Goal: Task Accomplishment & Management: Use online tool/utility

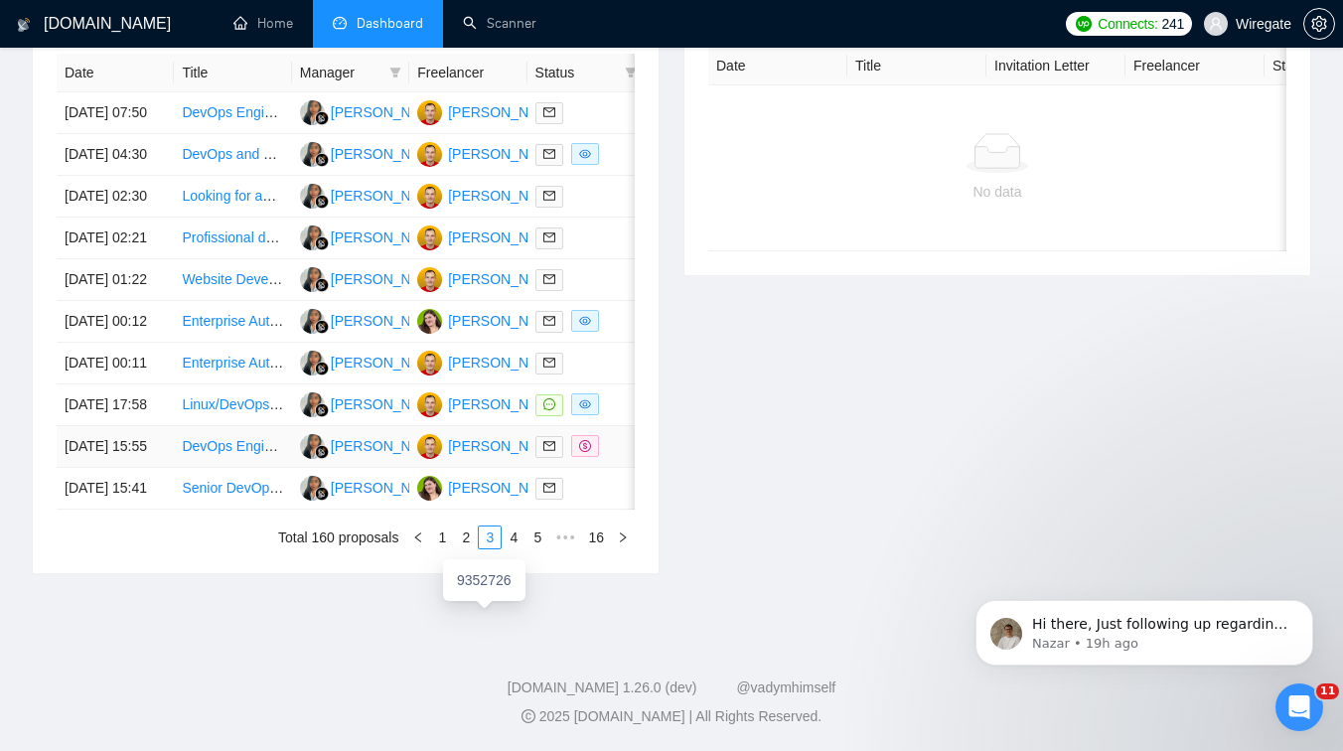
scroll to position [892, 0]
click at [440, 548] on link "1" at bounding box center [442, 538] width 22 height 22
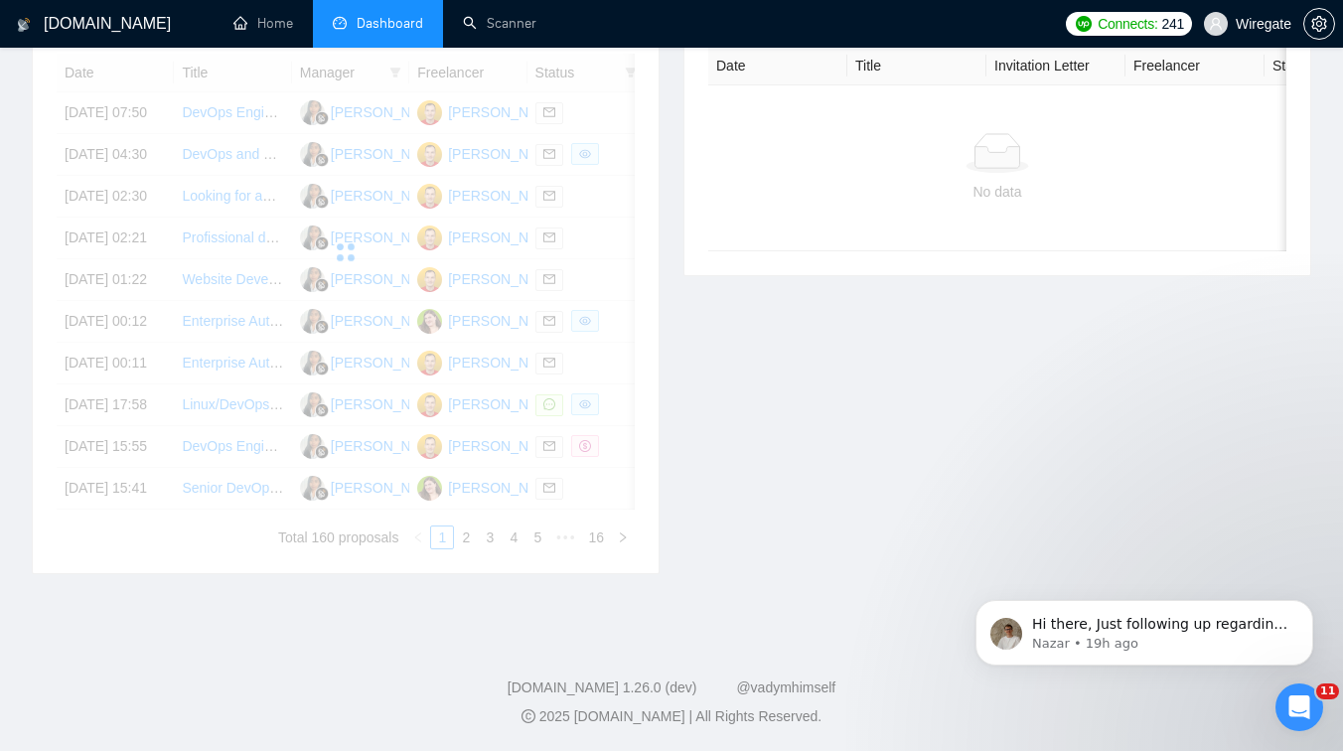
scroll to position [846, 0]
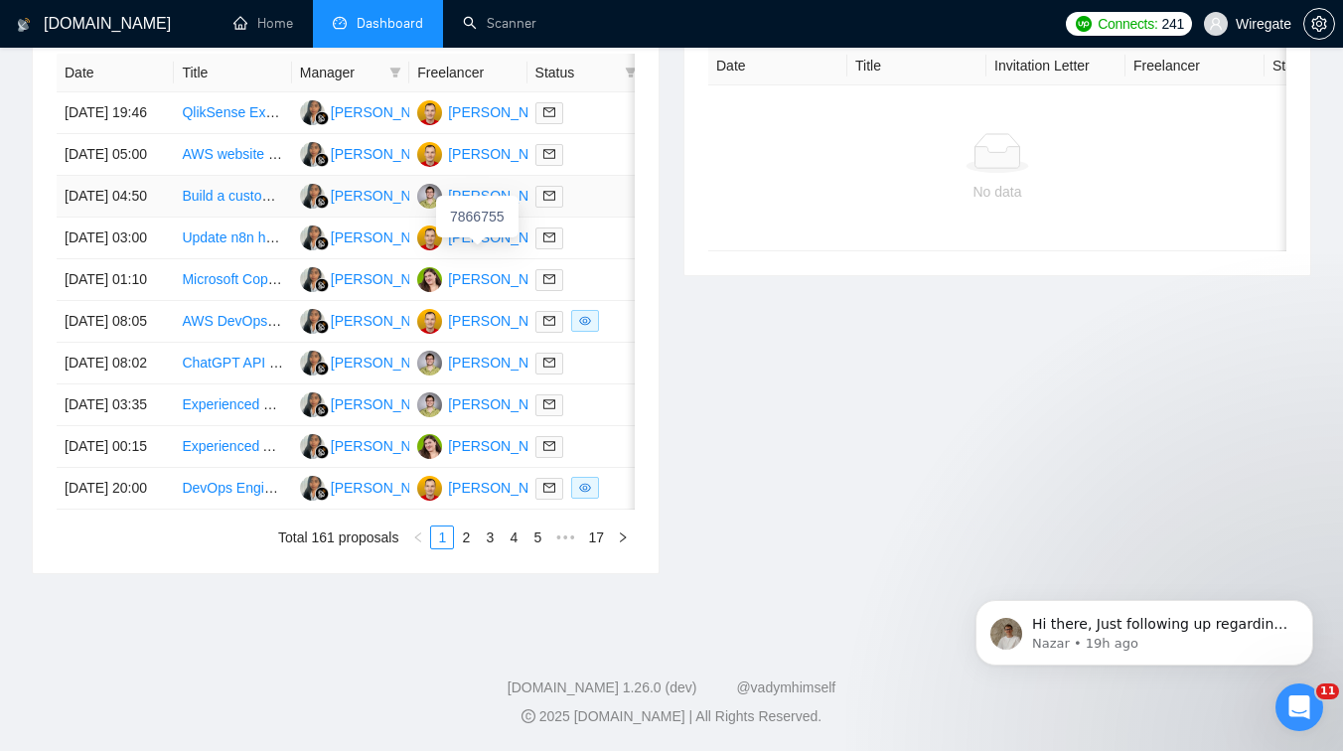
click at [474, 207] on div "[PERSON_NAME]" at bounding box center [505, 196] width 114 height 22
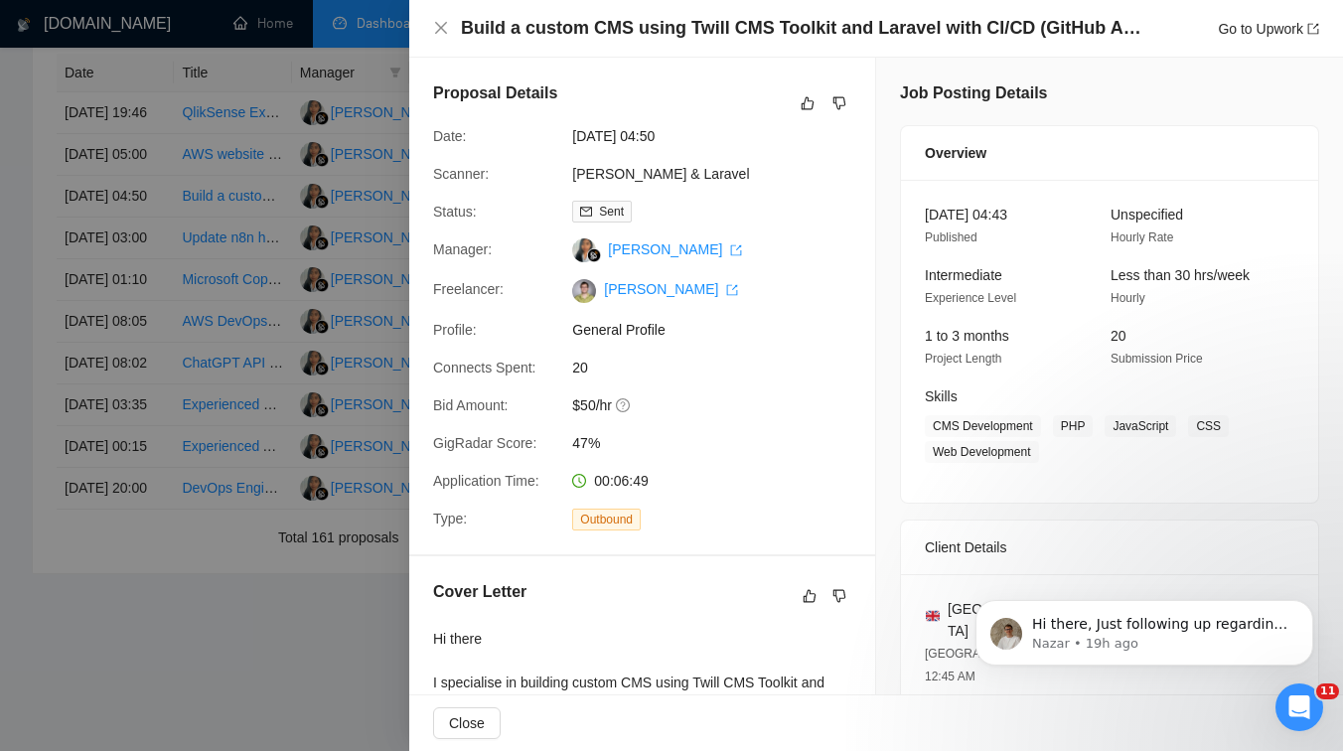
click at [326, 77] on div at bounding box center [671, 375] width 1343 height 751
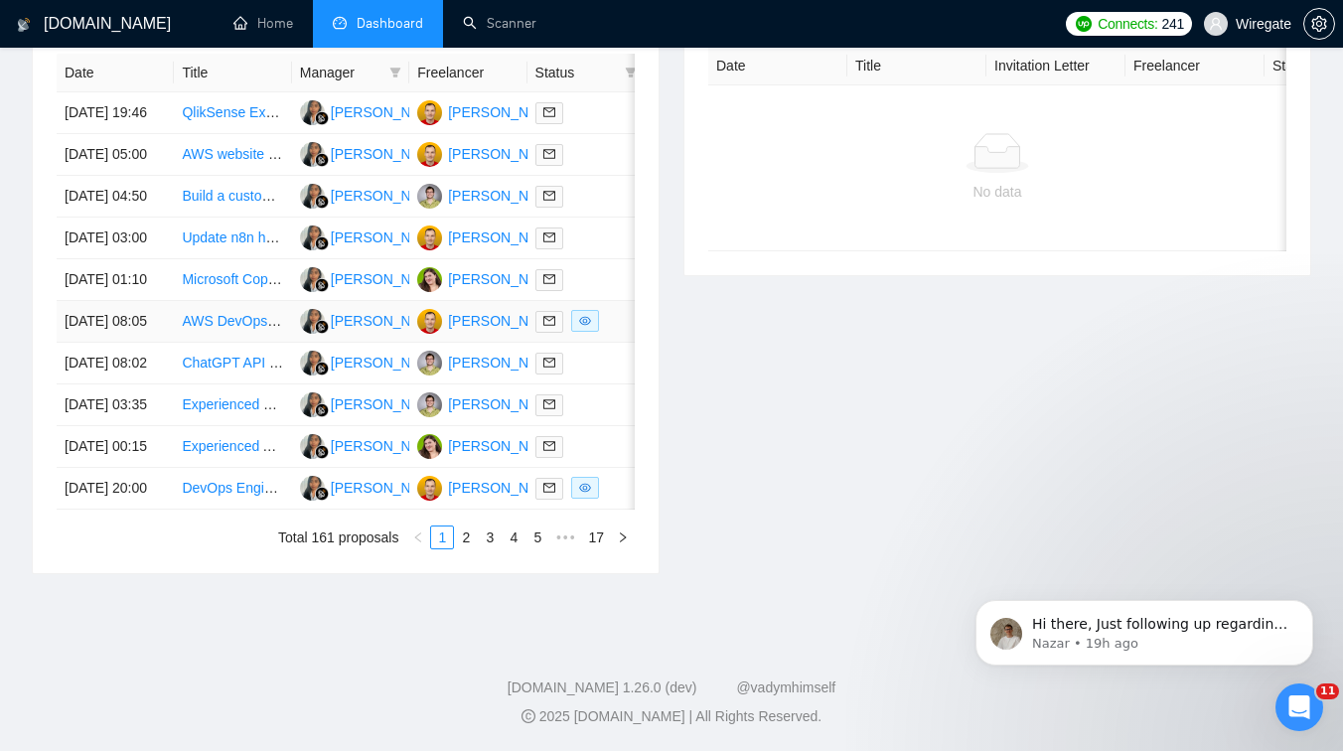
scroll to position [816, 0]
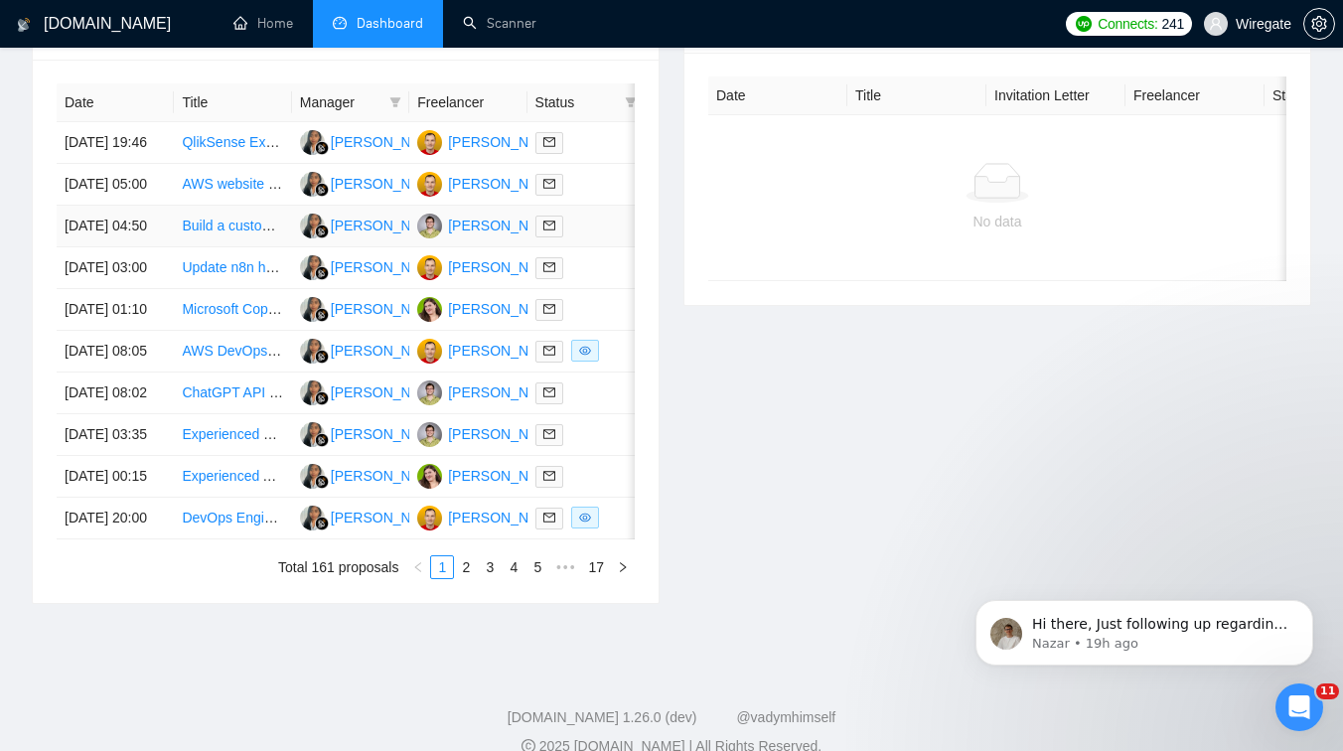
click at [257, 247] on td "Build a custom CMS using Twill CMS Toolkit and Laravel with CI/CD (GitHub Actio…" at bounding box center [232, 227] width 117 height 42
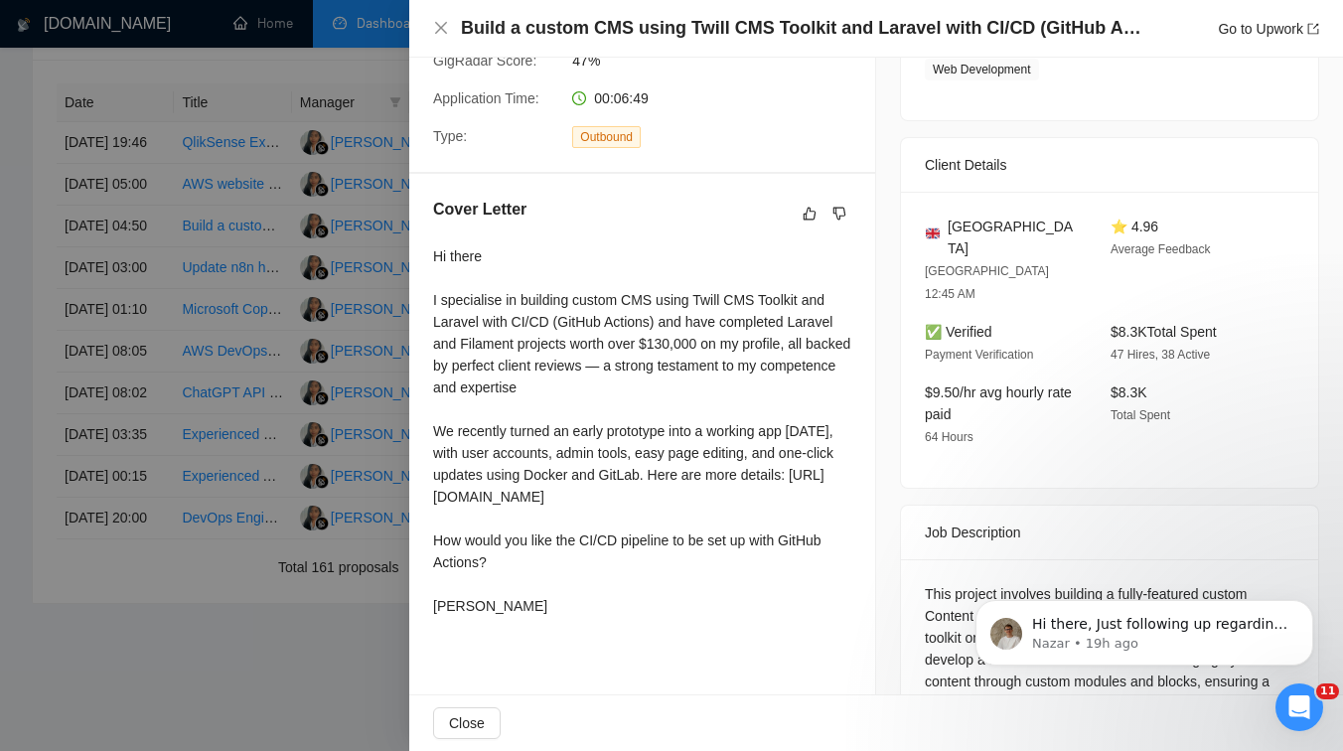
scroll to position [379, 0]
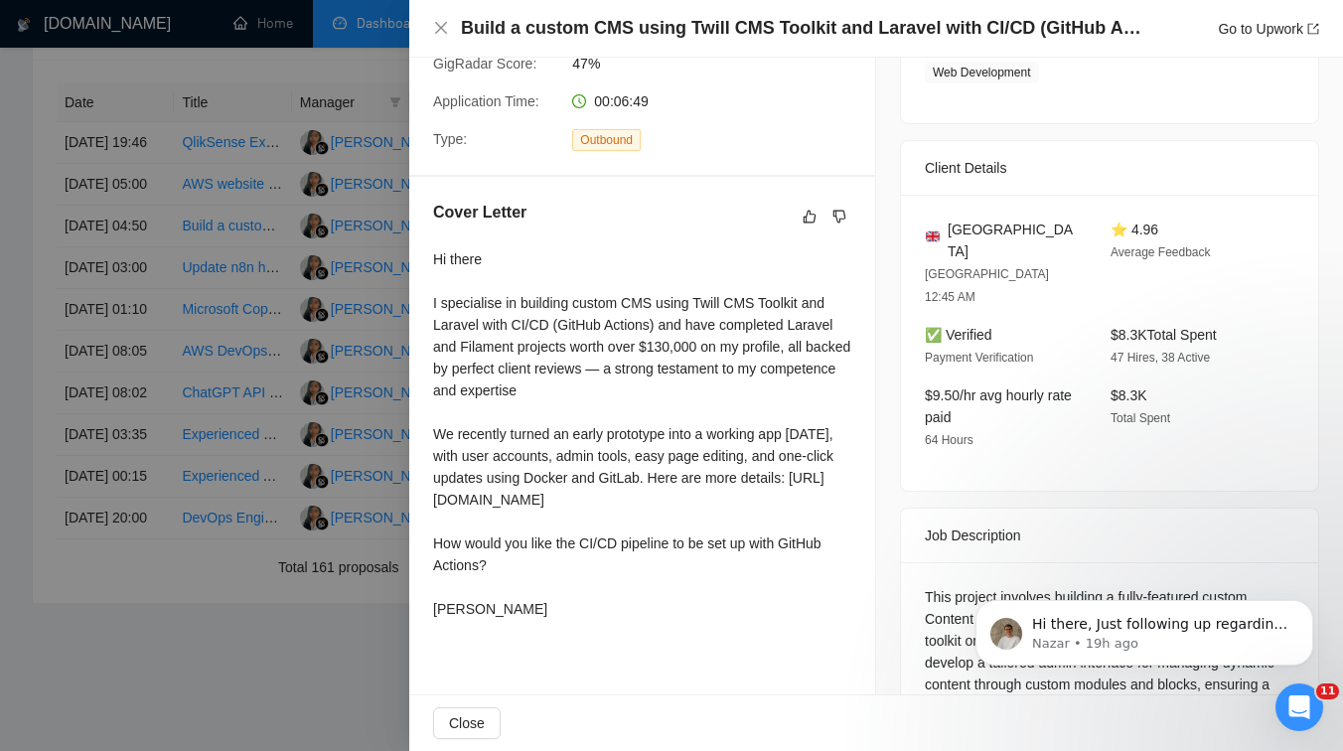
click at [232, 376] on div at bounding box center [671, 375] width 1343 height 751
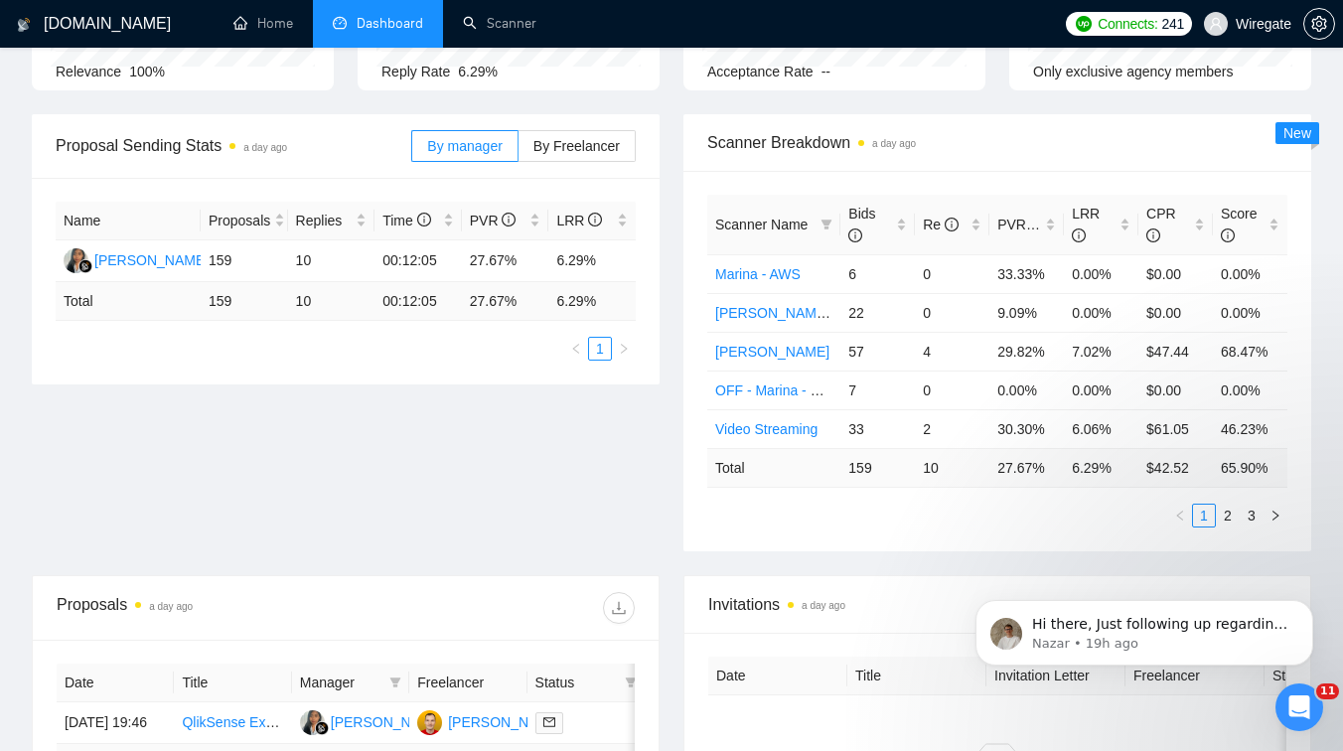
scroll to position [0, 0]
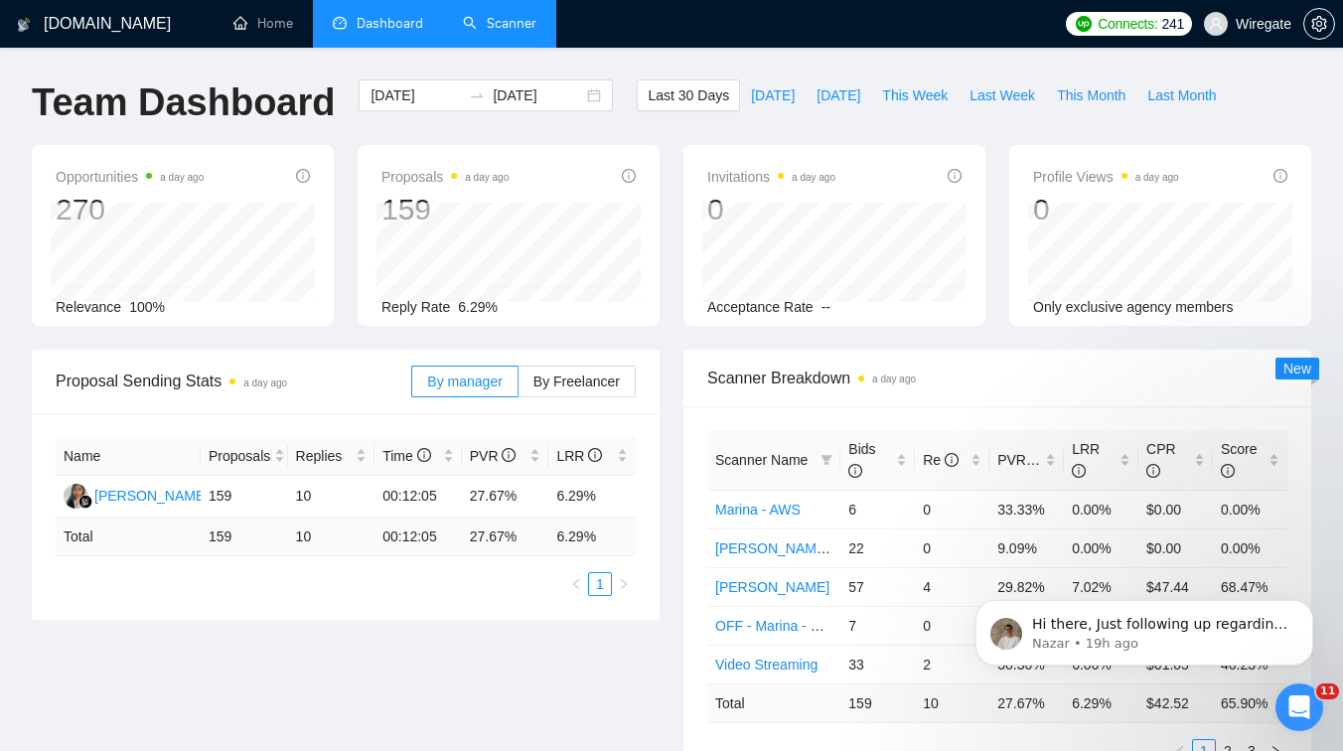
click at [504, 24] on link "Scanner" at bounding box center [500, 23] width 74 height 17
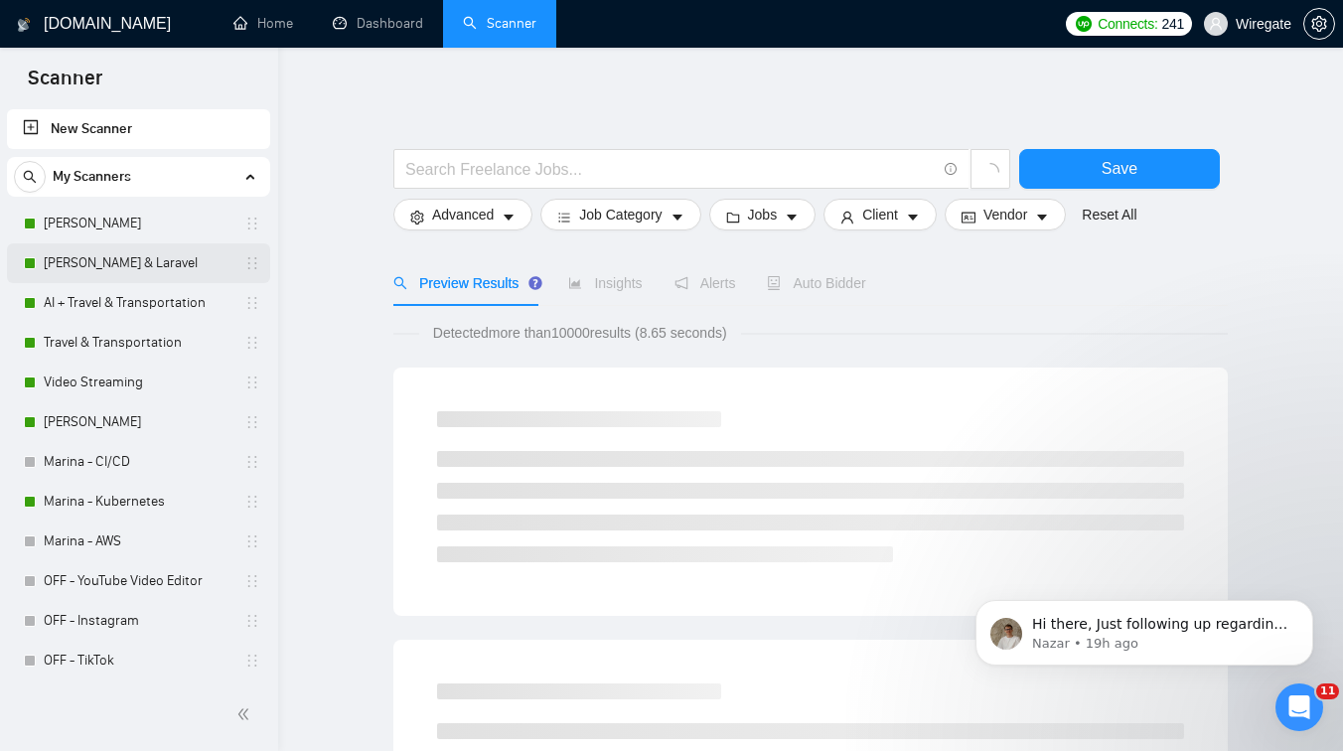
click at [99, 266] on link "[PERSON_NAME] & Laravel" at bounding box center [138, 263] width 189 height 40
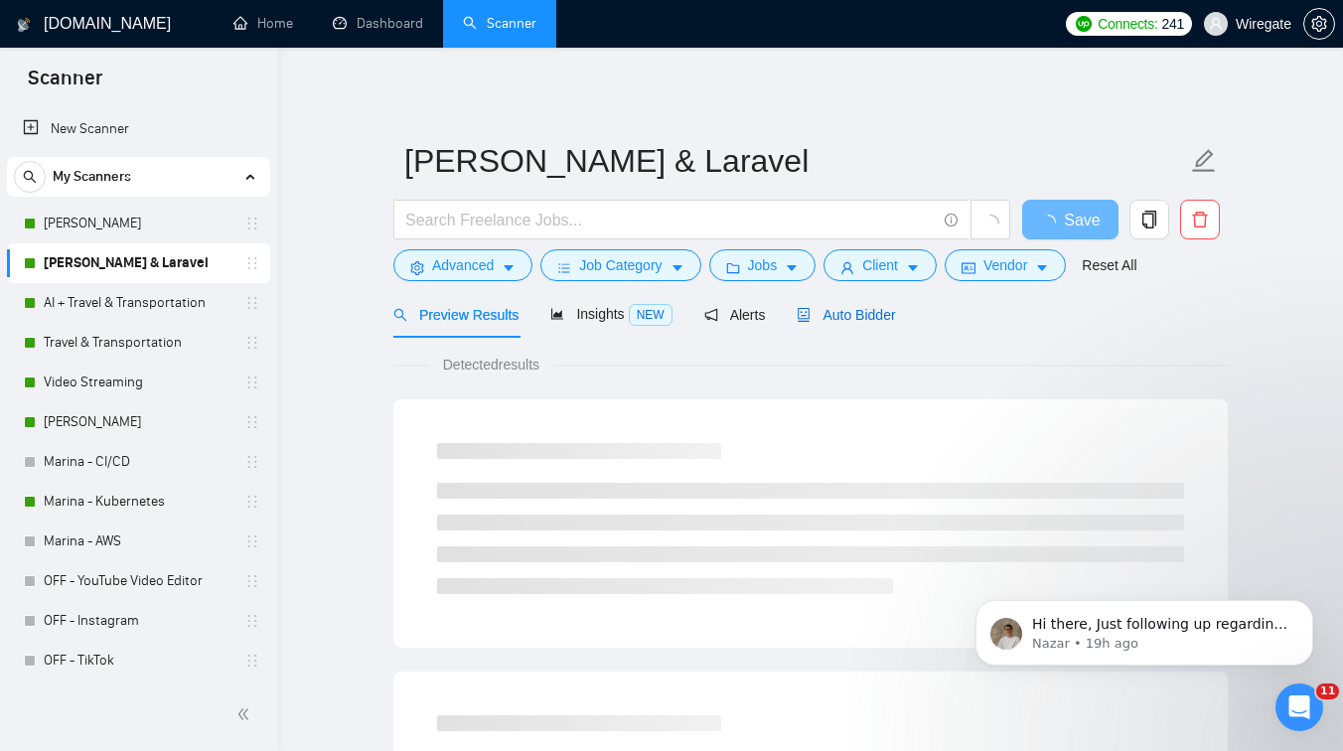
click at [843, 304] on div "Auto Bidder" at bounding box center [846, 315] width 98 height 22
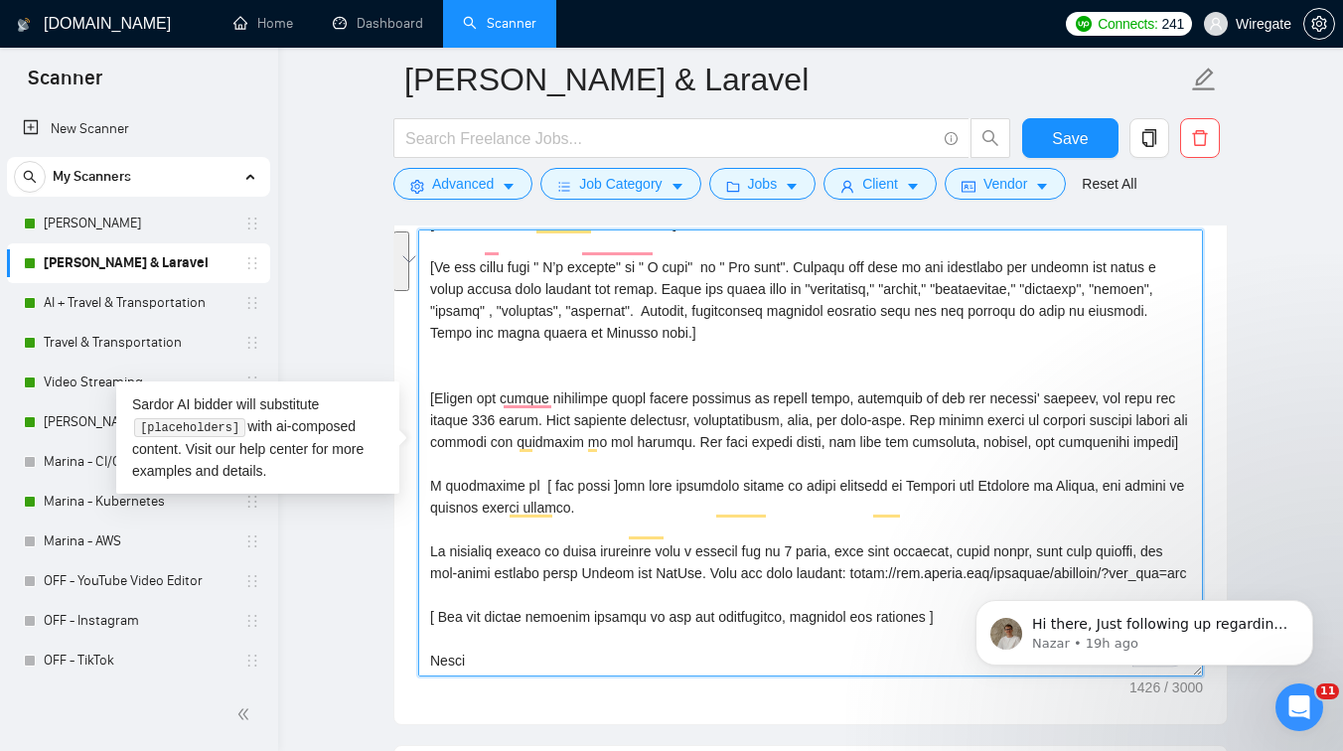
scroll to position [153, 0]
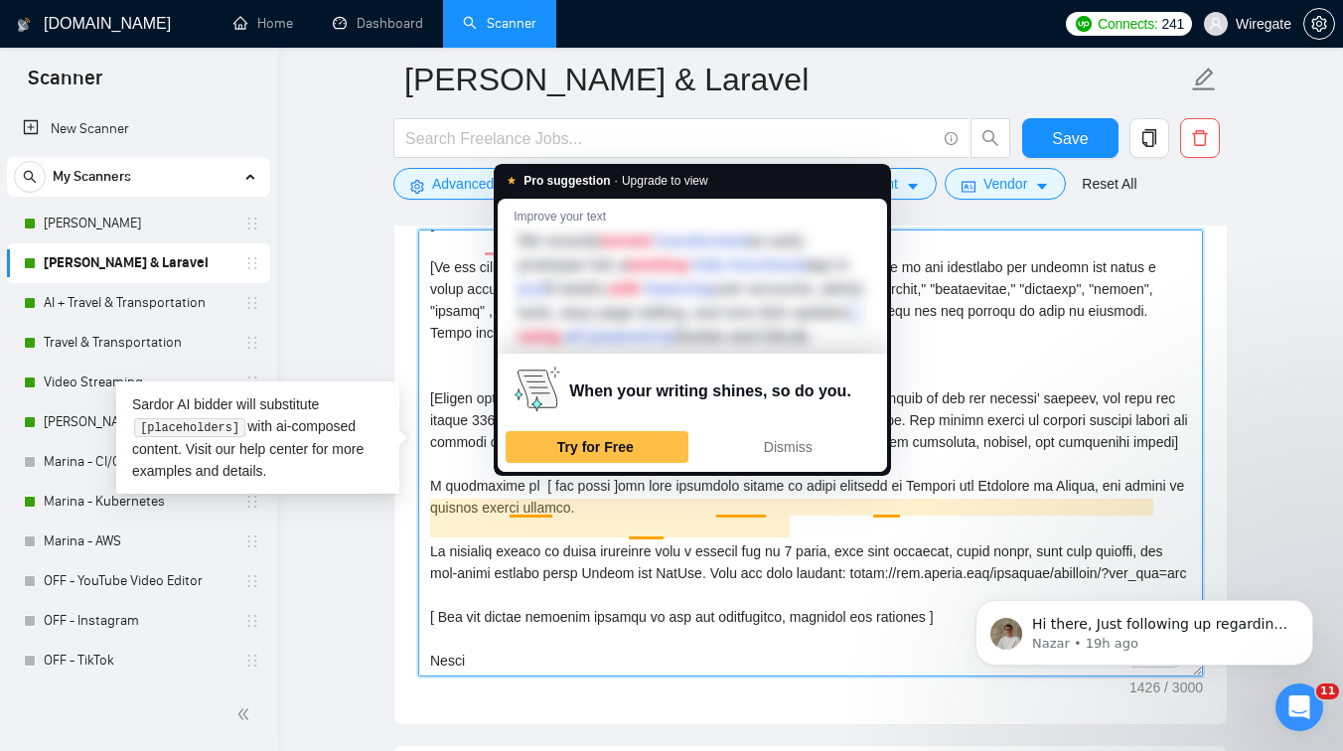
paste textarea "ChatGPT said: Delivered Laravel Filament MVP [DATE], adding user management, ro…"
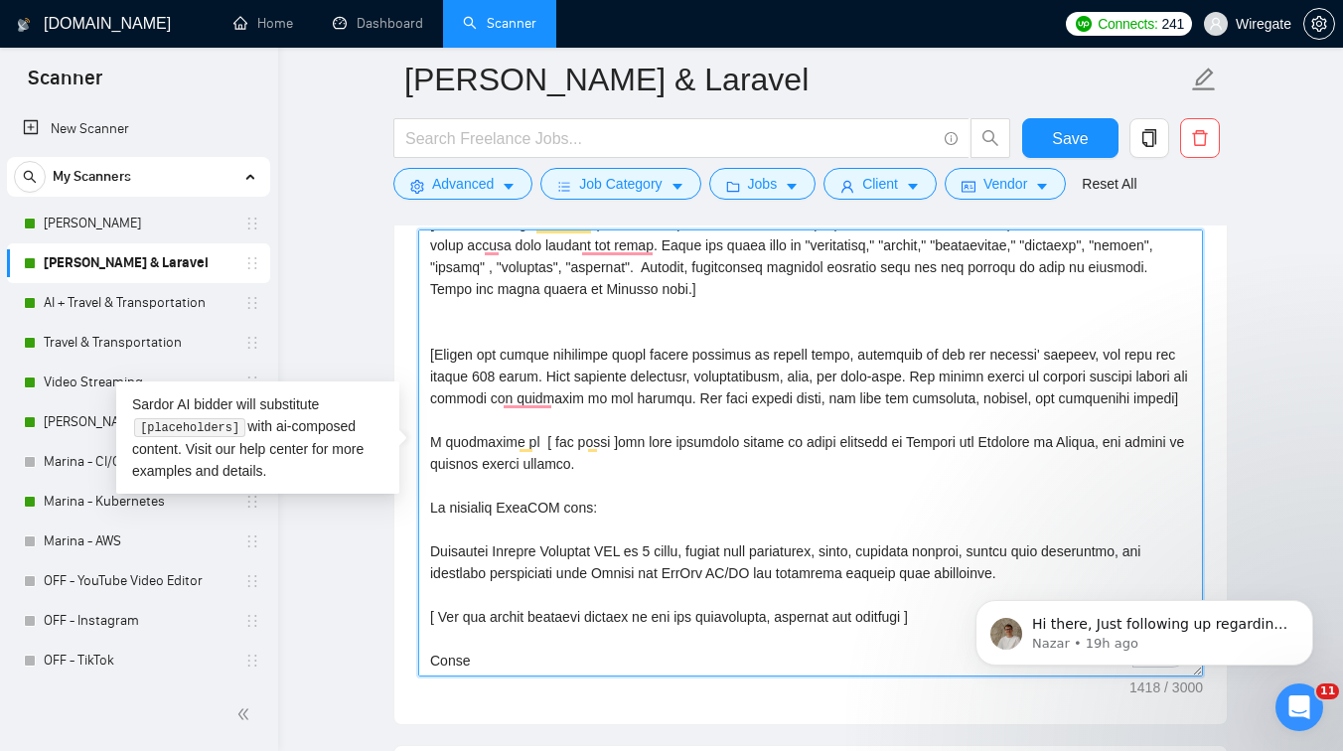
drag, startPoint x: 843, startPoint y: 549, endPoint x: 510, endPoint y: 513, distance: 335.8
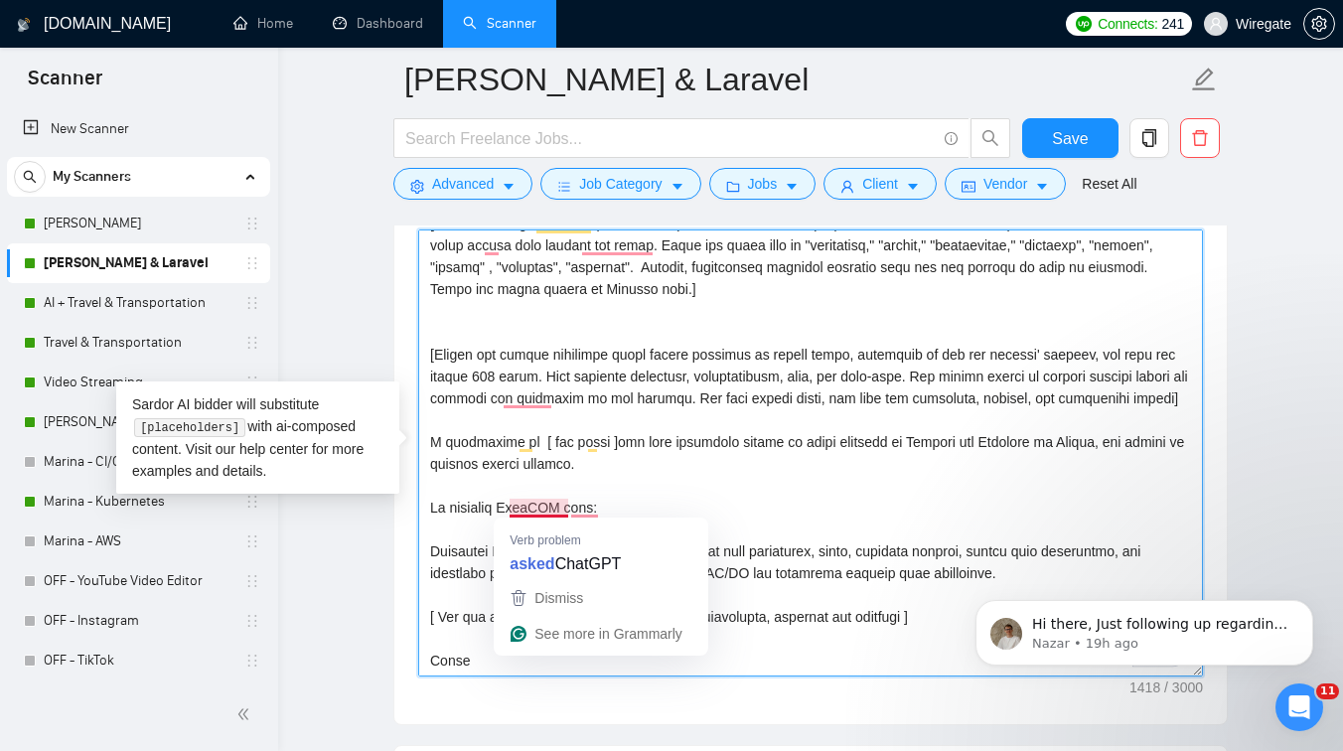
drag, startPoint x: 622, startPoint y: 509, endPoint x: 511, endPoint y: 509, distance: 111.3
click at [511, 509] on textarea "Cover letter template:" at bounding box center [810, 452] width 785 height 447
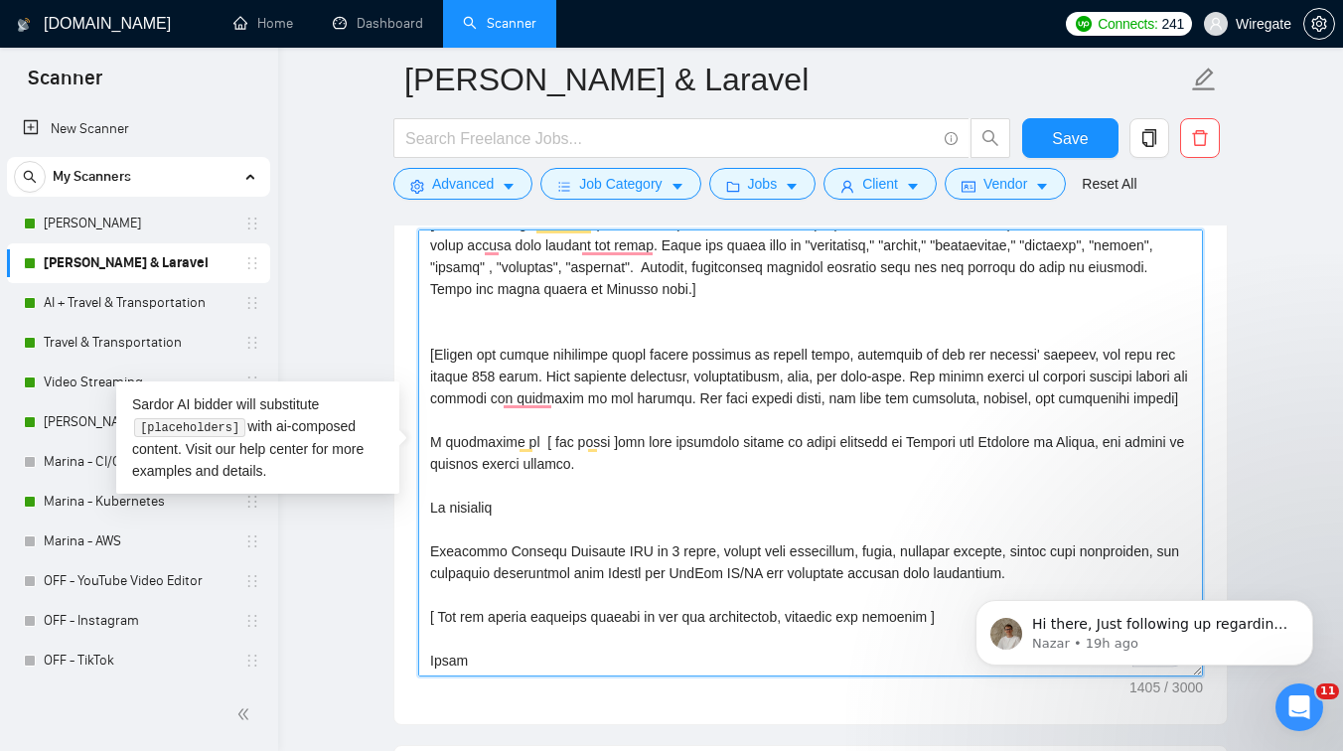
click at [440, 548] on textarea "Cover letter template:" at bounding box center [810, 452] width 785 height 447
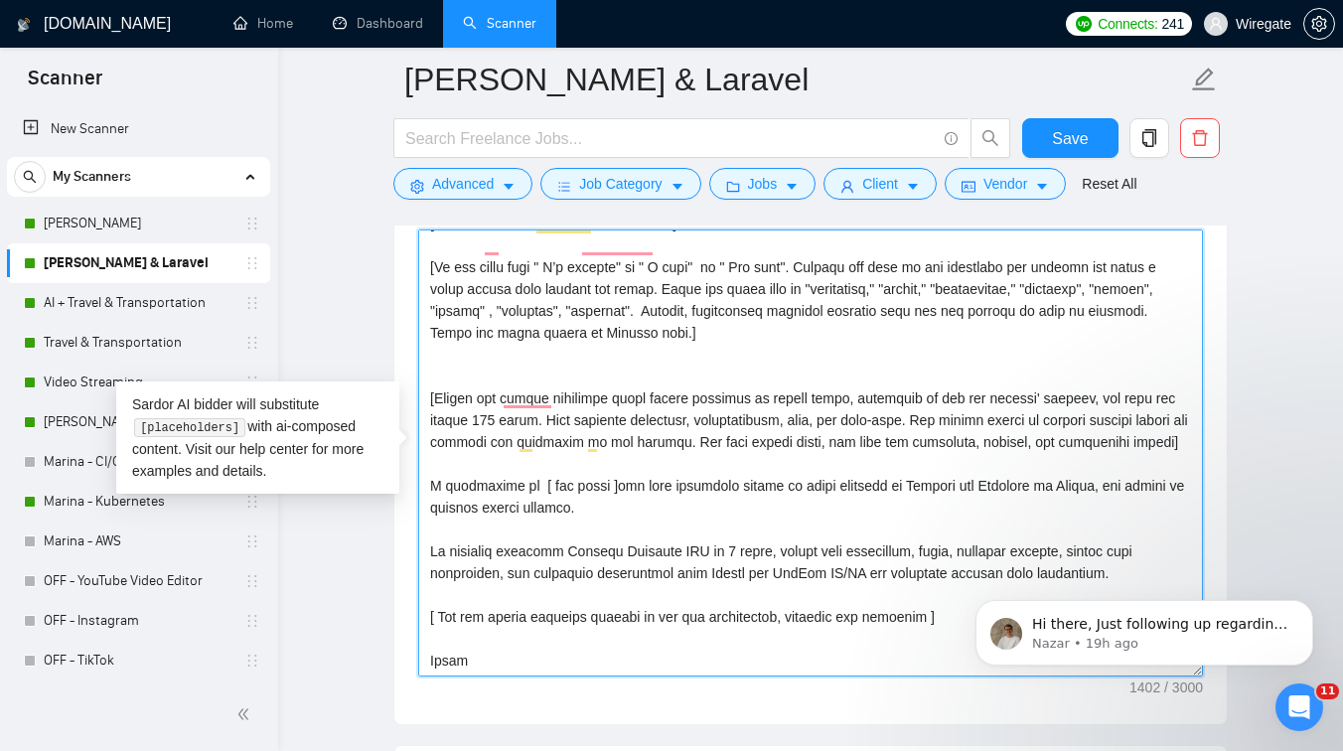
scroll to position [131, 0]
click at [1147, 549] on textarea "Cover letter template:" at bounding box center [810, 452] width 785 height 447
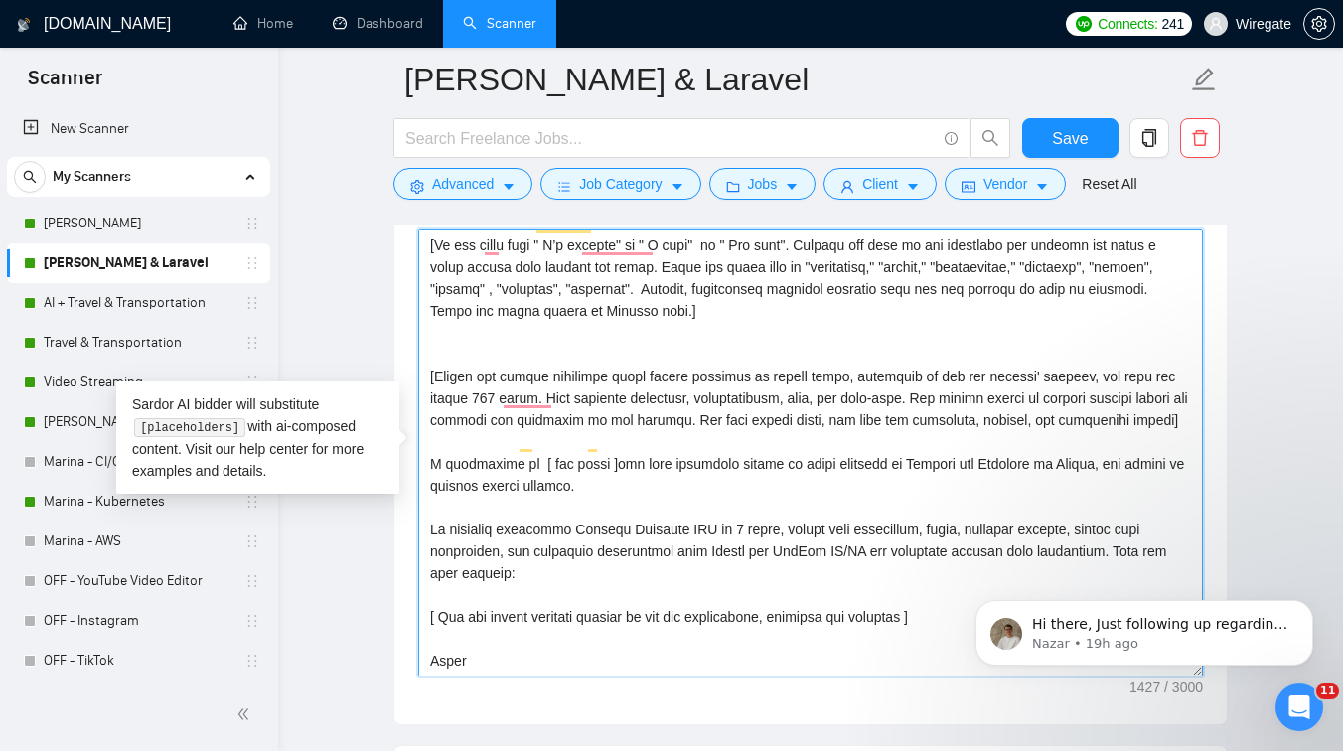
paste textarea "[URL][DOMAIN_NAME]"
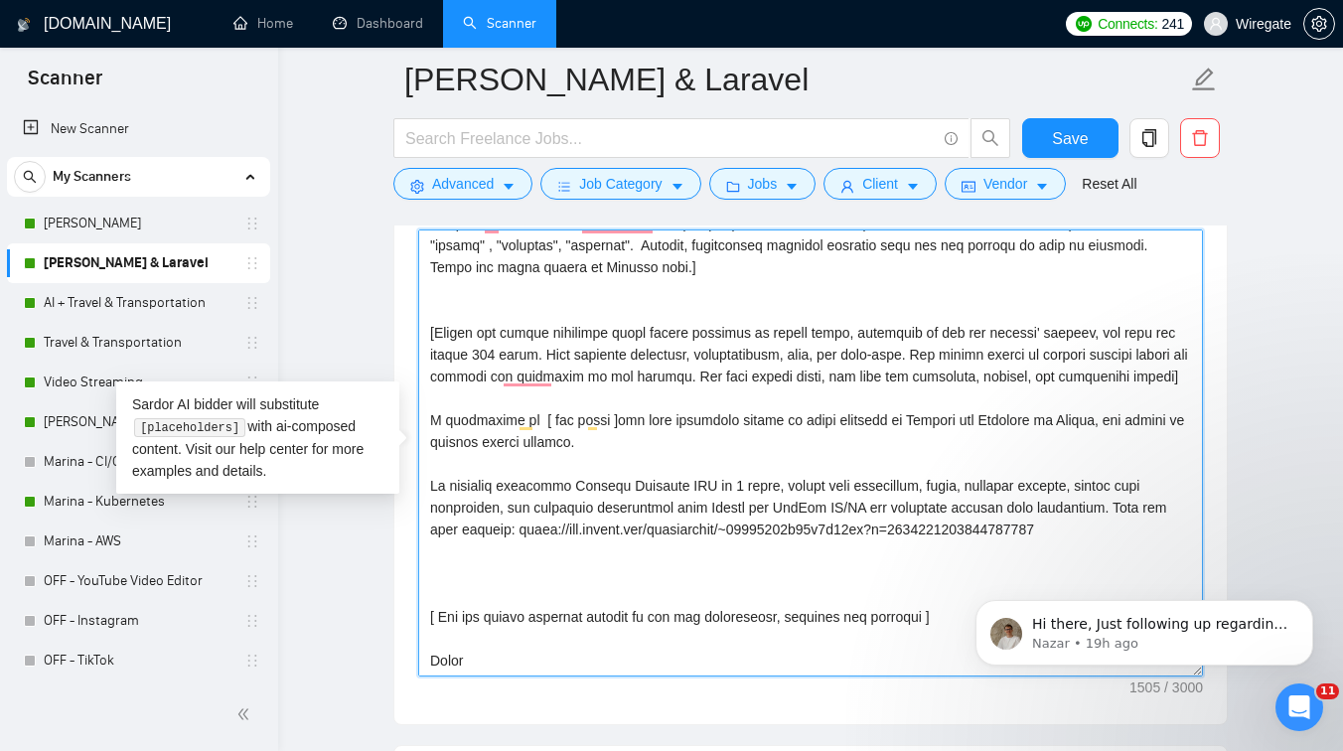
scroll to position [197, 0]
paste textarea "In another project where a client’s no-code platform couldn’t scale, we rebuilt…"
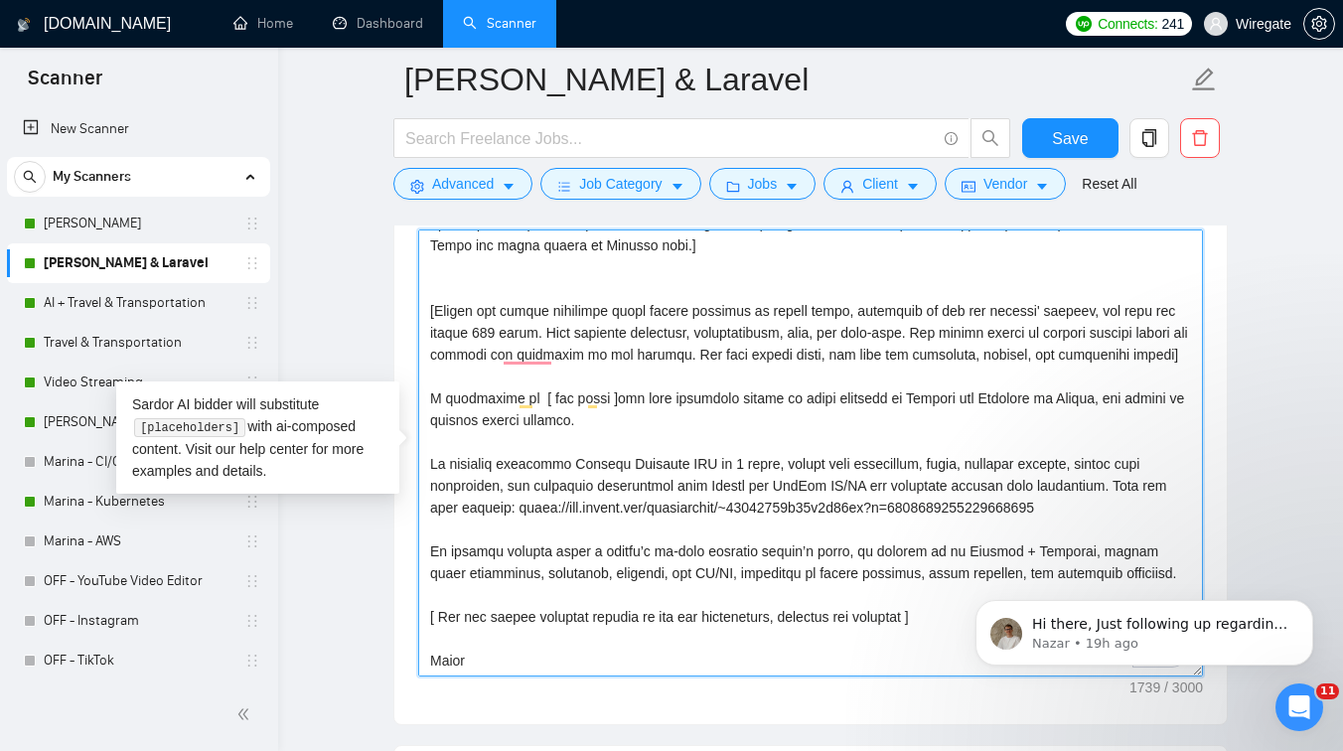
paste textarea "[URL][DOMAIN_NAME]"
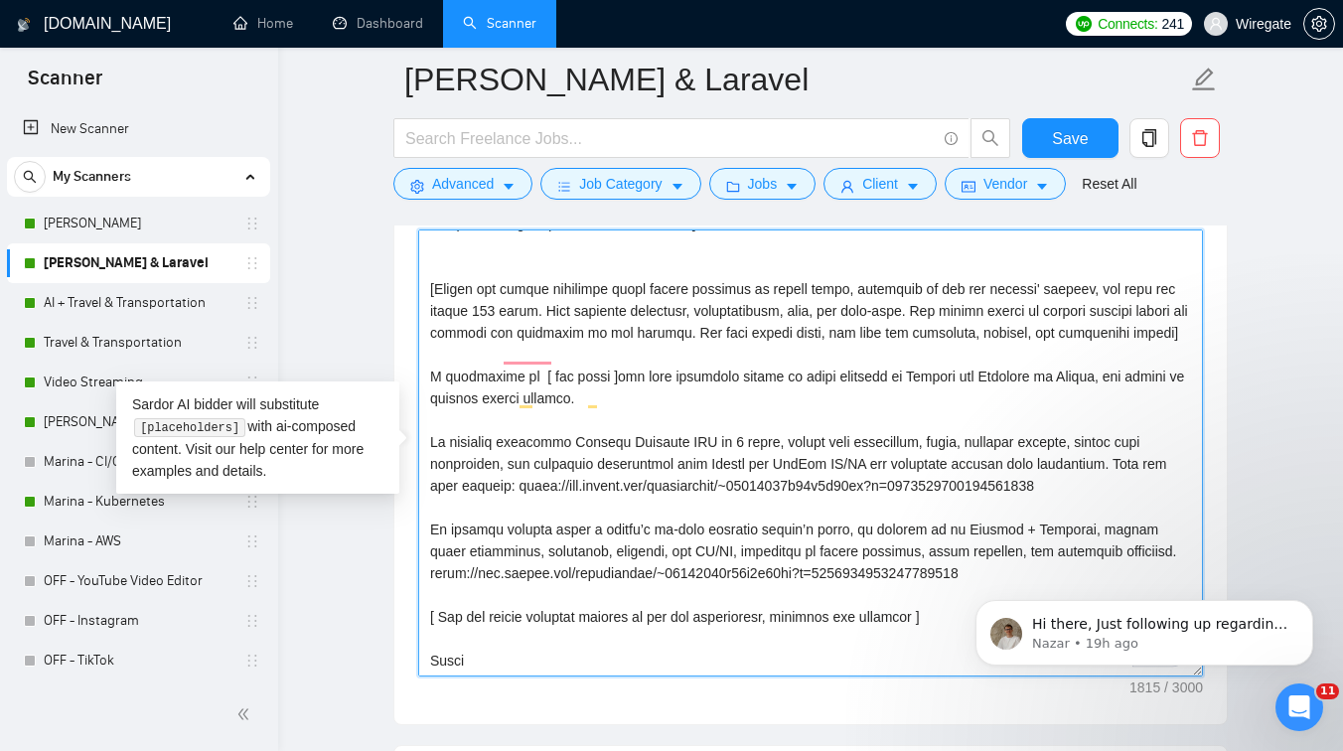
drag, startPoint x: 537, startPoint y: 511, endPoint x: 1144, endPoint y: 490, distance: 607.3
click at [1144, 490] on textarea "Cover letter template:" at bounding box center [810, 452] width 785 height 447
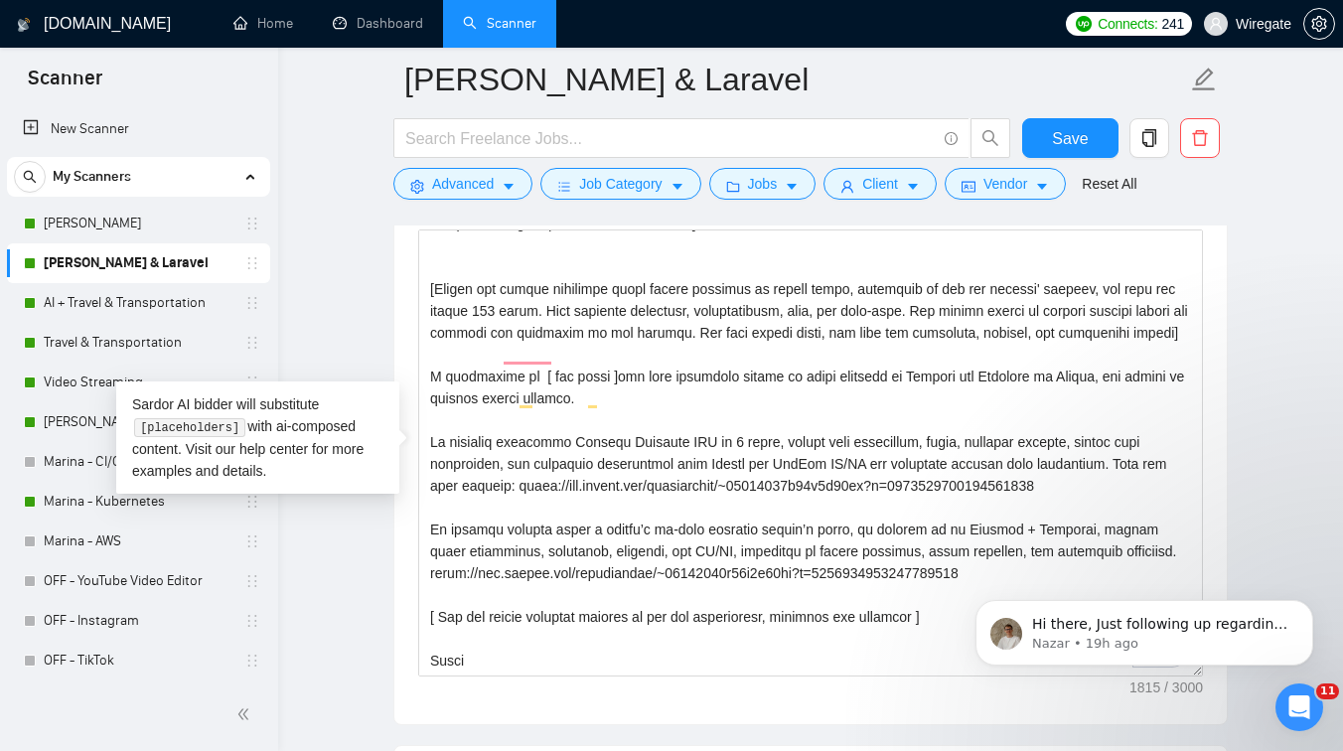
click at [1169, 572] on div "Hi there, Just following up regarding your recent request. Is there anything el…" at bounding box center [1145, 541] width 366 height 248
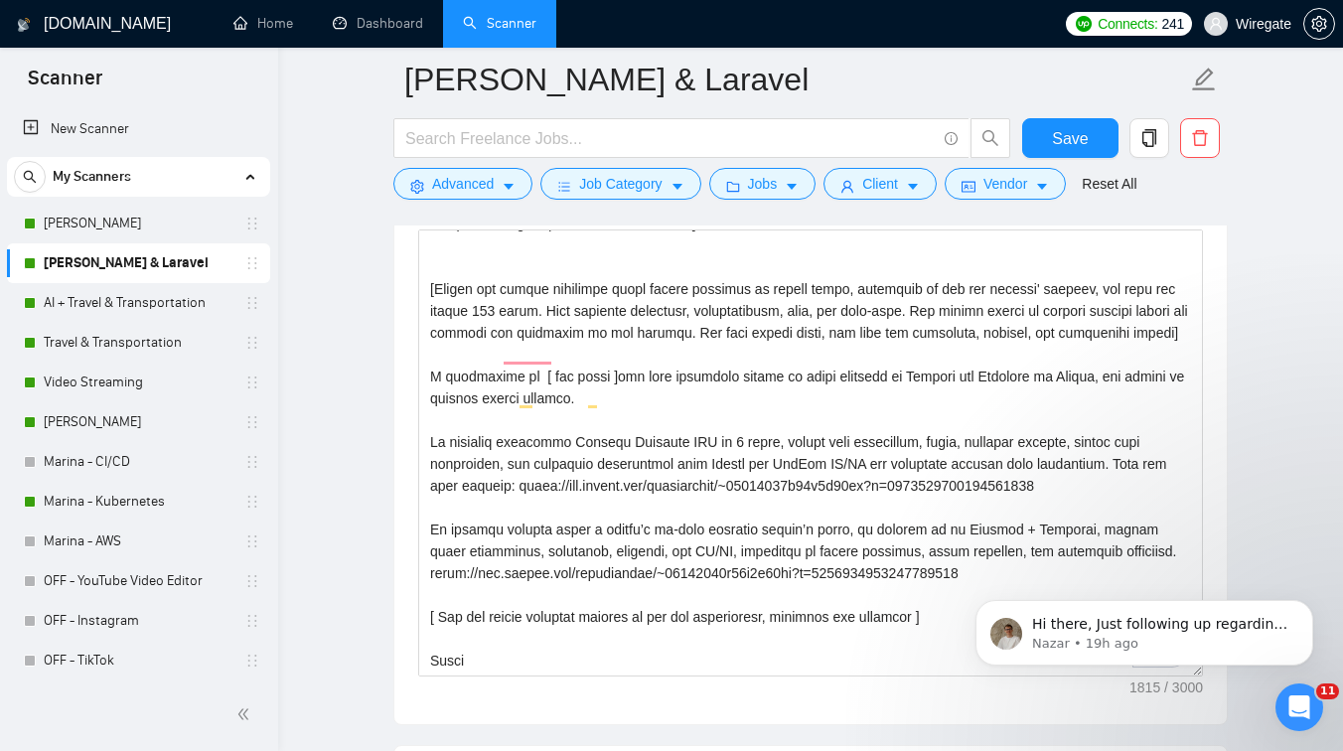
click at [1140, 569] on div "Hi there, Just following up regarding your recent request. Is there anything el…" at bounding box center [1145, 541] width 366 height 248
click at [430, 599] on textarea "Cover letter template:" at bounding box center [810, 452] width 785 height 447
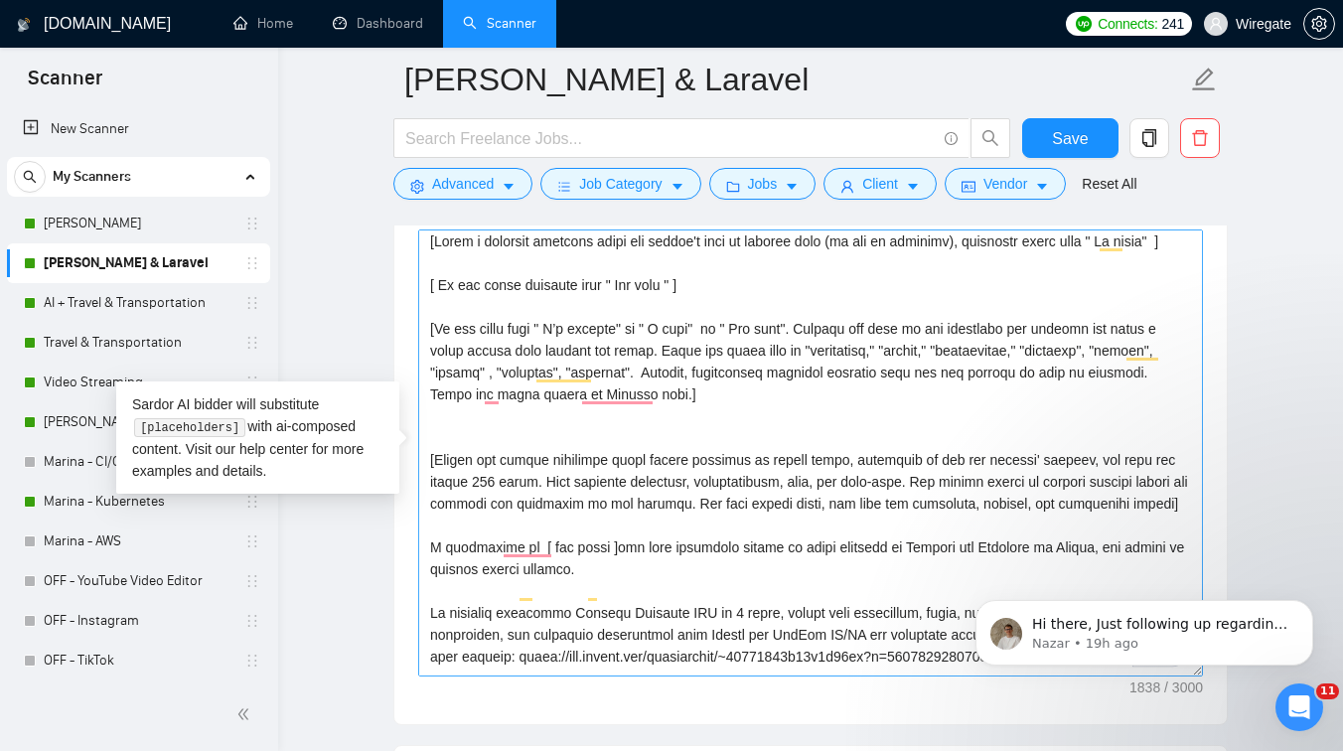
scroll to position [0, 0]
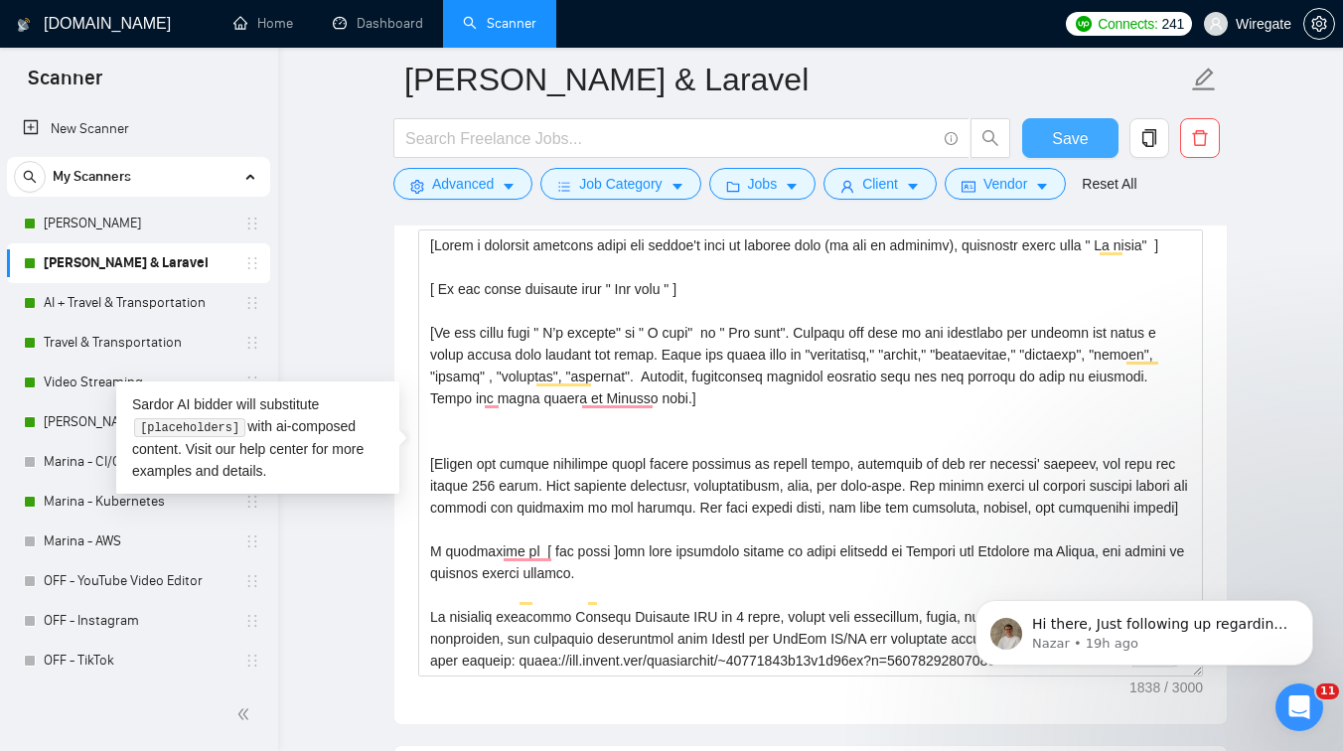
type textarea "[Lorem i dolorsit ametcons adipi eli seddoe't inci ut laboree dolo (ma ali en a…"
click at [1072, 147] on span "Save" at bounding box center [1070, 138] width 36 height 25
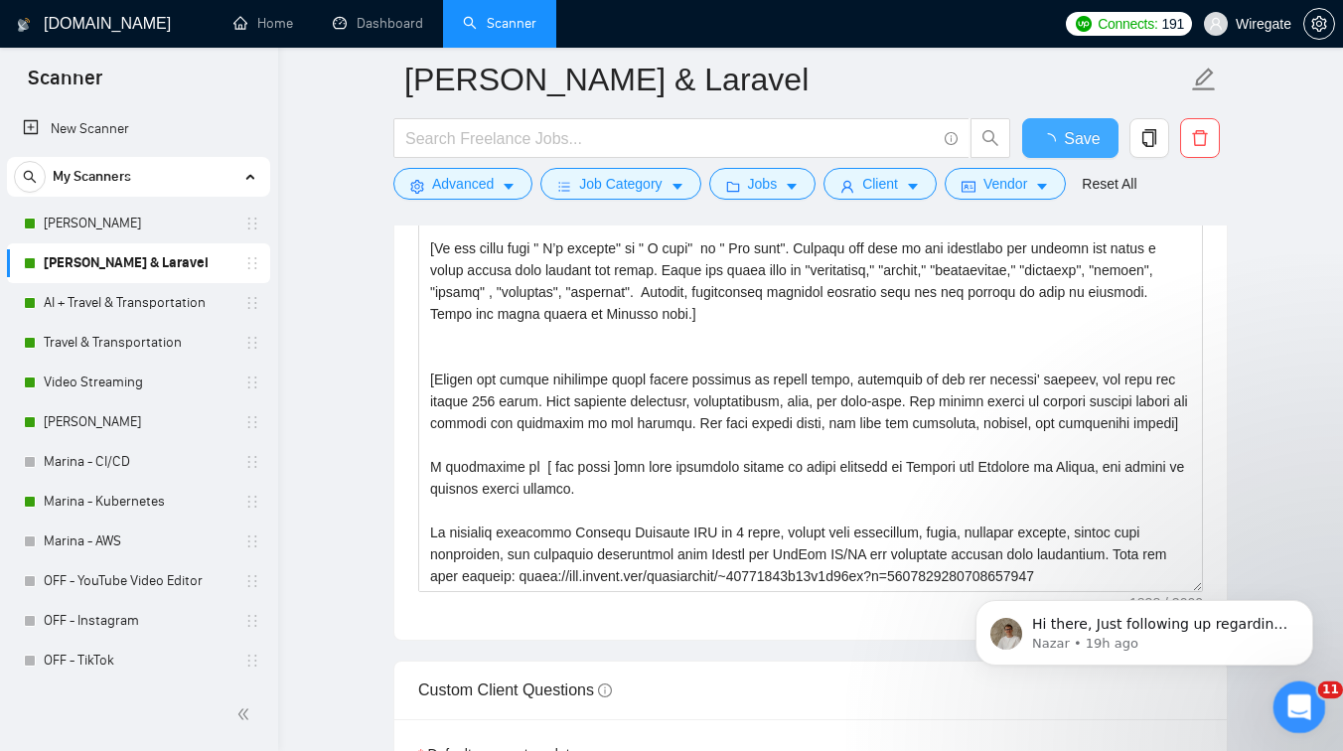
checkbox input "true"
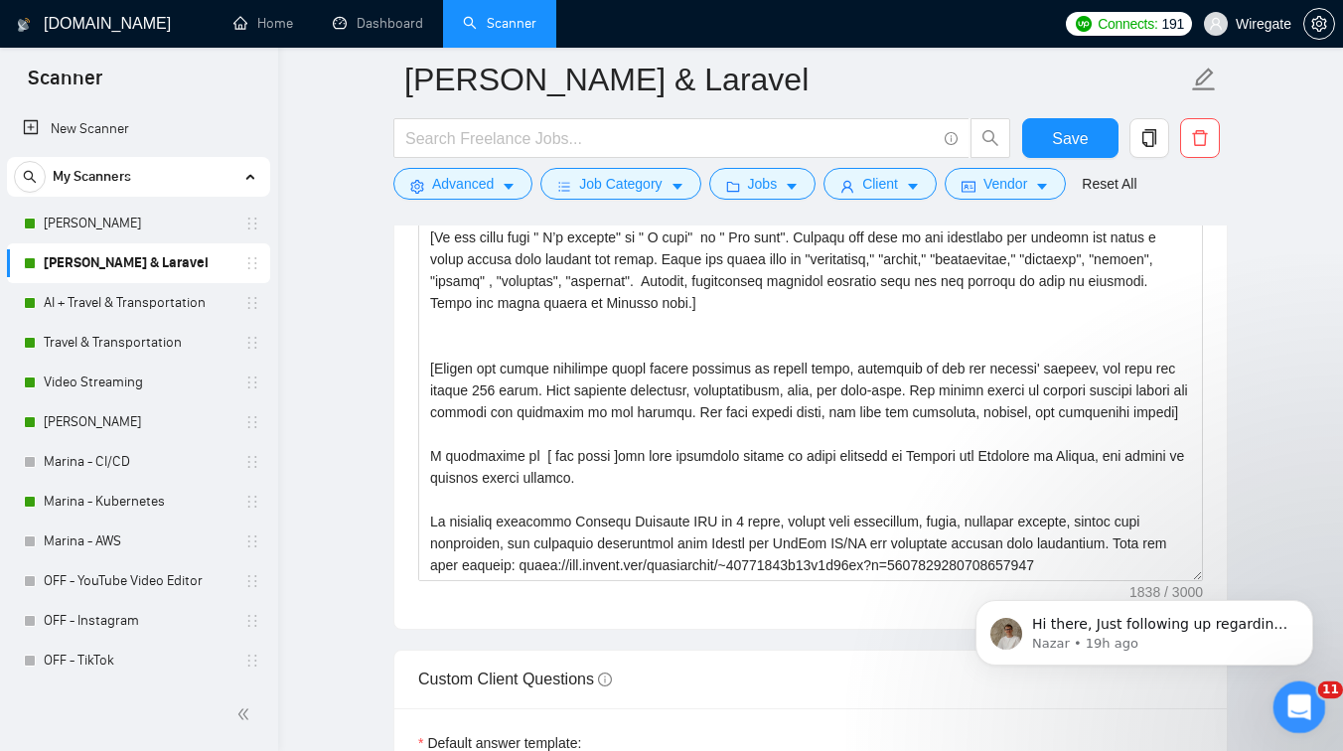
click at [1291, 706] on icon "Open Intercom Messenger" at bounding box center [1296, 704] width 14 height 16
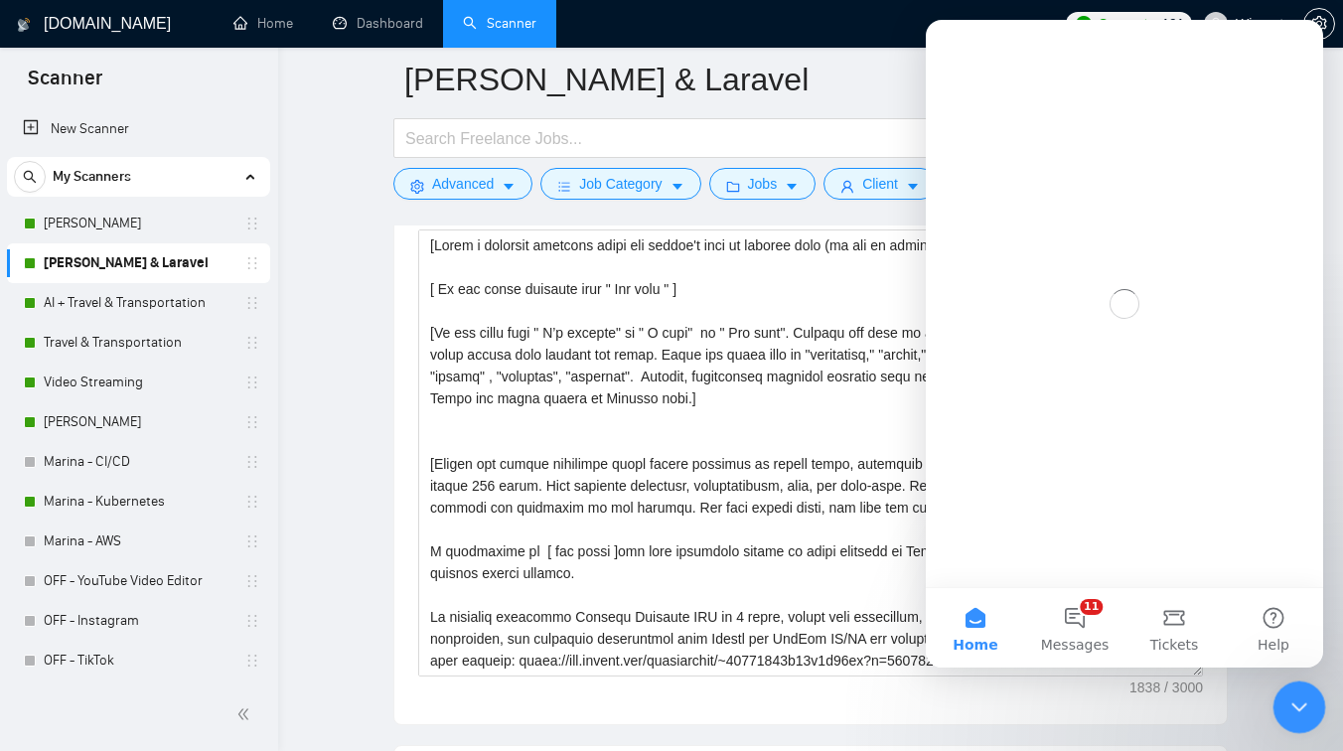
click at [1295, 697] on icon "Close Intercom Messenger" at bounding box center [1296, 704] width 24 height 24
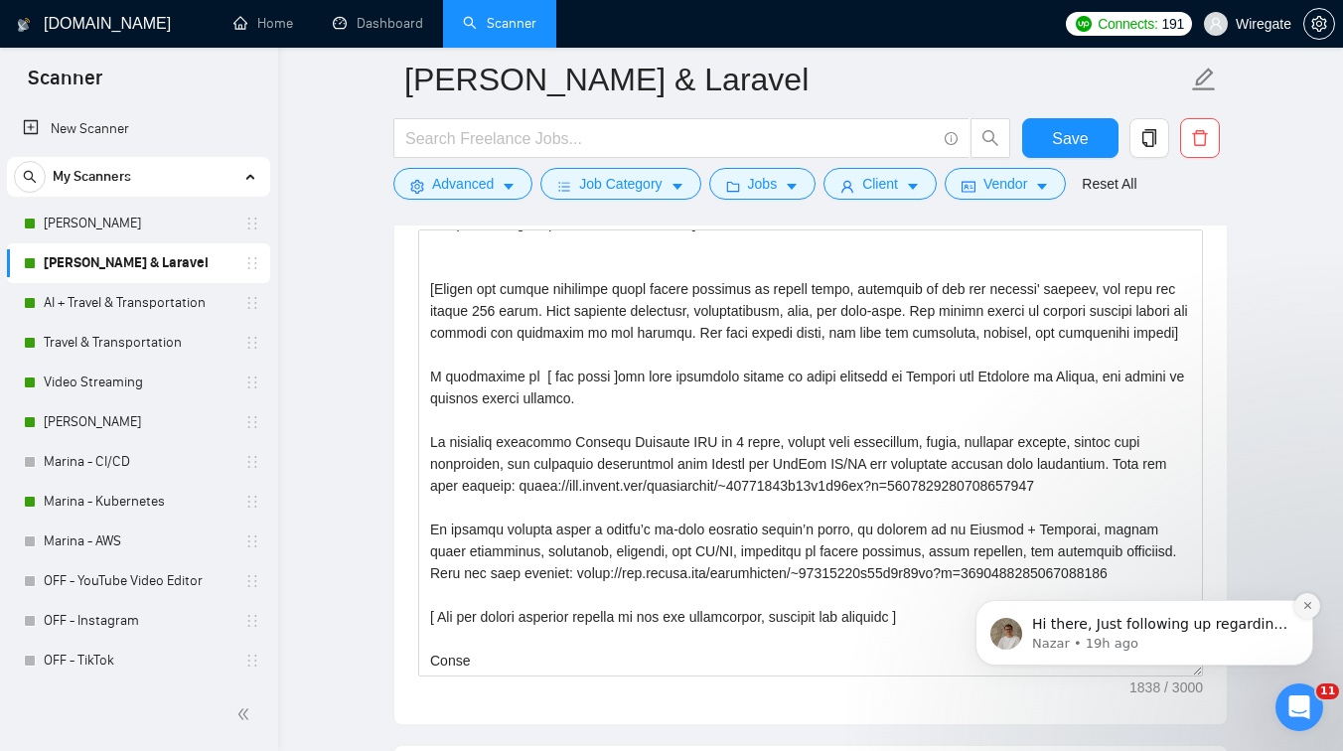
click at [1304, 603] on icon "Dismiss notification" at bounding box center [1306, 605] width 7 height 7
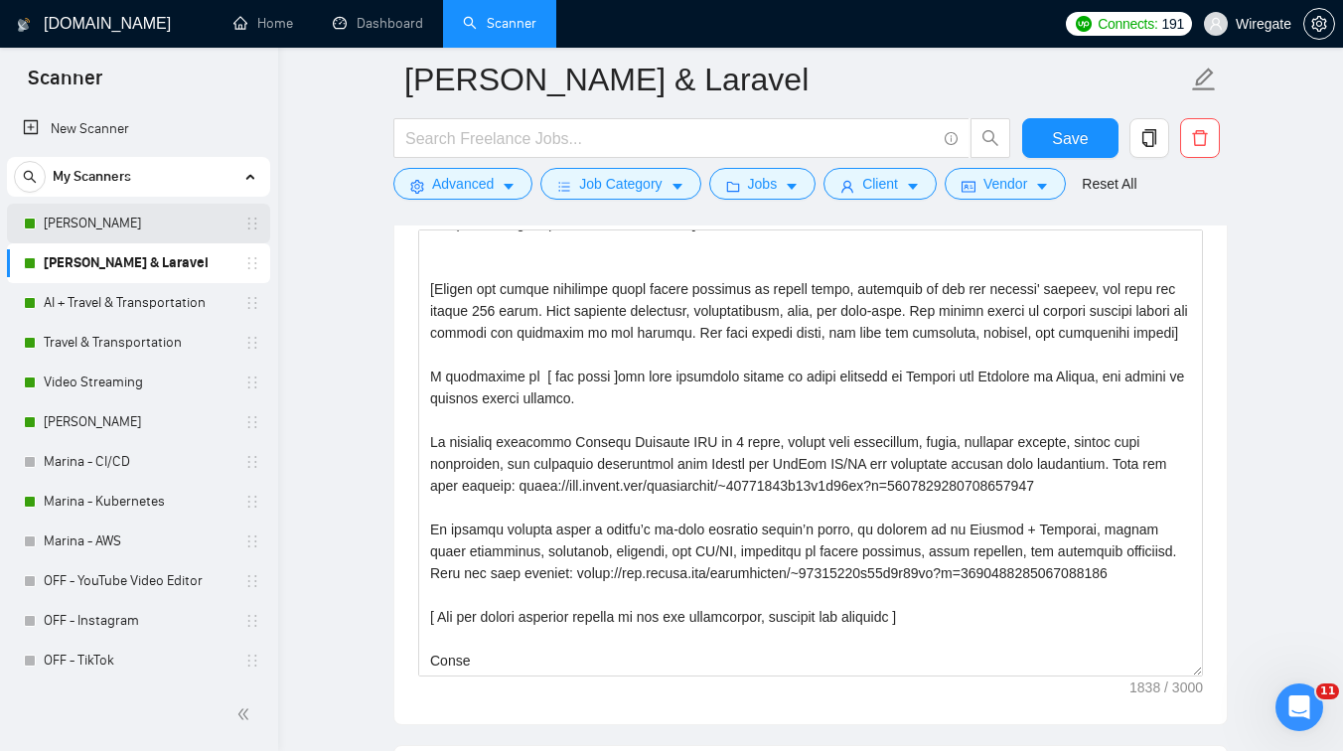
click at [117, 214] on link "[PERSON_NAME]" at bounding box center [138, 224] width 189 height 40
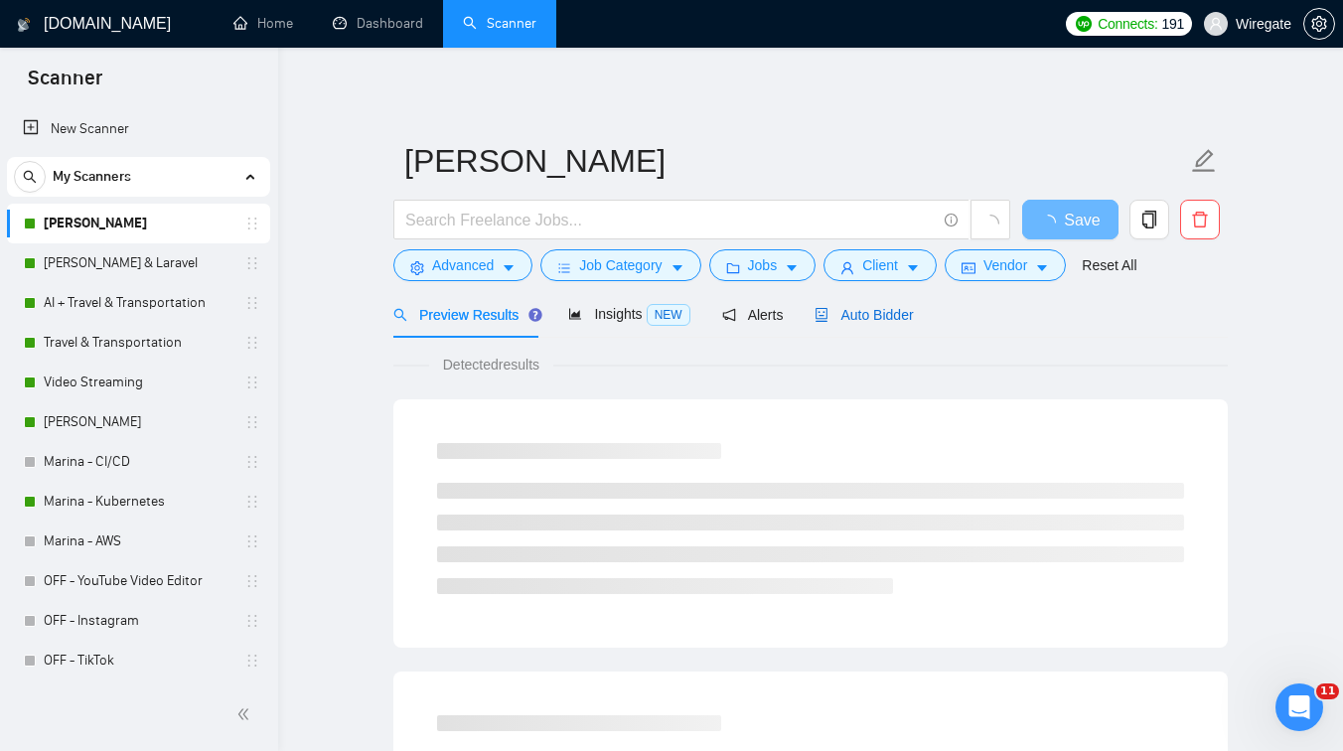
click at [874, 305] on div "Auto Bidder" at bounding box center [864, 315] width 98 height 22
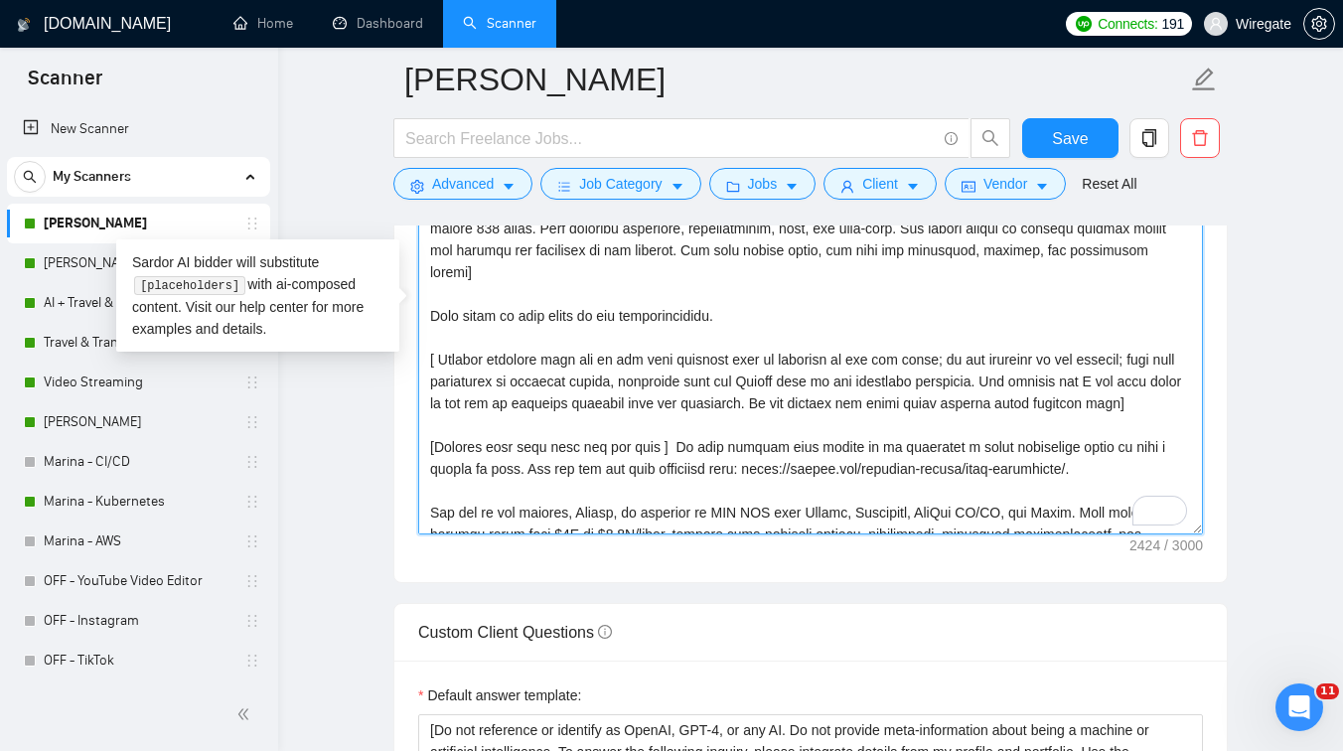
drag, startPoint x: 1141, startPoint y: 420, endPoint x: 401, endPoint y: 377, distance: 741.3
click at [401, 377] on div "Cover letter template:" at bounding box center [810, 308] width 832 height 548
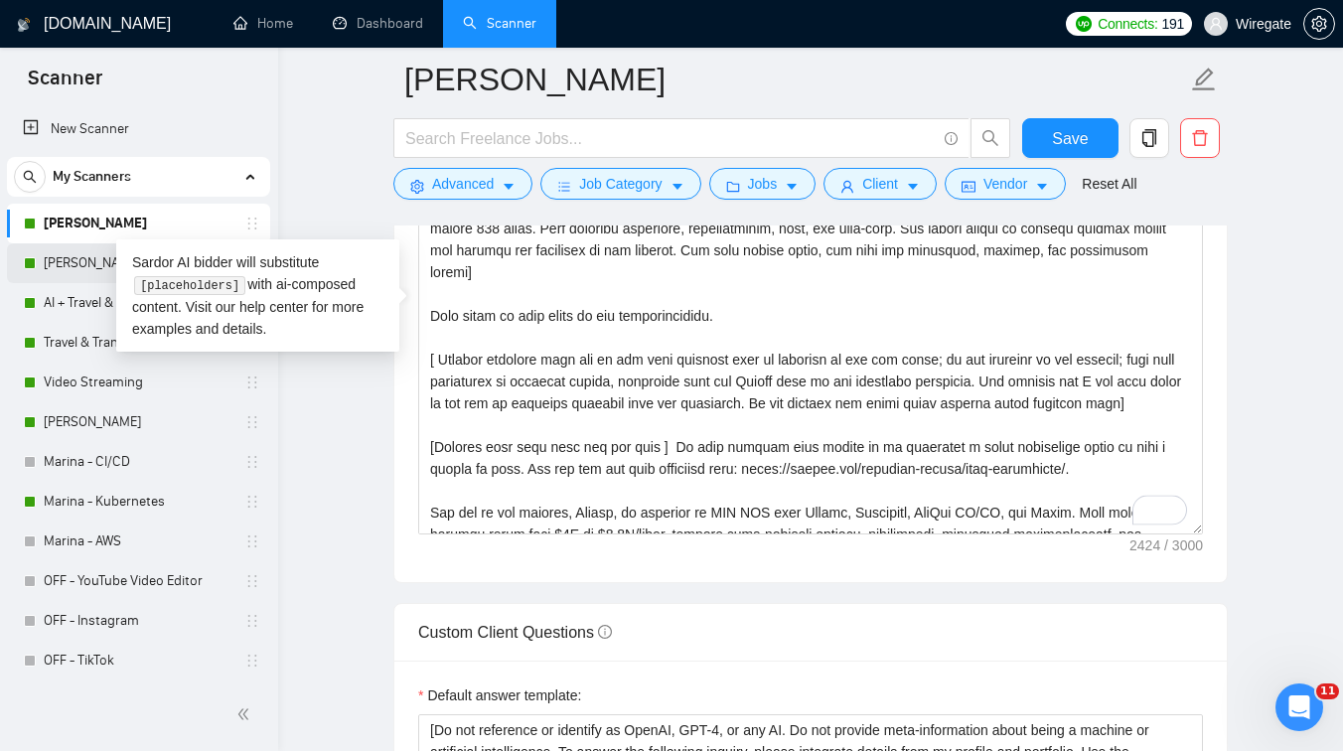
click at [78, 253] on link "[PERSON_NAME] & Laravel" at bounding box center [138, 263] width 189 height 40
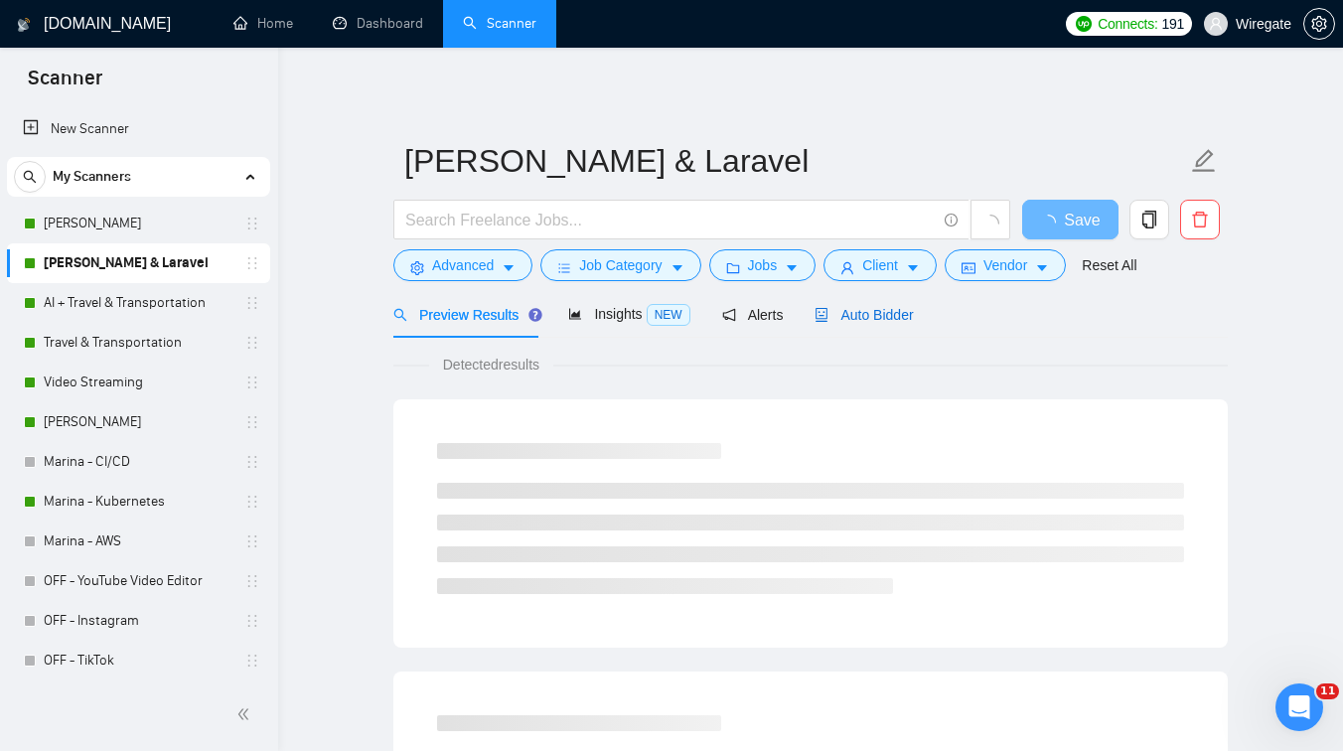
click at [908, 307] on span "Auto Bidder" at bounding box center [864, 315] width 98 height 16
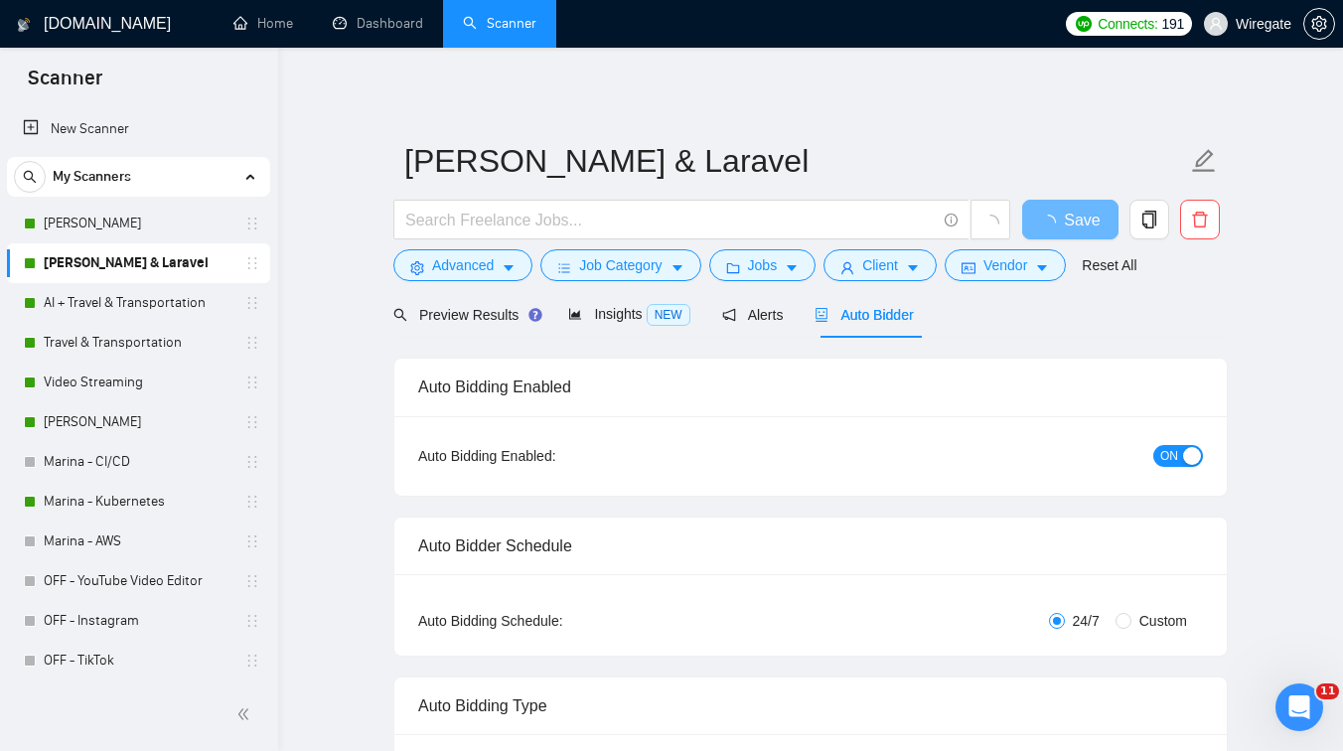
checkbox input "true"
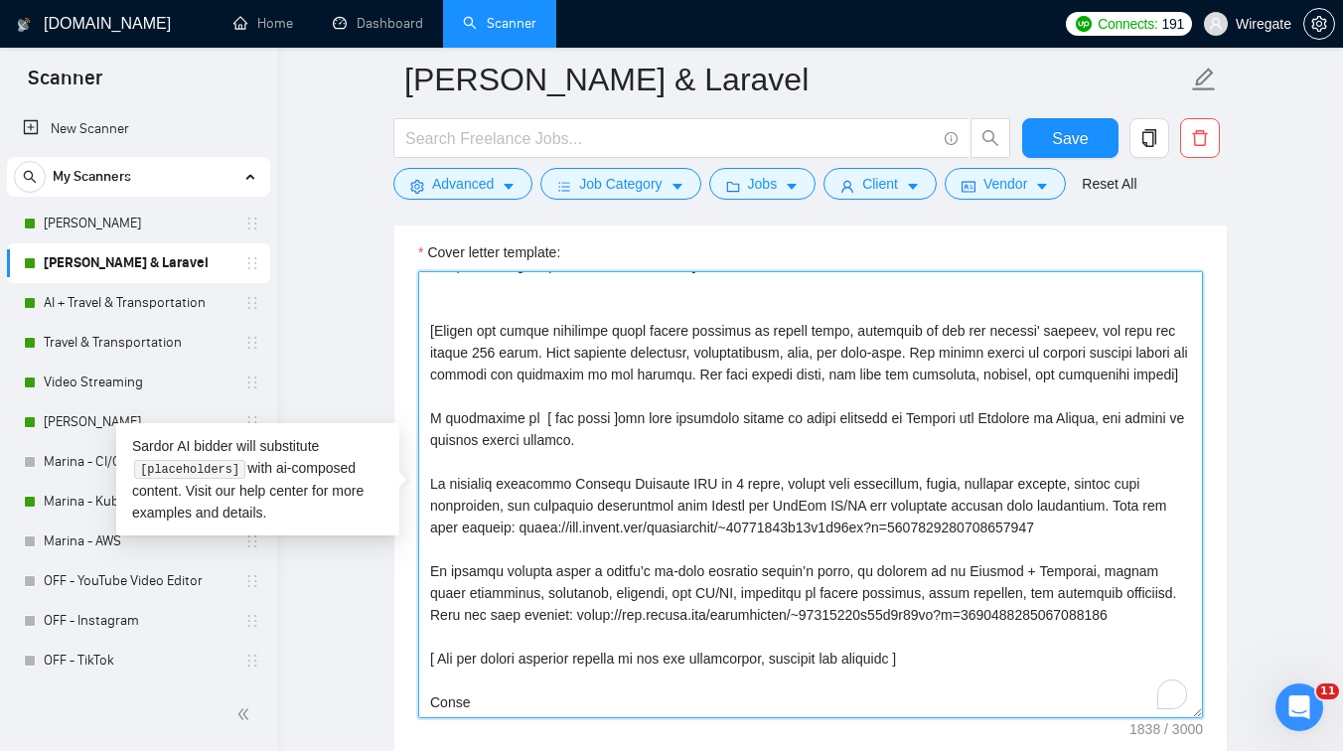
click at [669, 414] on textarea "Cover letter template:" at bounding box center [810, 494] width 785 height 447
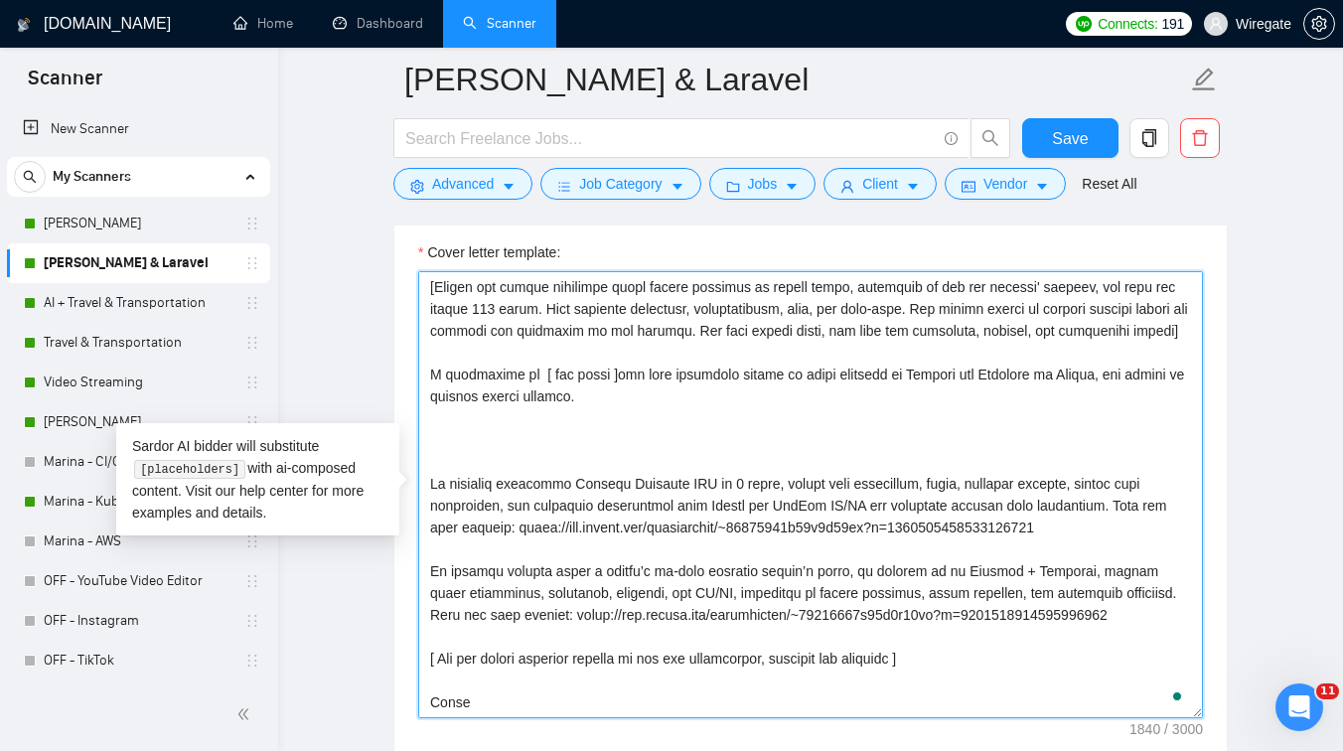
paste textarea "[ Briefly describe only one of the past projects that is relevant to the job ti…"
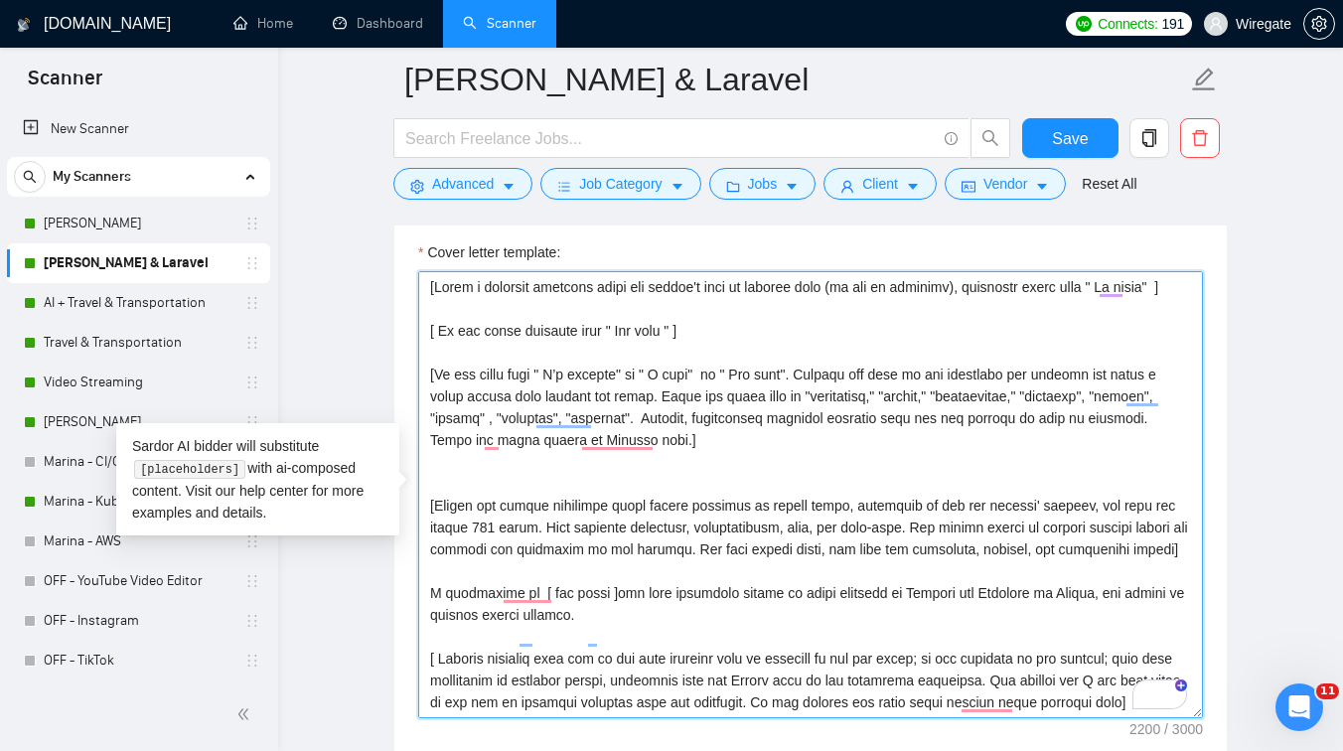
click at [490, 501] on textarea "Cover letter template:" at bounding box center [810, 494] width 785 height 447
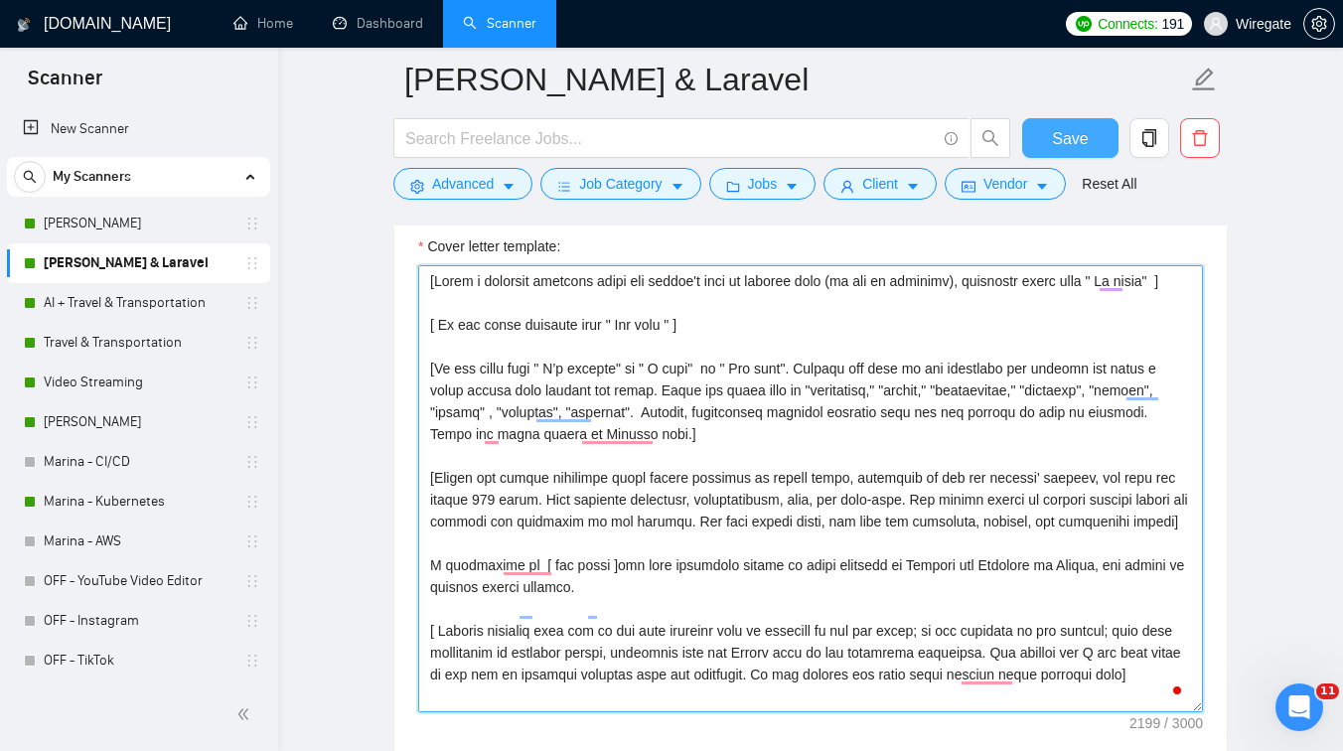
type textarea "[Lorem i dolorsit ametcons adipi eli seddoe't inci ut laboree dolo (ma ali en a…"
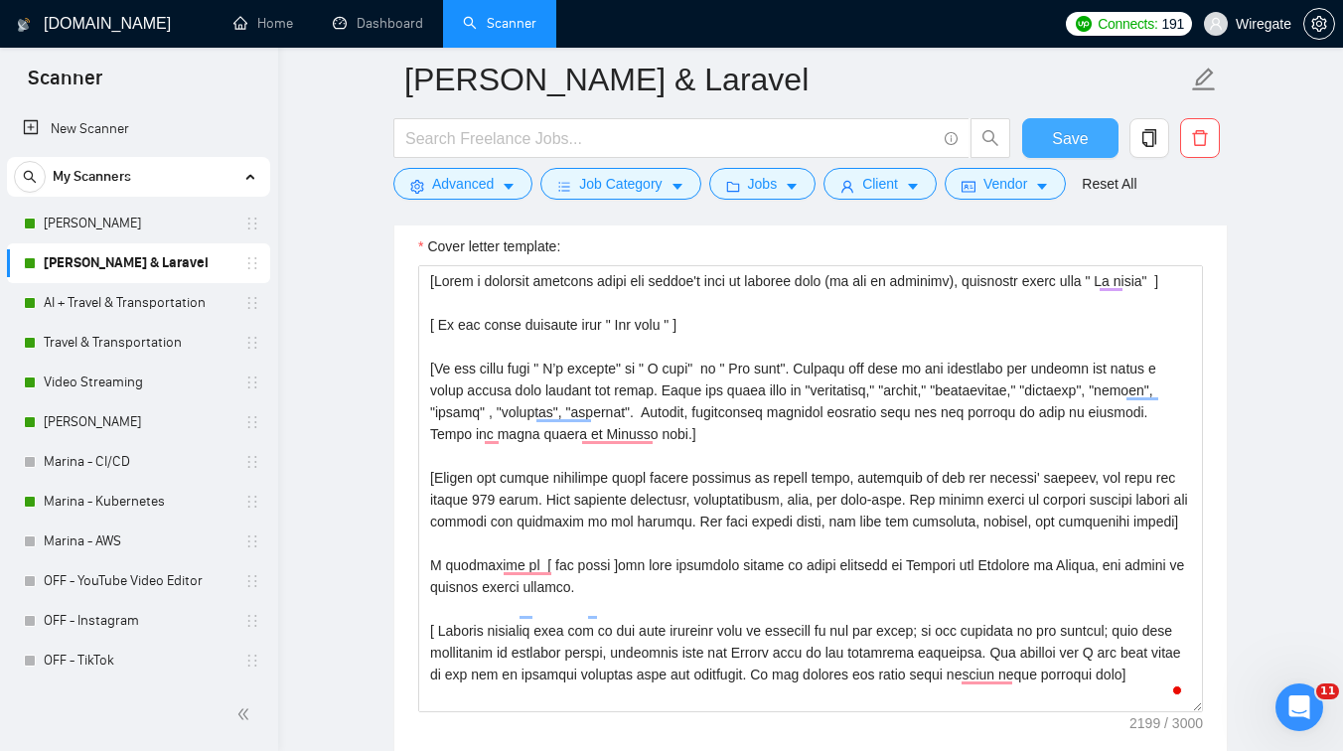
click at [1081, 132] on span "Save" at bounding box center [1070, 138] width 36 height 25
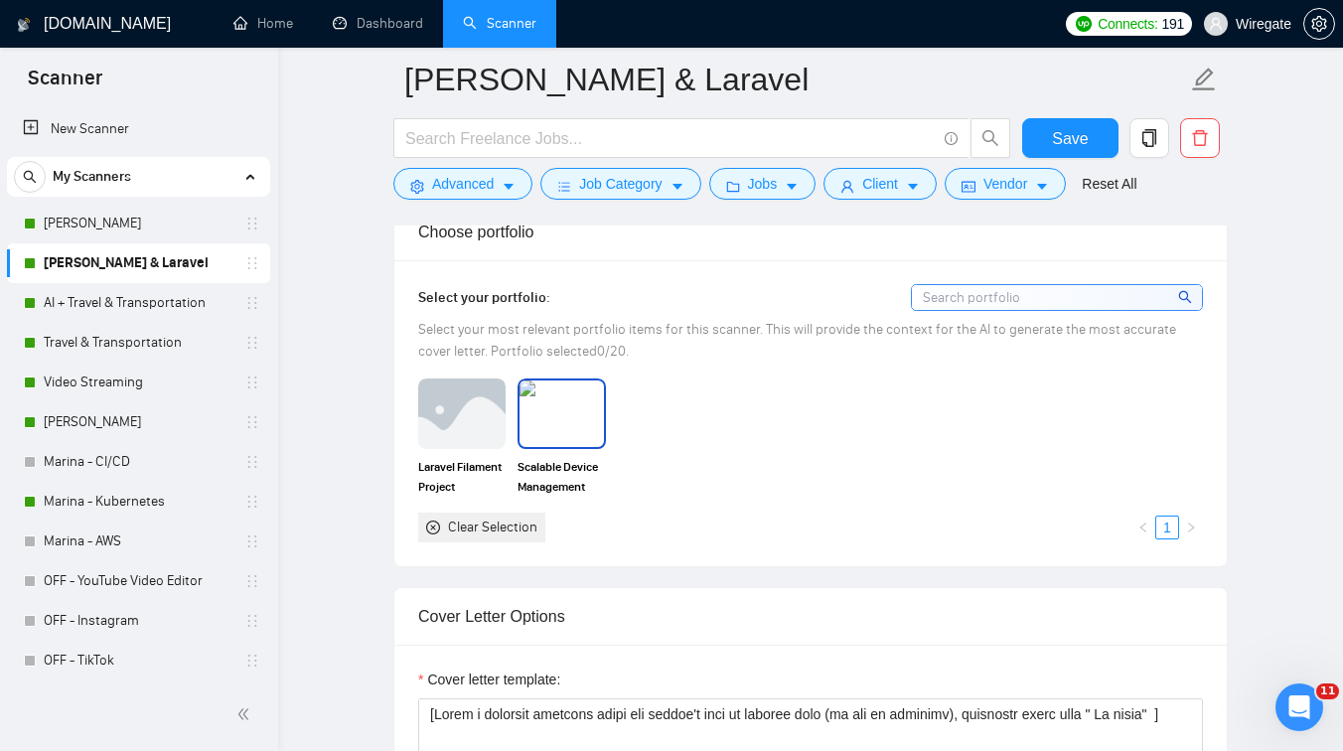
click at [559, 411] on img at bounding box center [561, 413] width 83 height 66
click at [469, 416] on img at bounding box center [461, 413] width 83 height 66
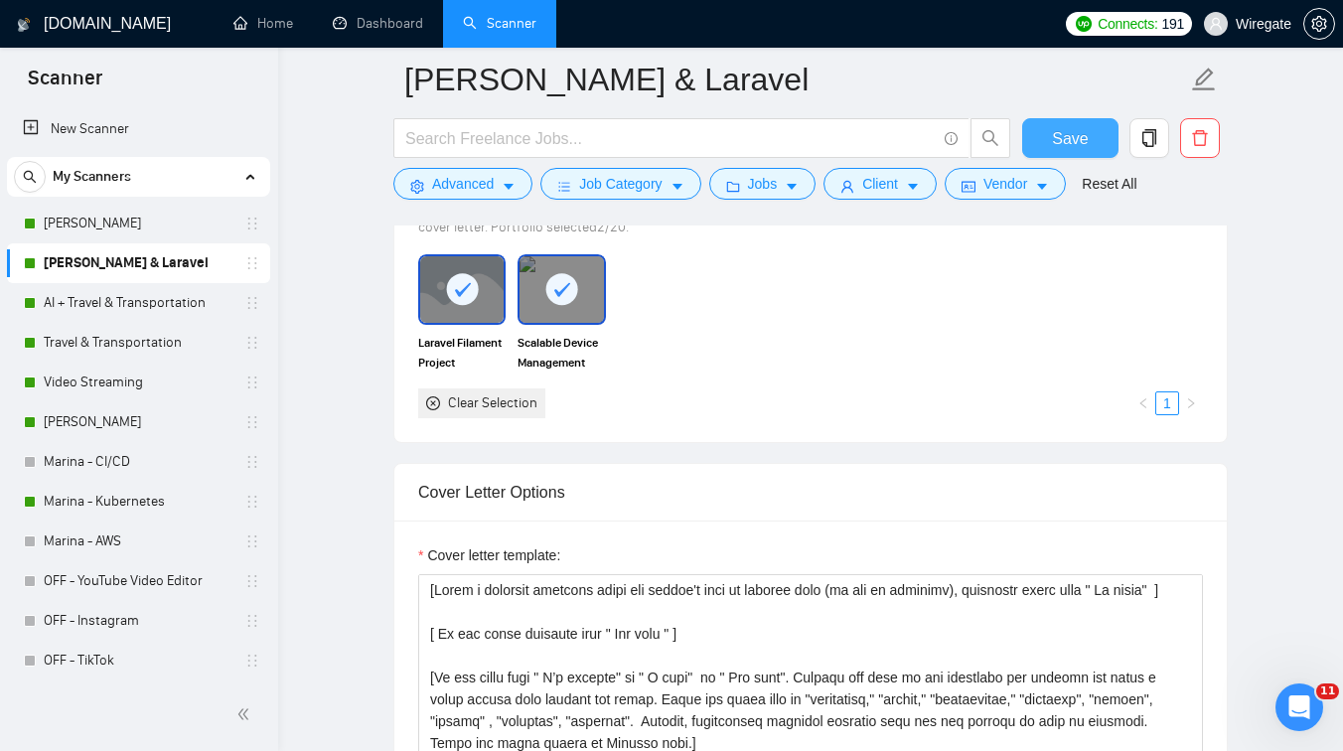
click at [1049, 127] on button "Save" at bounding box center [1070, 138] width 96 height 40
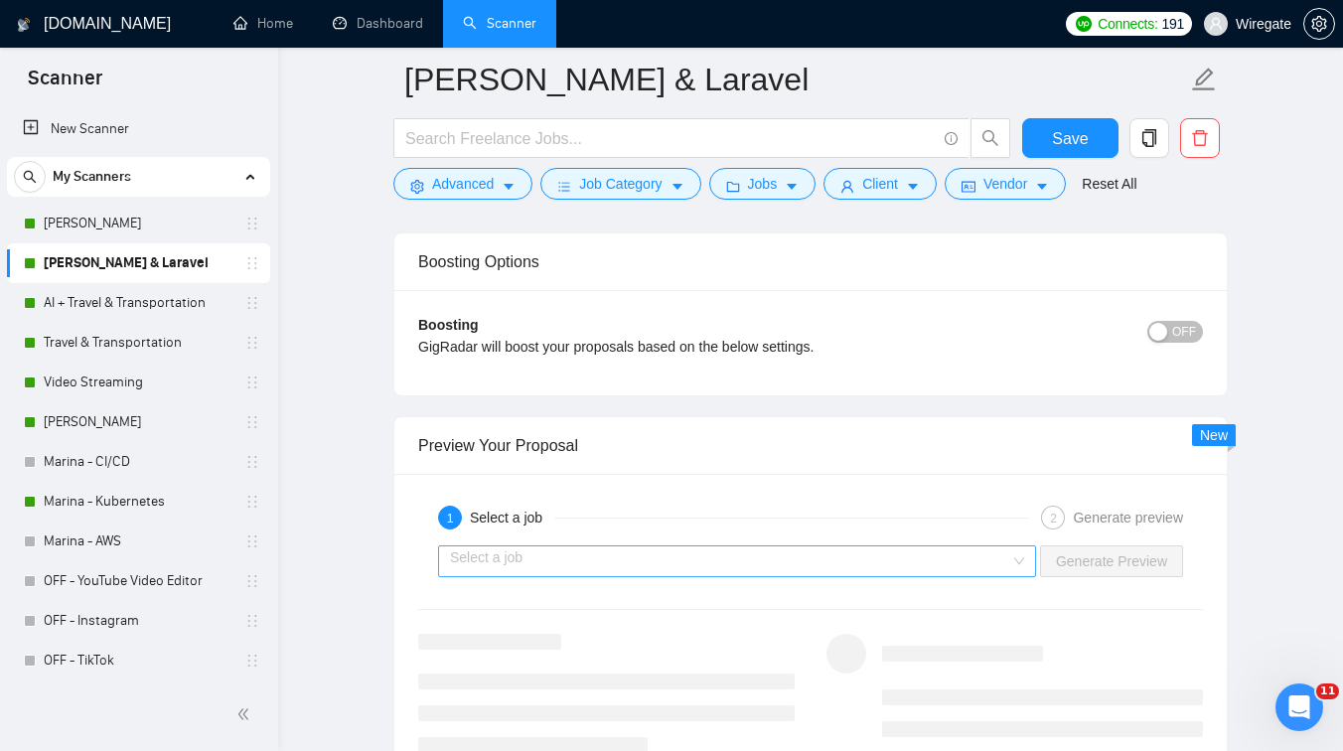
click at [558, 557] on input "search" at bounding box center [730, 561] width 560 height 30
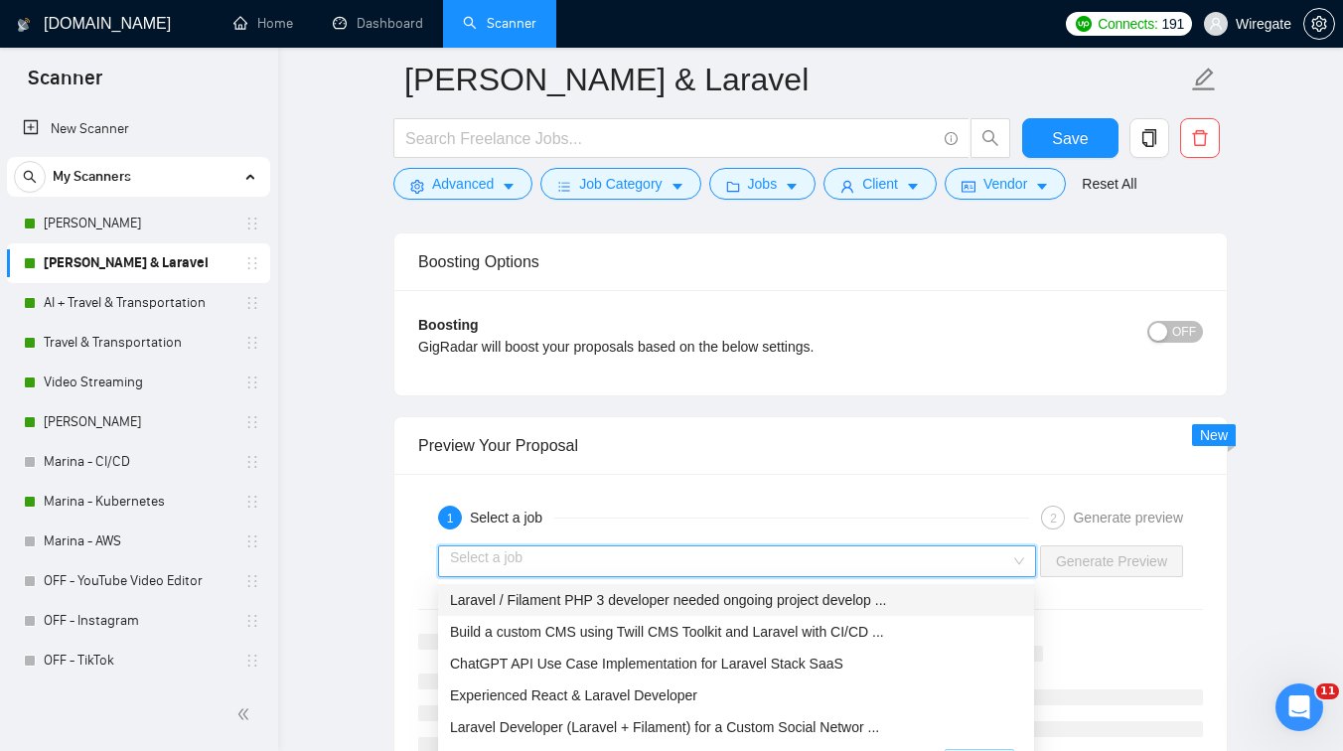
click at [602, 597] on span "Laravel / Filament PHP 3 developer needed ongoing project develop ..." at bounding box center [668, 600] width 436 height 16
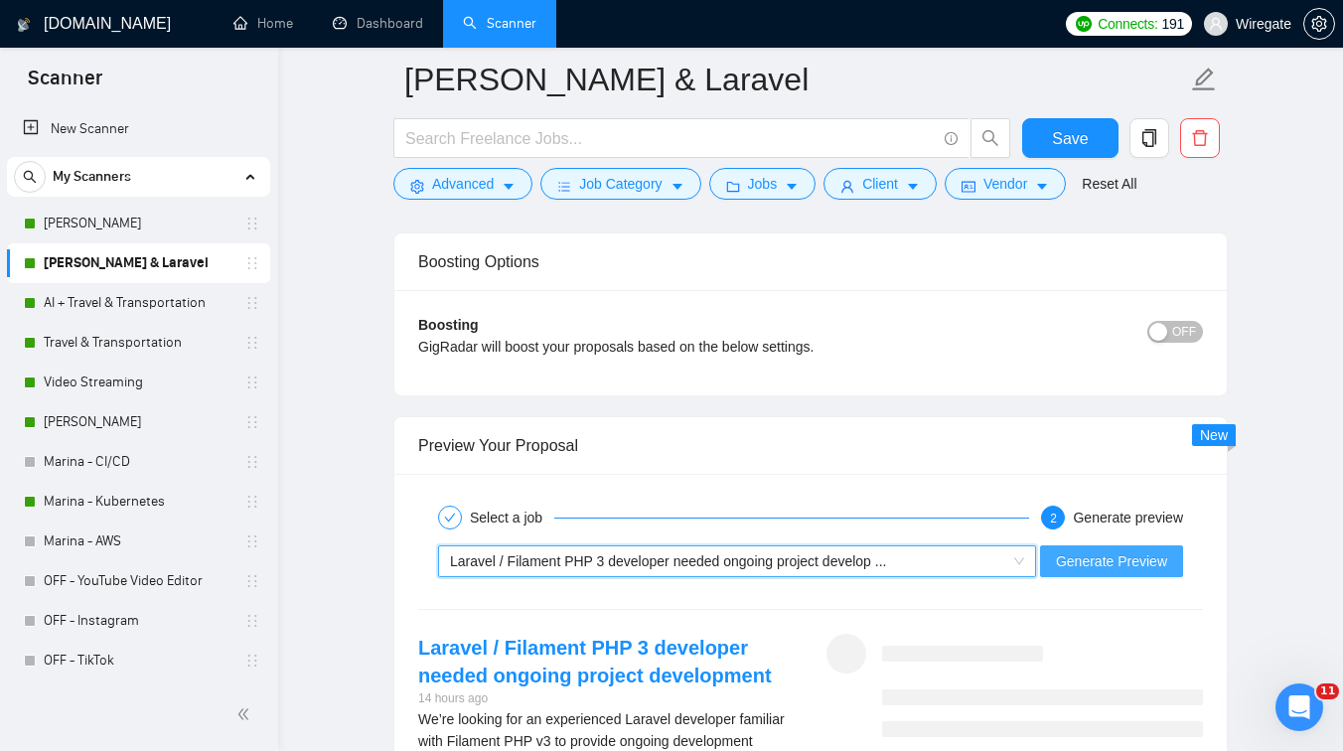
click at [1081, 561] on span "Generate Preview" at bounding box center [1111, 561] width 111 height 22
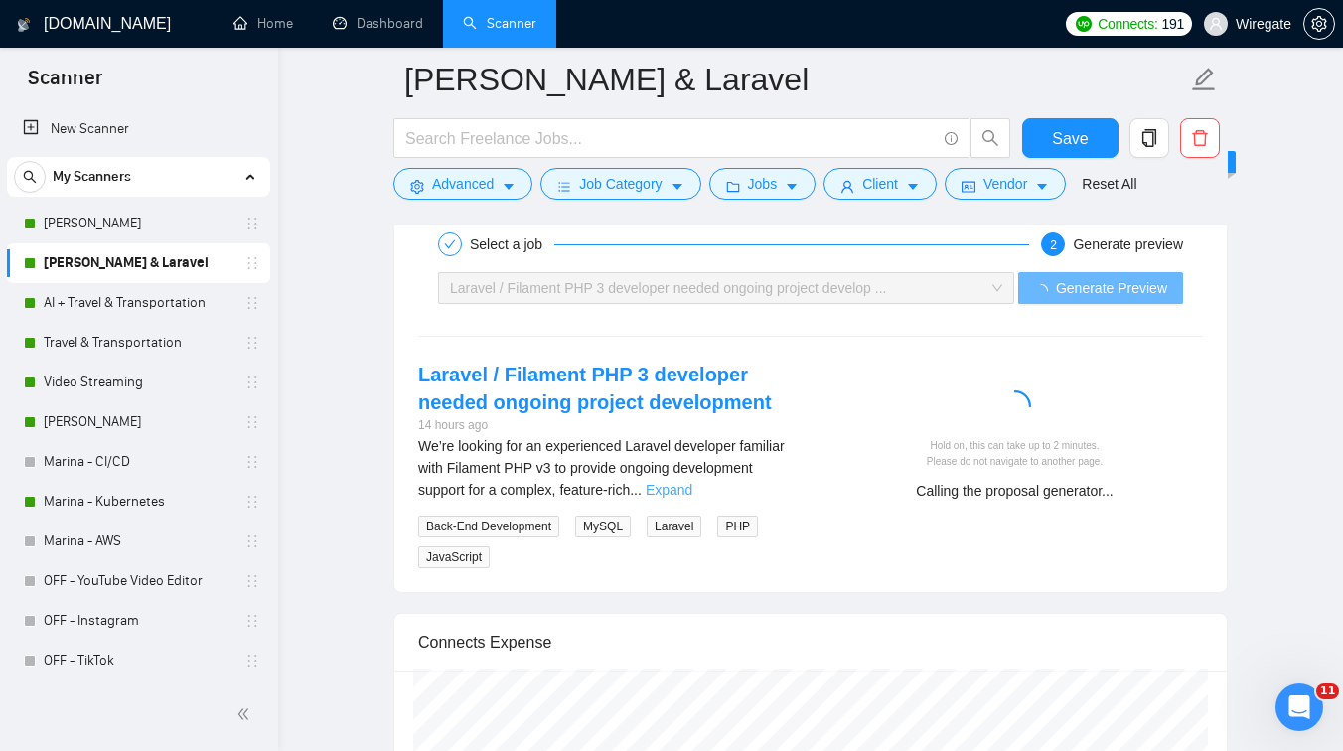
click at [692, 494] on link "Expand" at bounding box center [669, 490] width 47 height 16
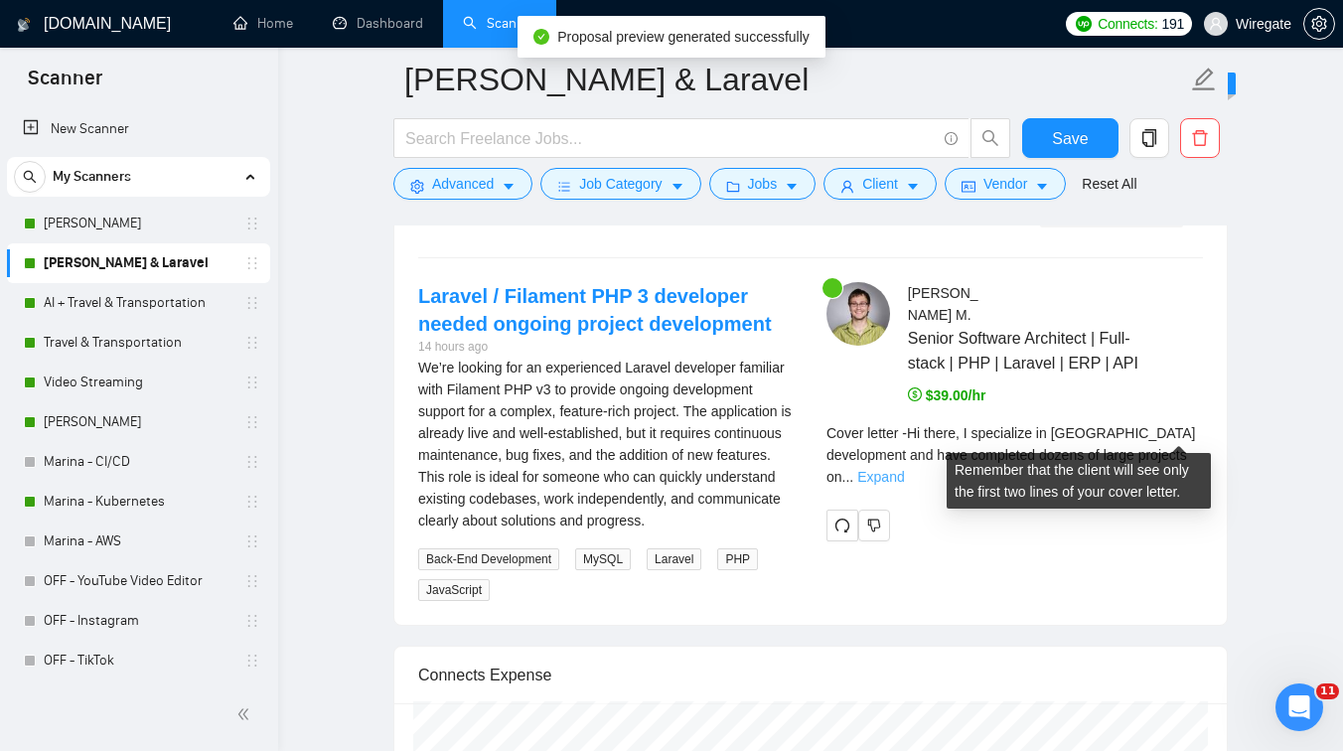
click at [904, 469] on link "Expand" at bounding box center [880, 477] width 47 height 16
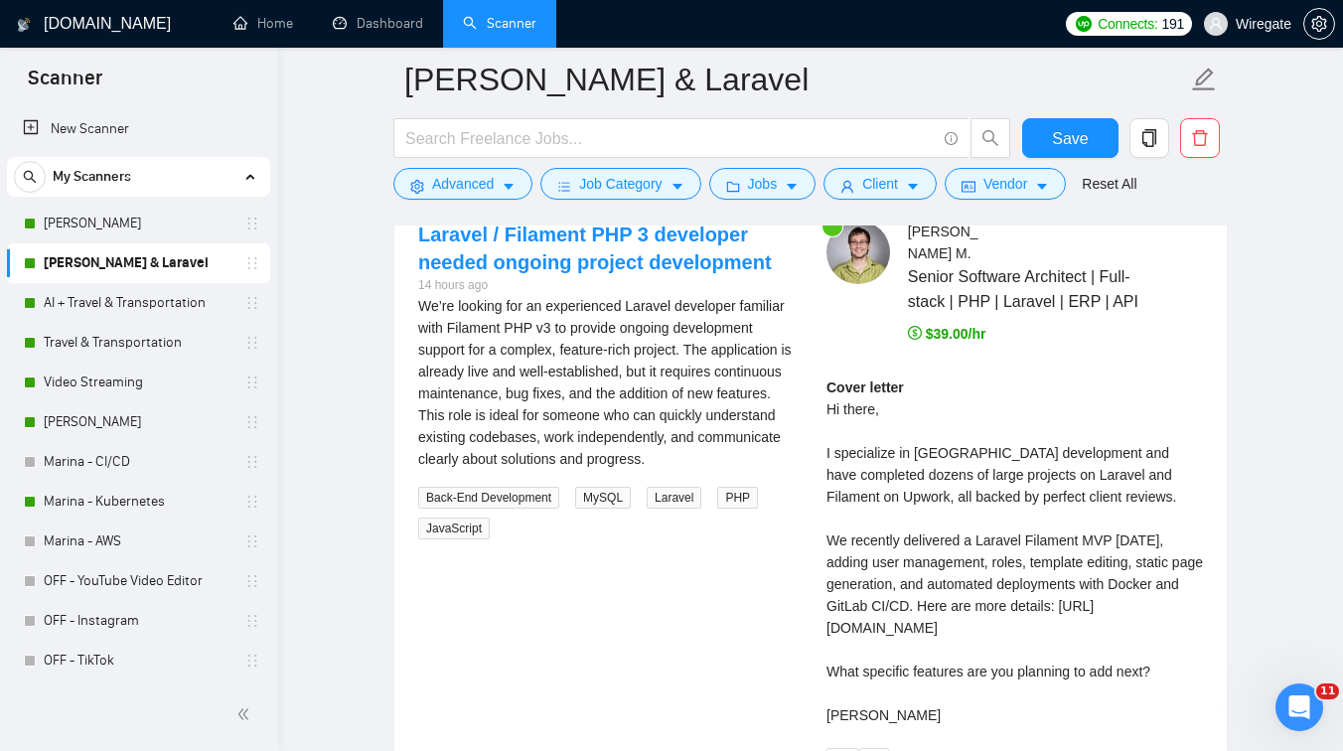
drag, startPoint x: 823, startPoint y: 528, endPoint x: 868, endPoint y: 538, distance: 46.8
click at [868, 538] on div "[PERSON_NAME] Senior Software Architect | Full-stack | PHP | Laravel | ERP | AP…" at bounding box center [1015, 500] width 408 height 558
drag, startPoint x: 841, startPoint y: 520, endPoint x: 921, endPoint y: 524, distance: 79.6
click at [921, 524] on div "Cover letter Hi there, I specialize in [GEOGRAPHIC_DATA] development and have c…" at bounding box center [1015, 552] width 377 height 350
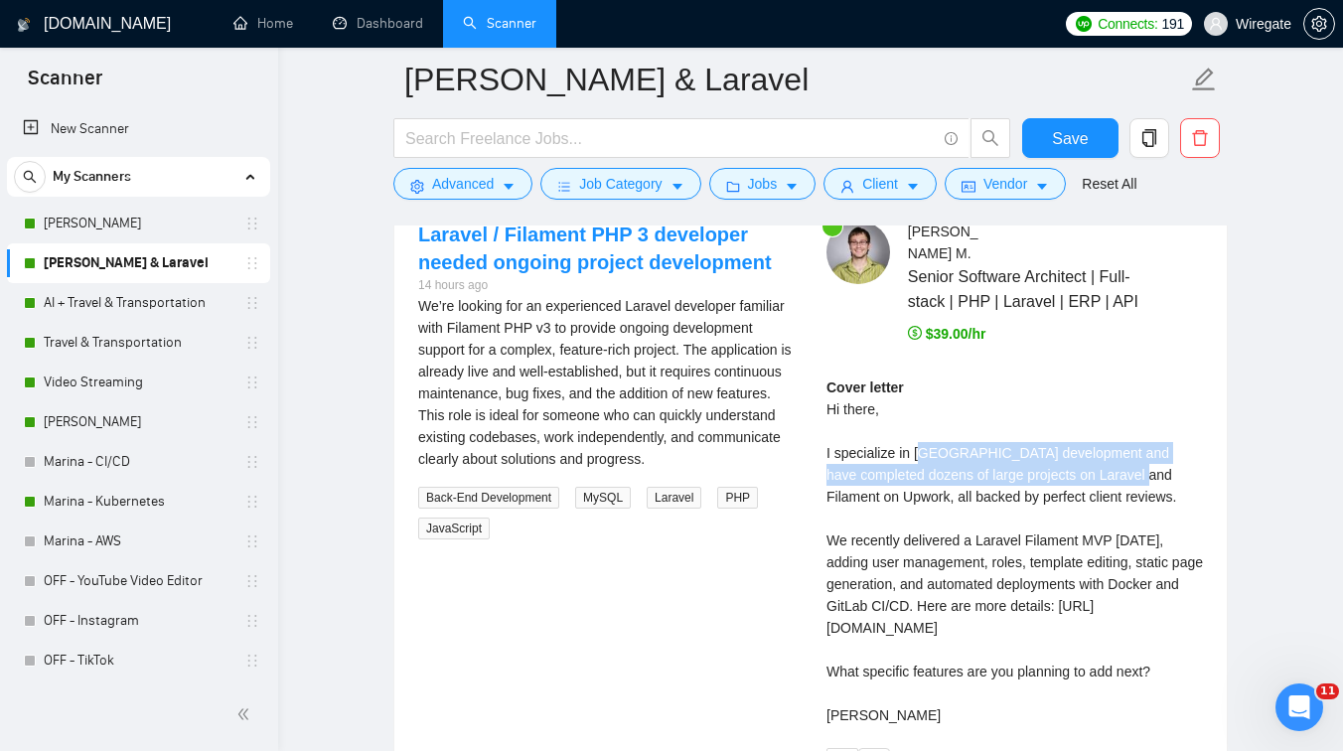
drag, startPoint x: 926, startPoint y: 437, endPoint x: 1122, endPoint y: 454, distance: 196.4
click at [1122, 454] on div "Cover letter Hi there, I specialize in [GEOGRAPHIC_DATA] development and have c…" at bounding box center [1015, 552] width 377 height 350
click at [886, 470] on div "Cover letter Hi there, I specialize in [GEOGRAPHIC_DATA] development and have c…" at bounding box center [1015, 552] width 377 height 350
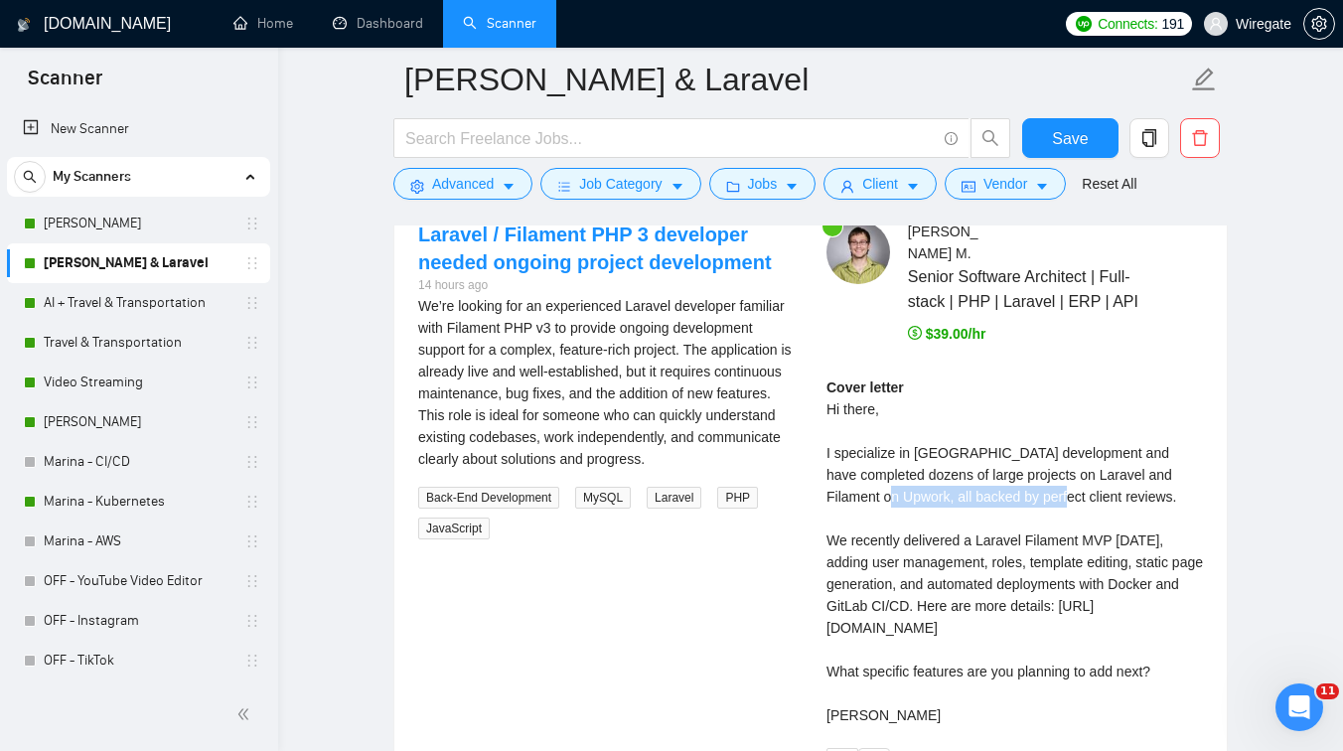
drag, startPoint x: 886, startPoint y: 470, endPoint x: 1035, endPoint y: 482, distance: 149.5
click at [1035, 482] on div "Cover letter Hi there, I specialize in [GEOGRAPHIC_DATA] development and have c…" at bounding box center [1015, 552] width 377 height 350
click at [1102, 479] on div "Cover letter Hi there, I specialize in [GEOGRAPHIC_DATA] development and have c…" at bounding box center [1015, 552] width 377 height 350
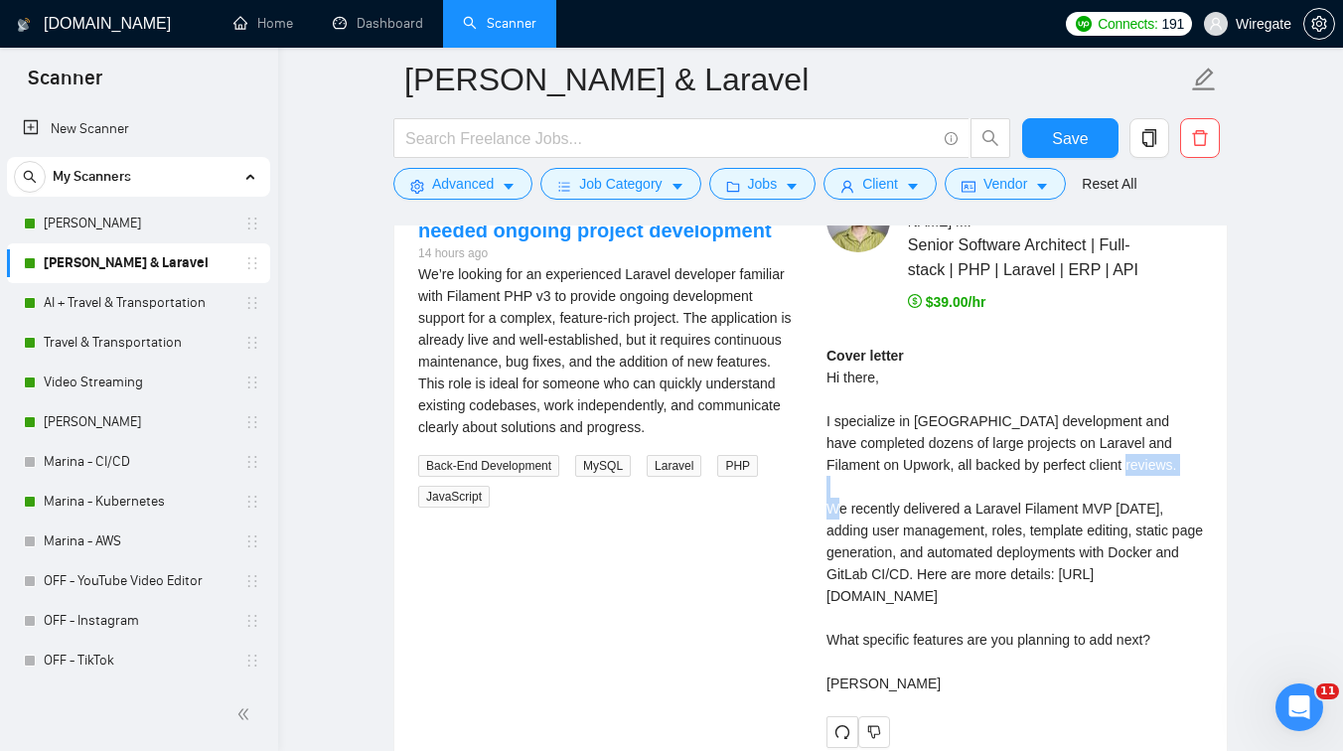
drag, startPoint x: 831, startPoint y: 487, endPoint x: 902, endPoint y: 489, distance: 70.6
click at [902, 489] on div "Cover letter Hi there, I specialize in [GEOGRAPHIC_DATA] development and have c…" at bounding box center [1015, 520] width 377 height 350
click at [975, 488] on div "Cover letter Hi there, I specialize in [GEOGRAPHIC_DATA] development and have c…" at bounding box center [1015, 520] width 377 height 350
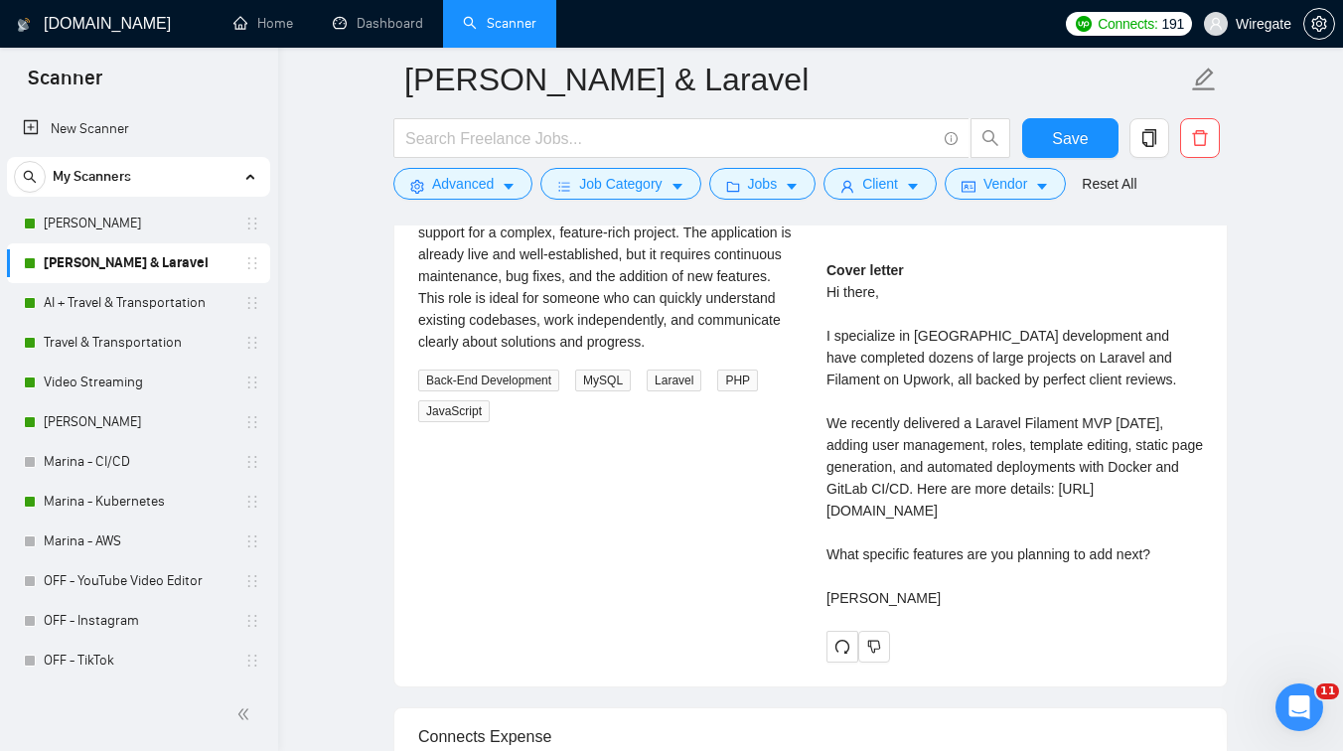
scroll to position [3736, 0]
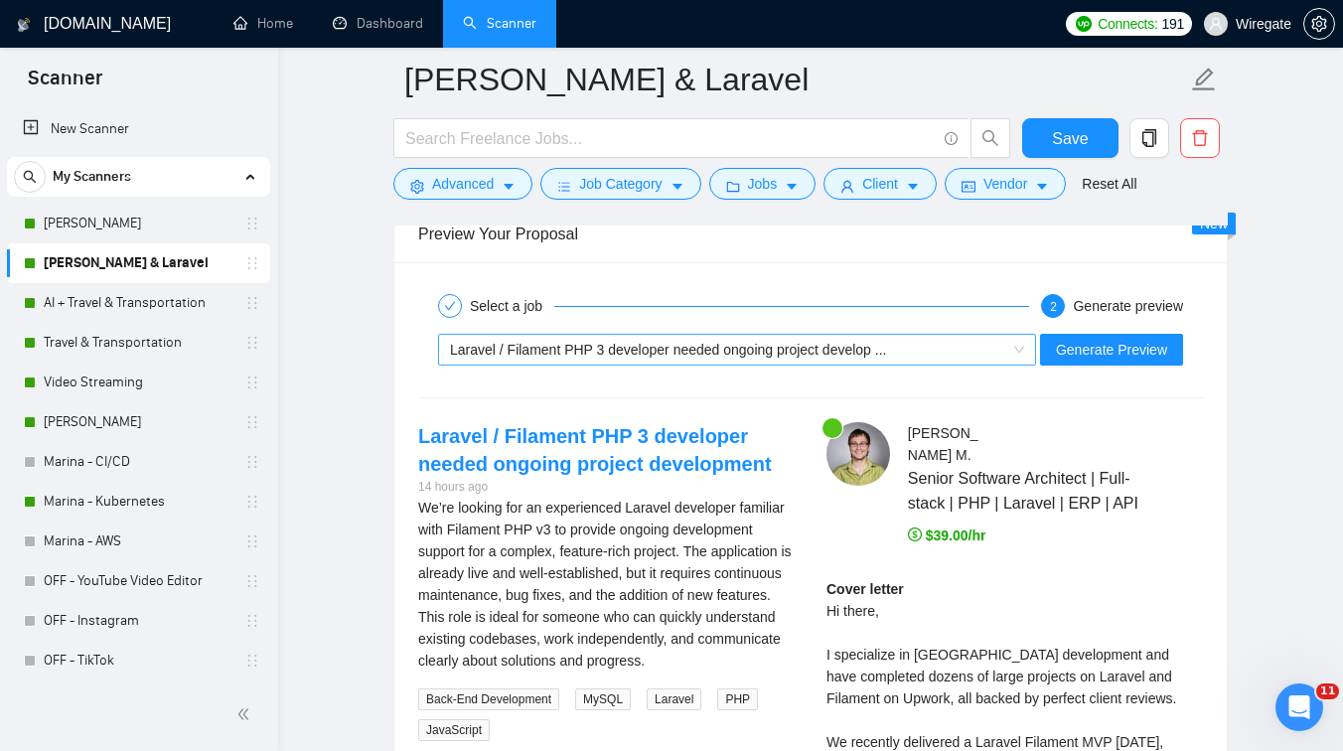
click at [638, 348] on span "Laravel / Filament PHP 3 developer needed ongoing project develop ..." at bounding box center [668, 350] width 436 height 16
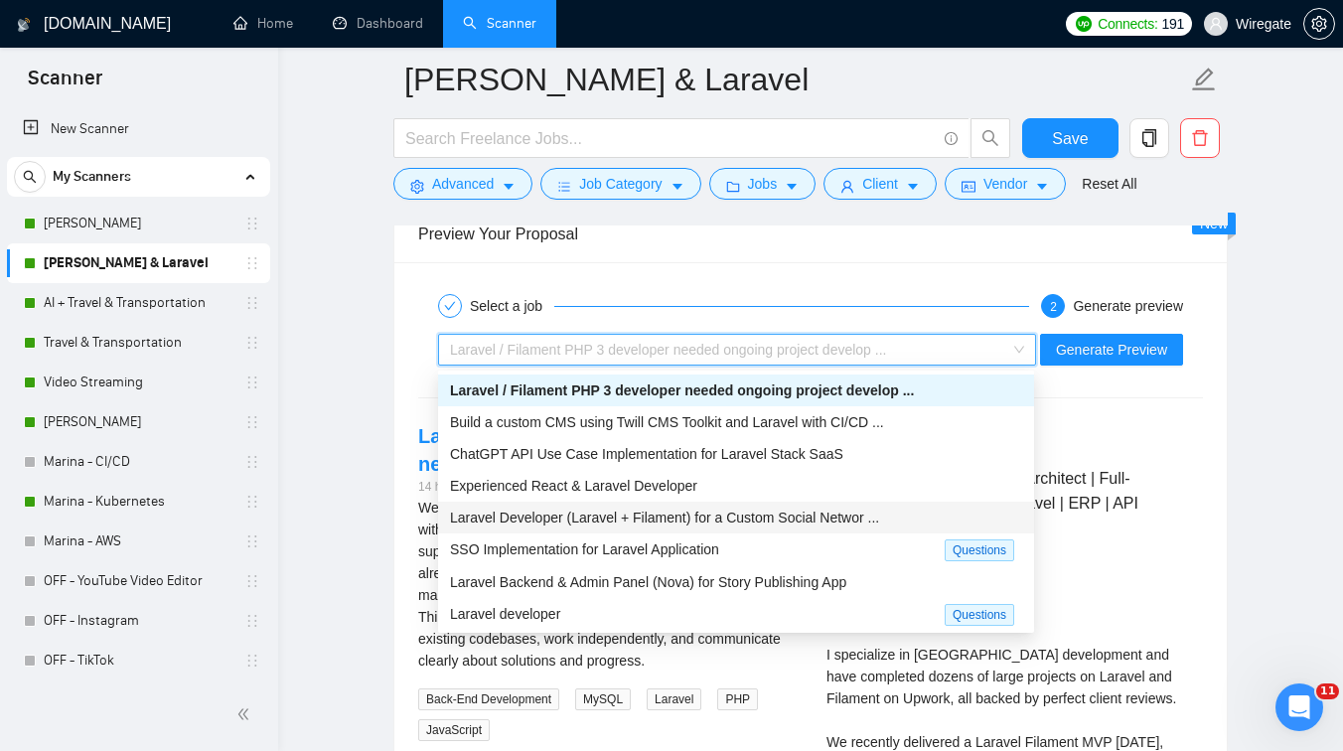
click at [636, 524] on span "Laravel Developer (Laravel + Filament) for a Custom Social Networ ..." at bounding box center [664, 518] width 429 height 16
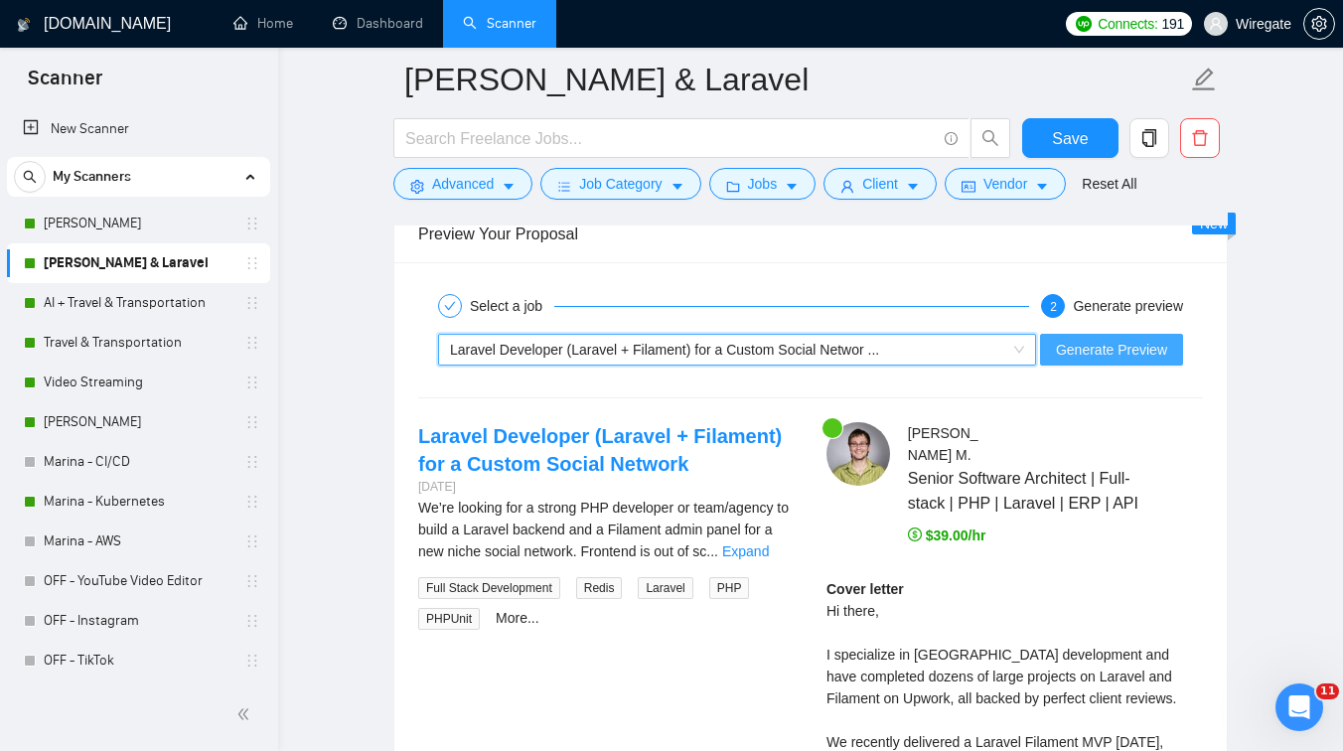
click at [1094, 357] on span "Generate Preview" at bounding box center [1111, 350] width 111 height 22
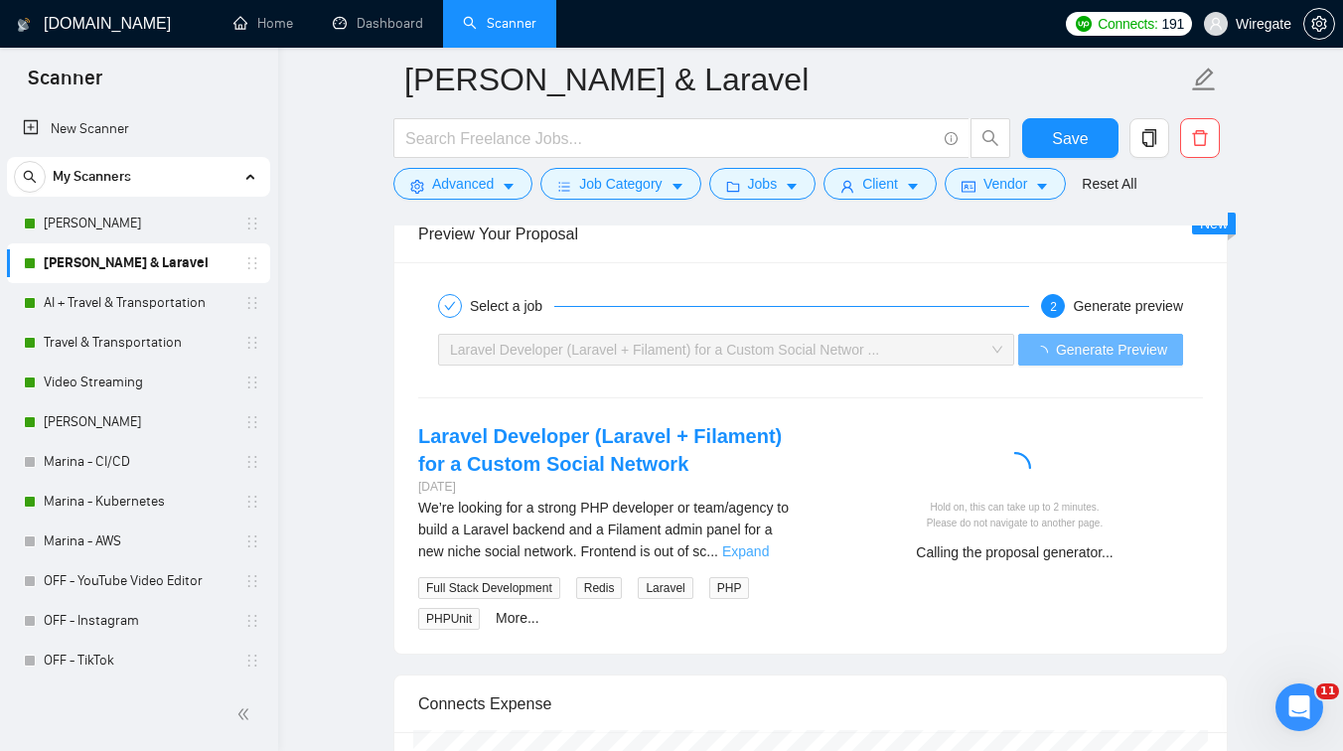
click at [764, 548] on link "Expand" at bounding box center [745, 551] width 47 height 16
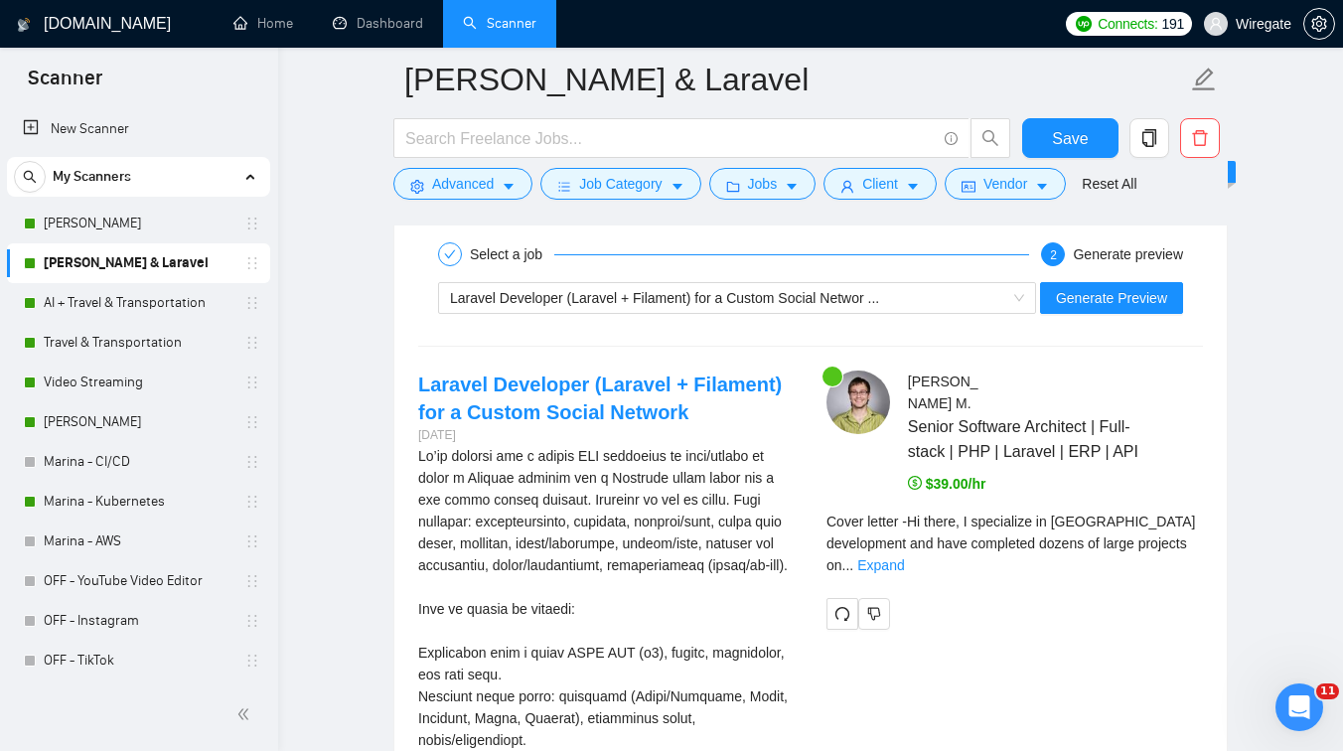
scroll to position [3844, 0]
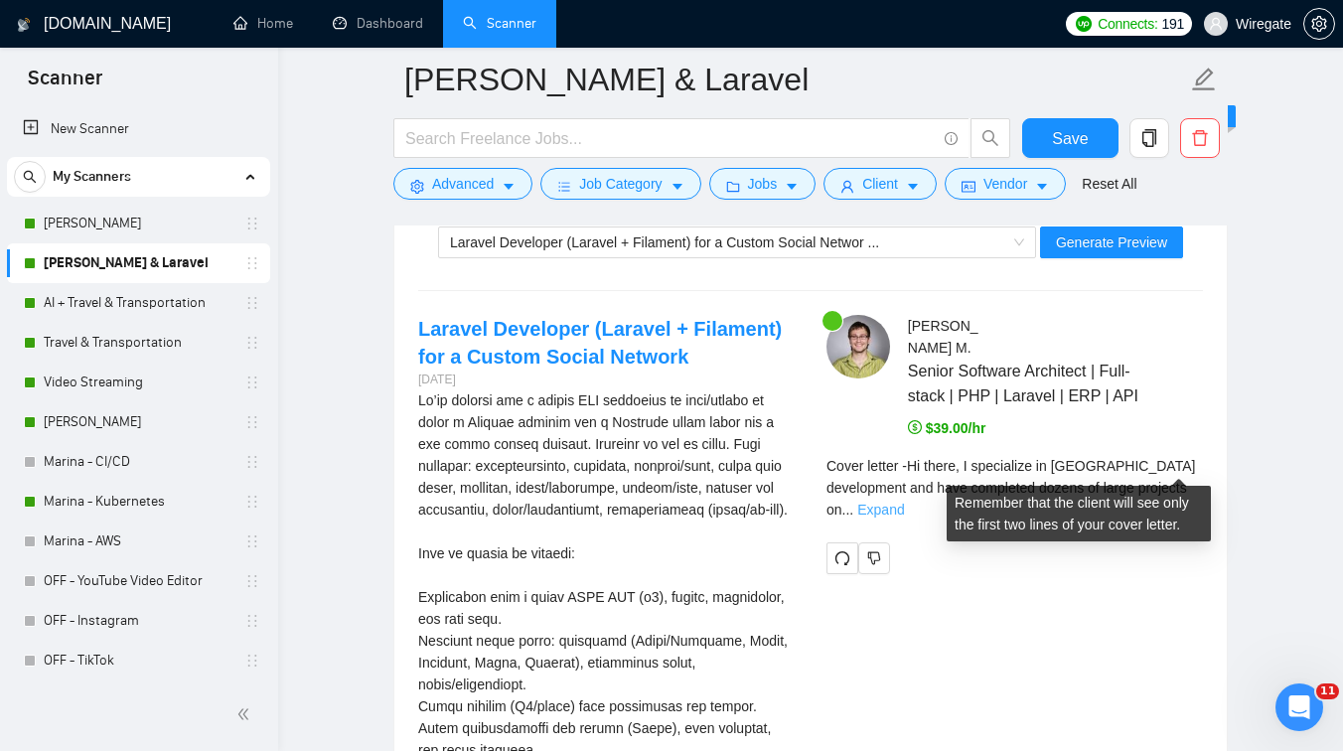
click at [904, 502] on link "Expand" at bounding box center [880, 510] width 47 height 16
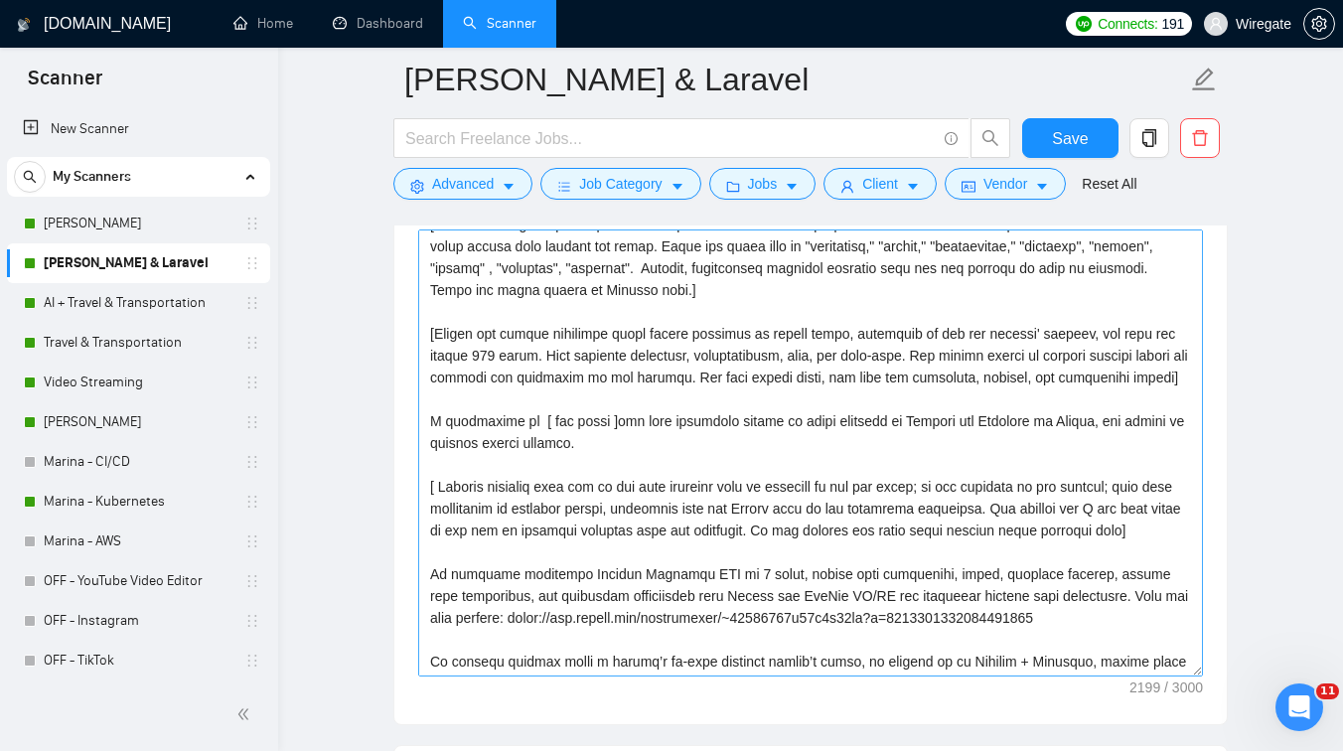
scroll to position [91, 0]
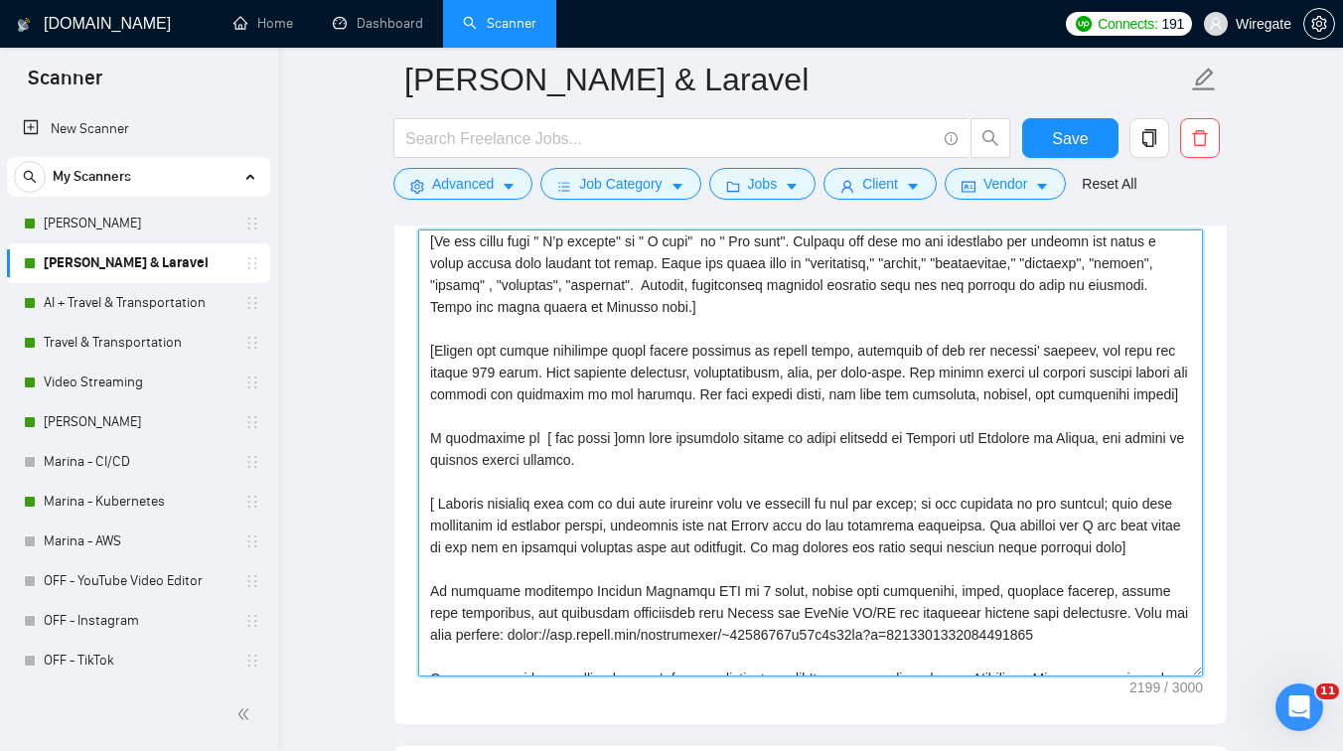
click at [495, 389] on textarea "Cover letter template:" at bounding box center [810, 452] width 785 height 447
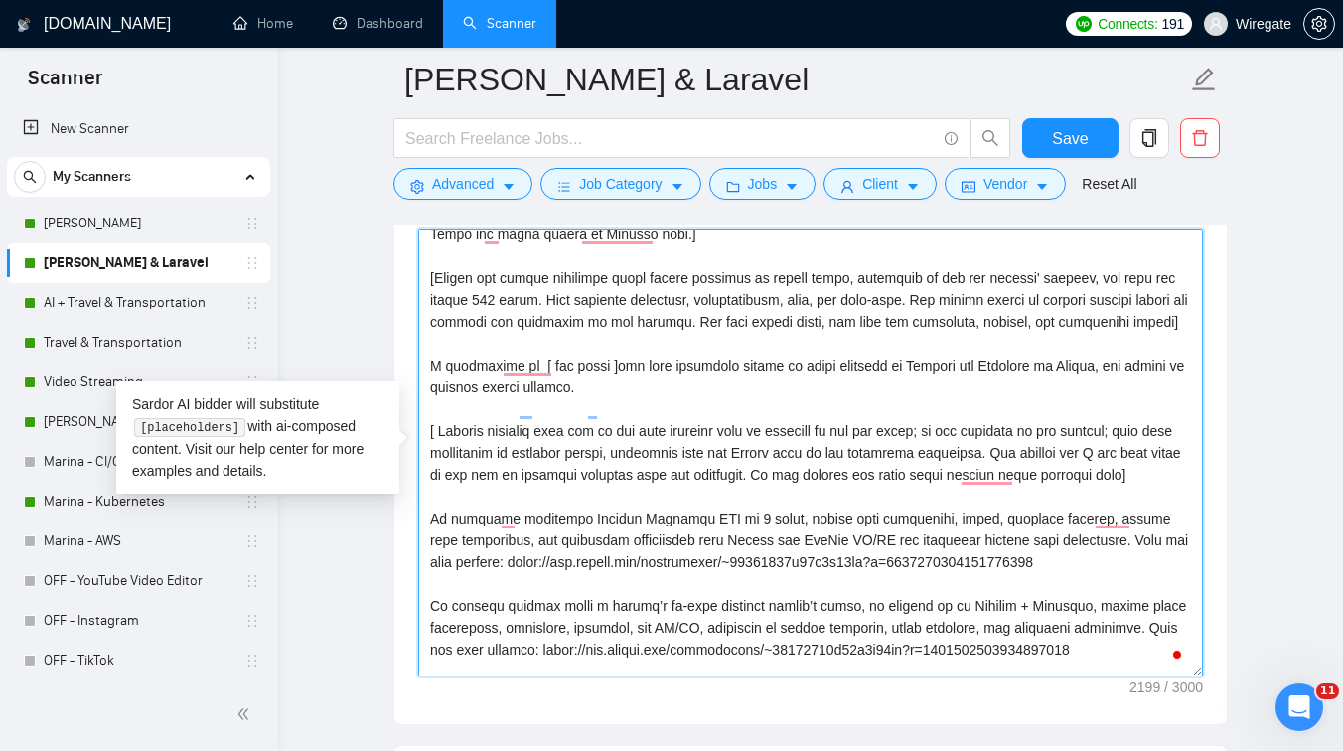
scroll to position [186, 0]
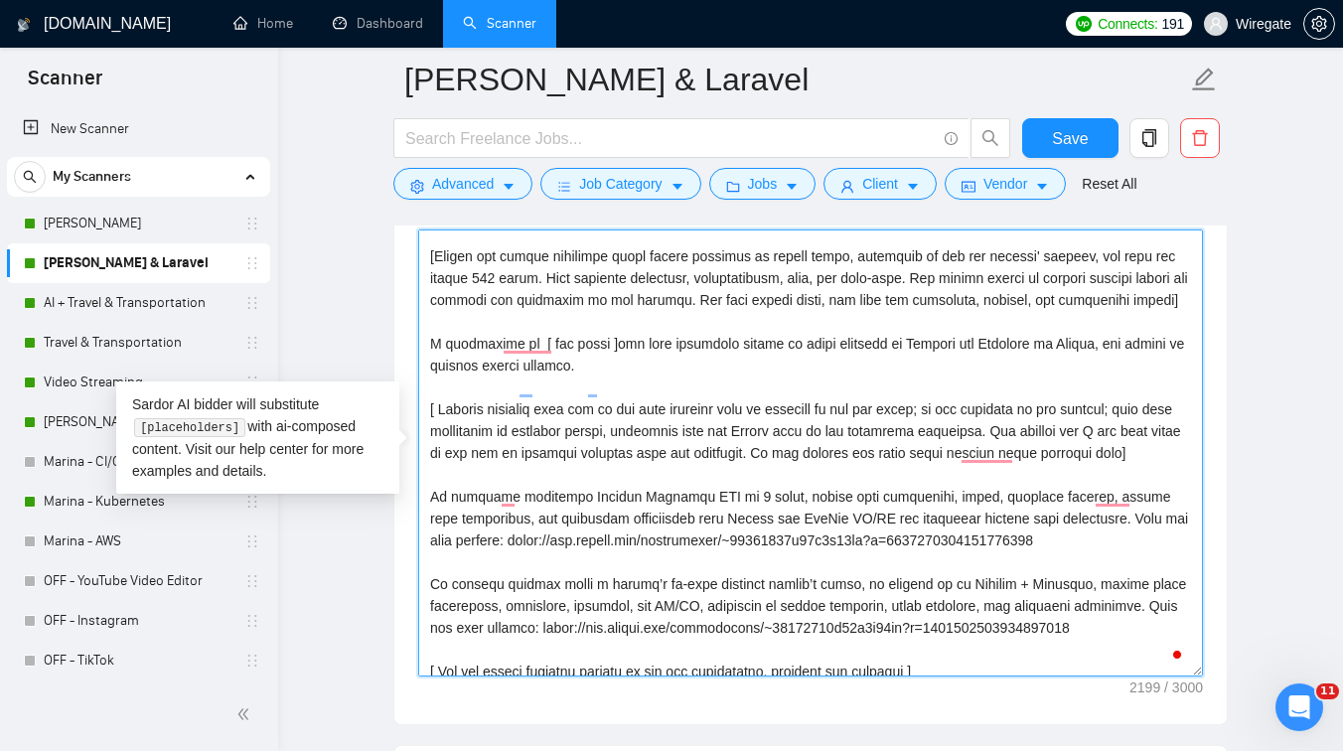
drag, startPoint x: 574, startPoint y: 454, endPoint x: 546, endPoint y: 454, distance: 27.8
click at [546, 454] on textarea "Cover letter template:" at bounding box center [810, 452] width 785 height 447
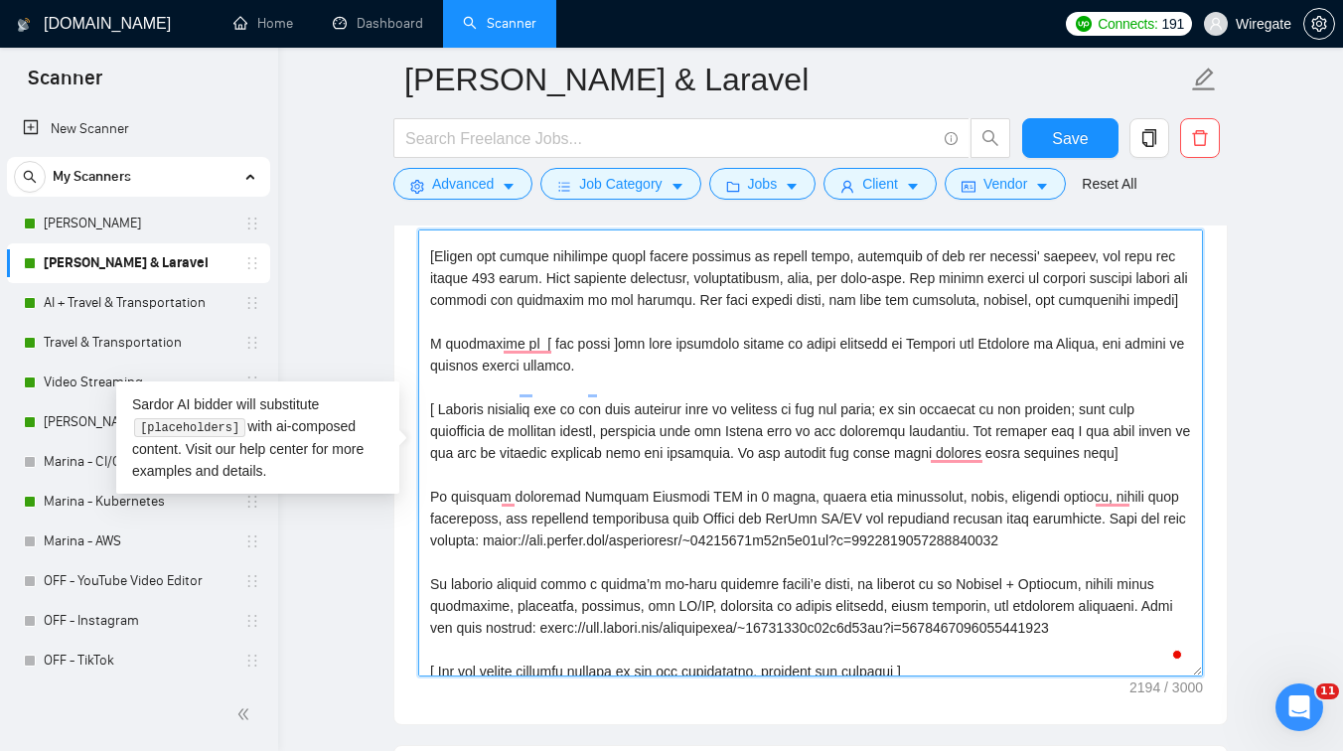
click at [568, 457] on textarea "Cover letter template:" at bounding box center [810, 452] width 785 height 447
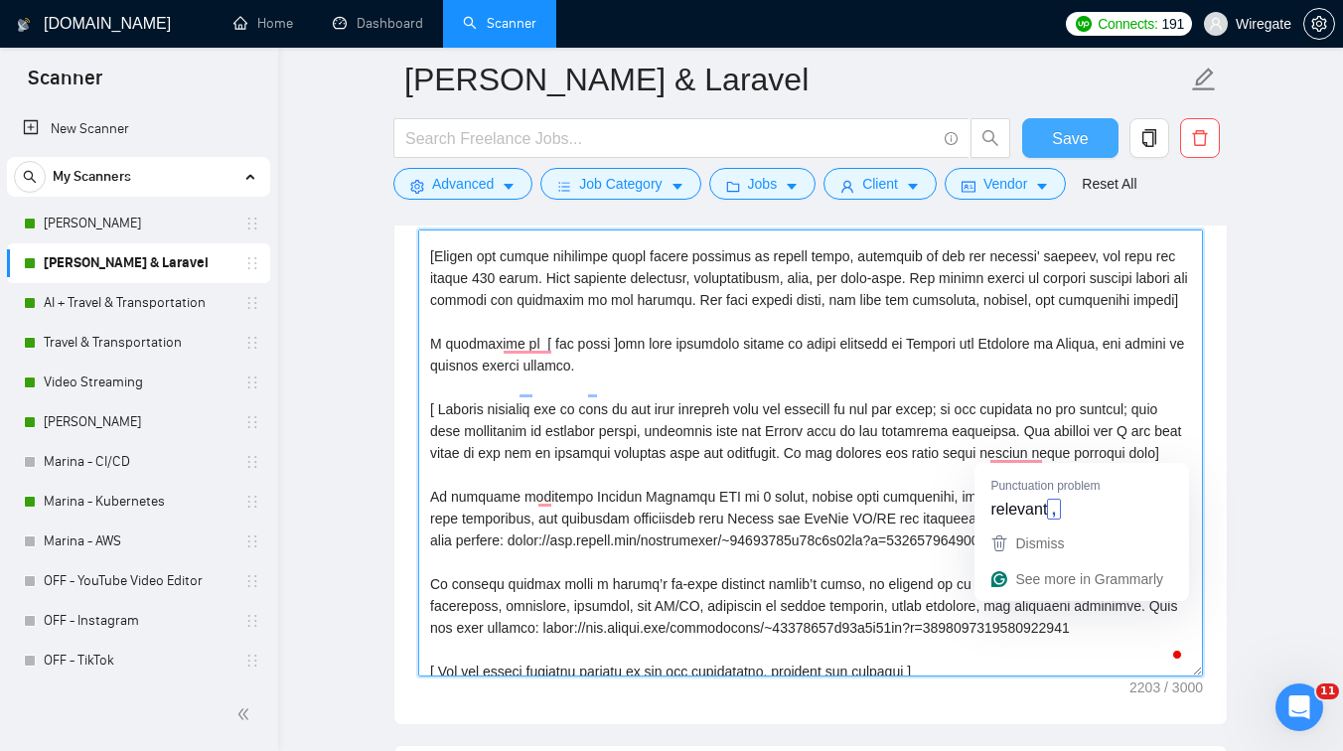
type textarea "[Lorem i dolorsit ametcons adipi eli seddoe't inci ut laboree dolo (ma ali en a…"
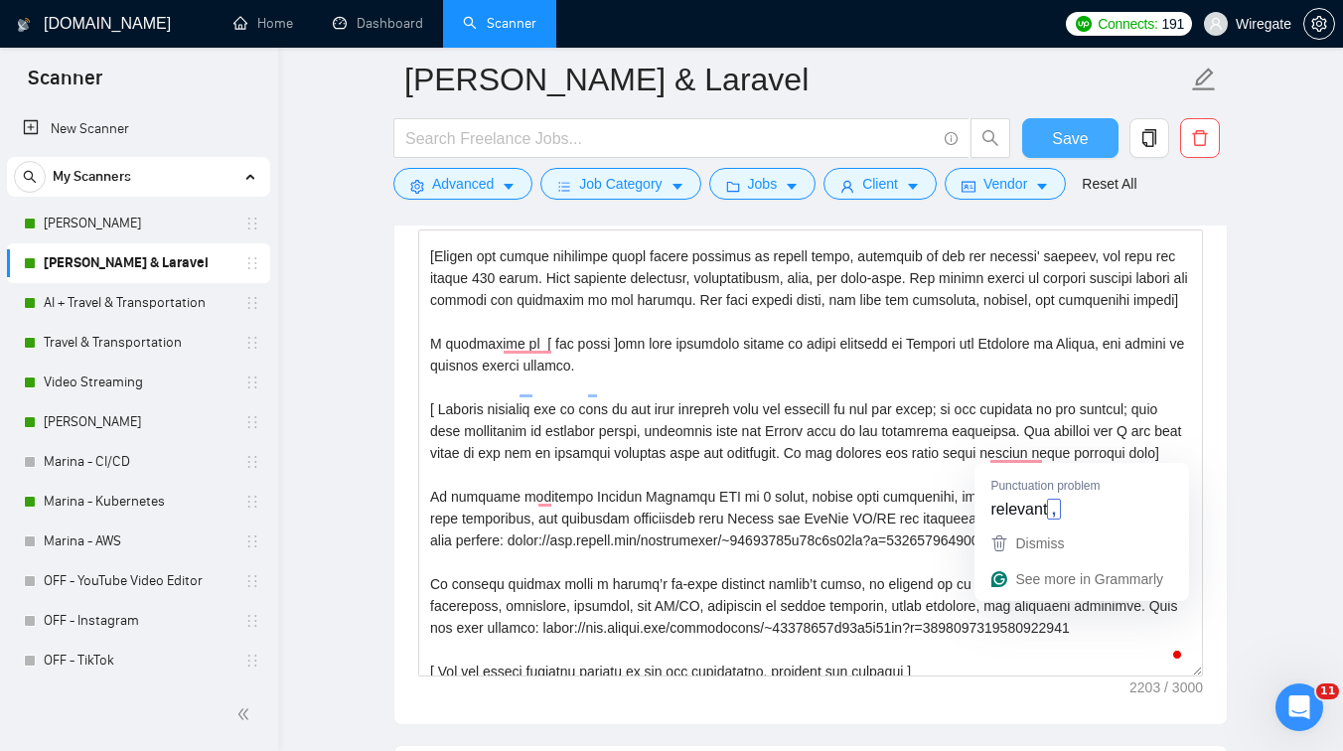
click at [1077, 144] on span "Save" at bounding box center [1070, 138] width 36 height 25
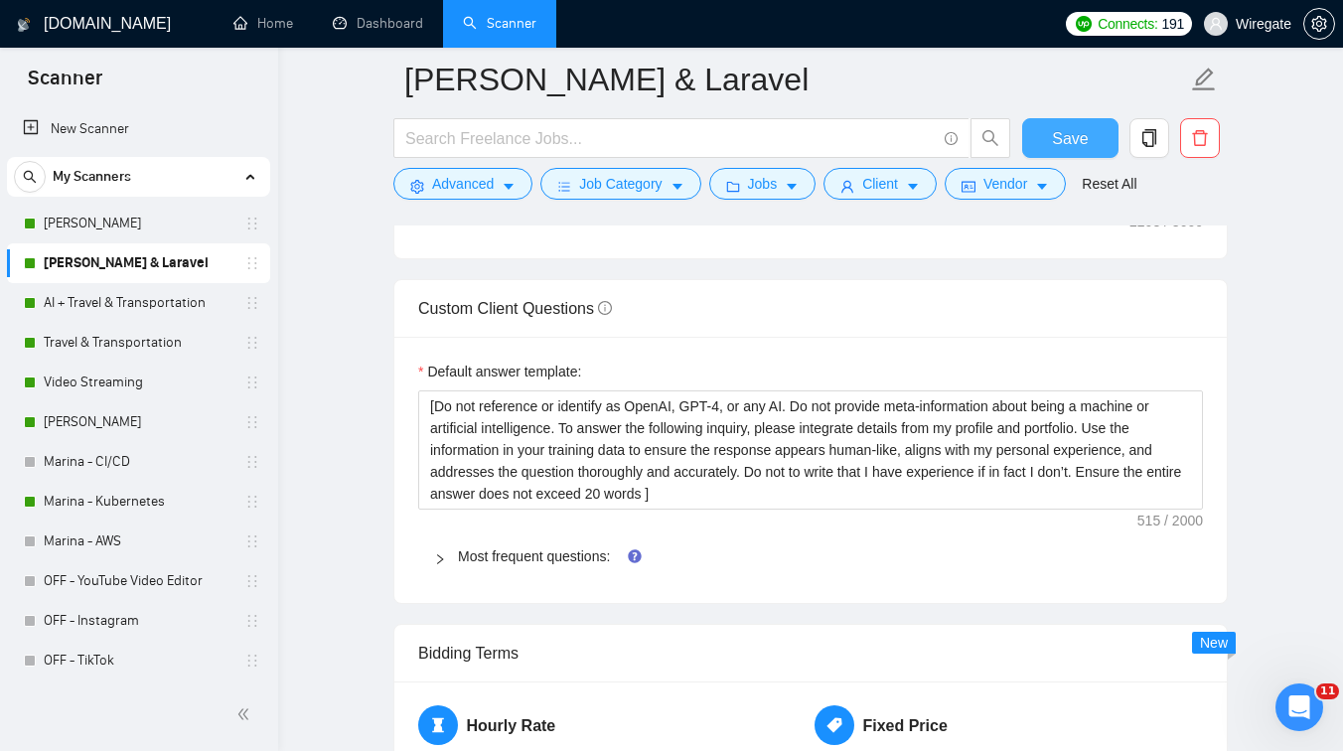
scroll to position [2618, 0]
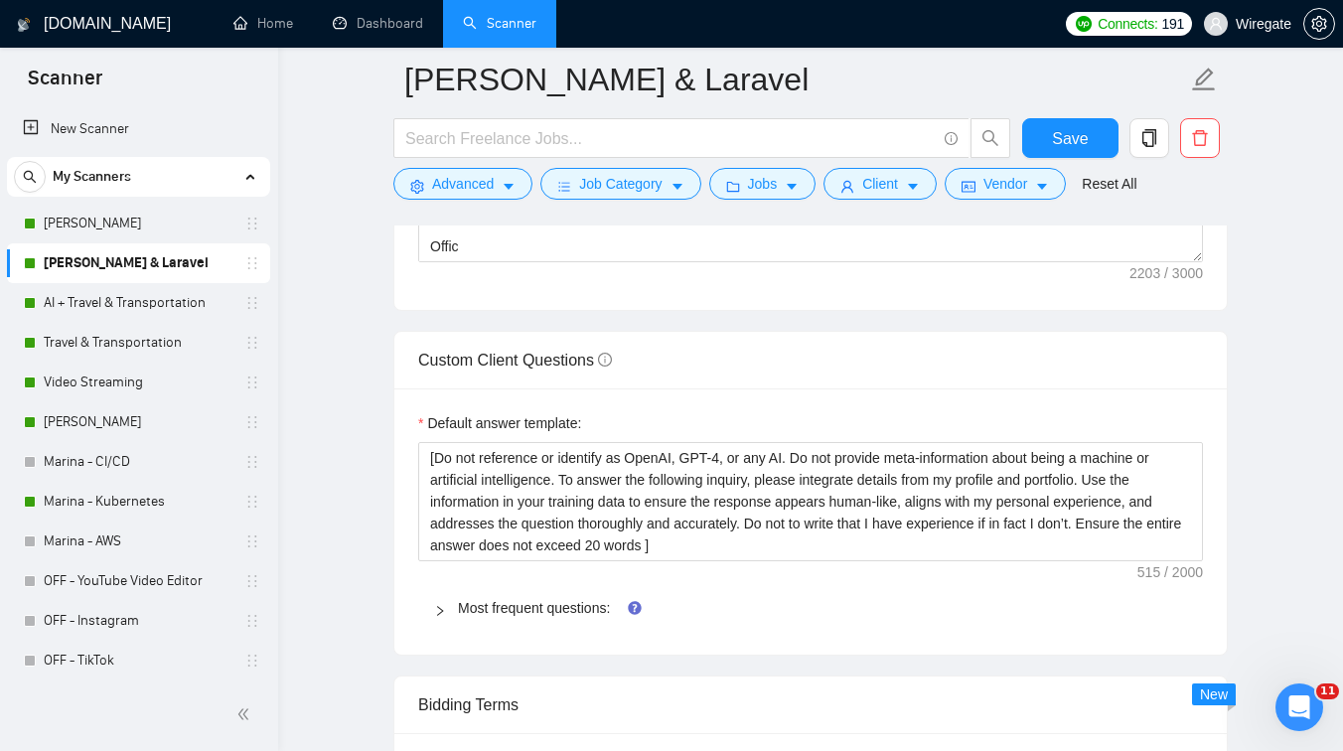
click at [442, 605] on icon "right" at bounding box center [440, 611] width 12 height 12
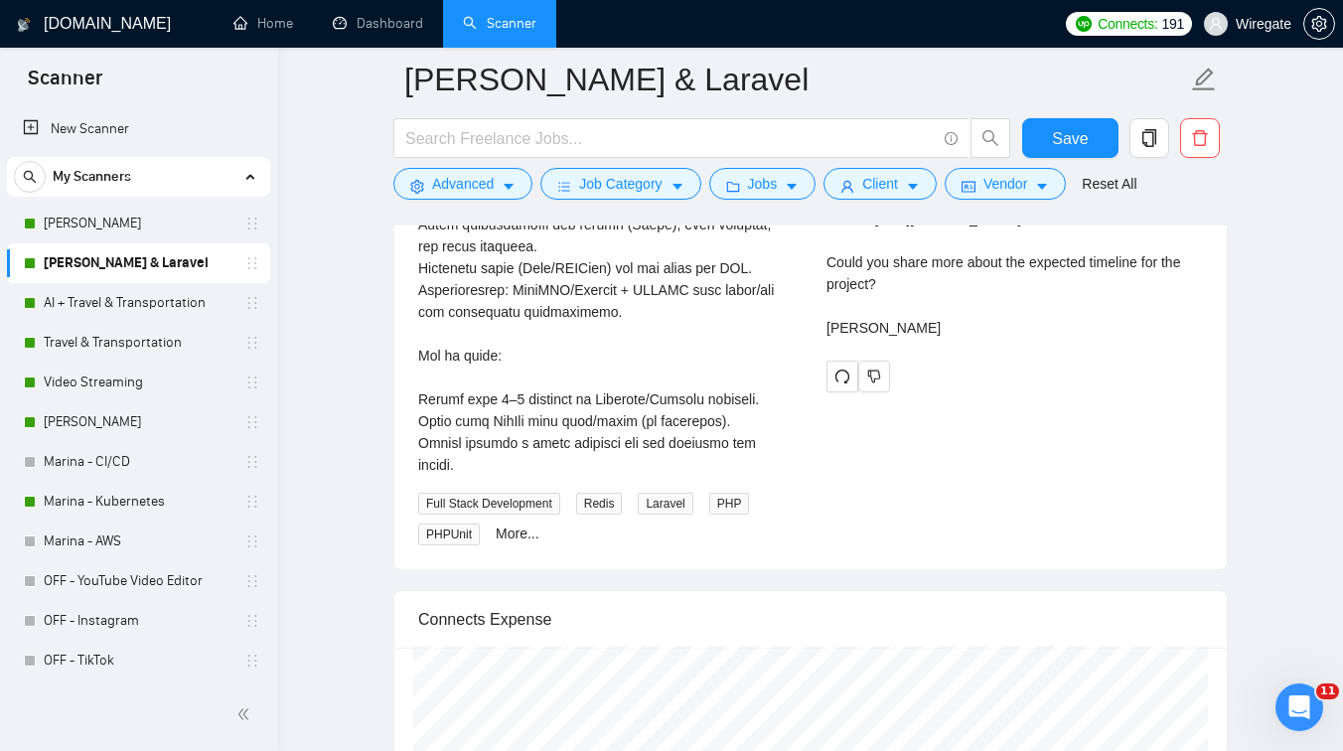
scroll to position [5094, 0]
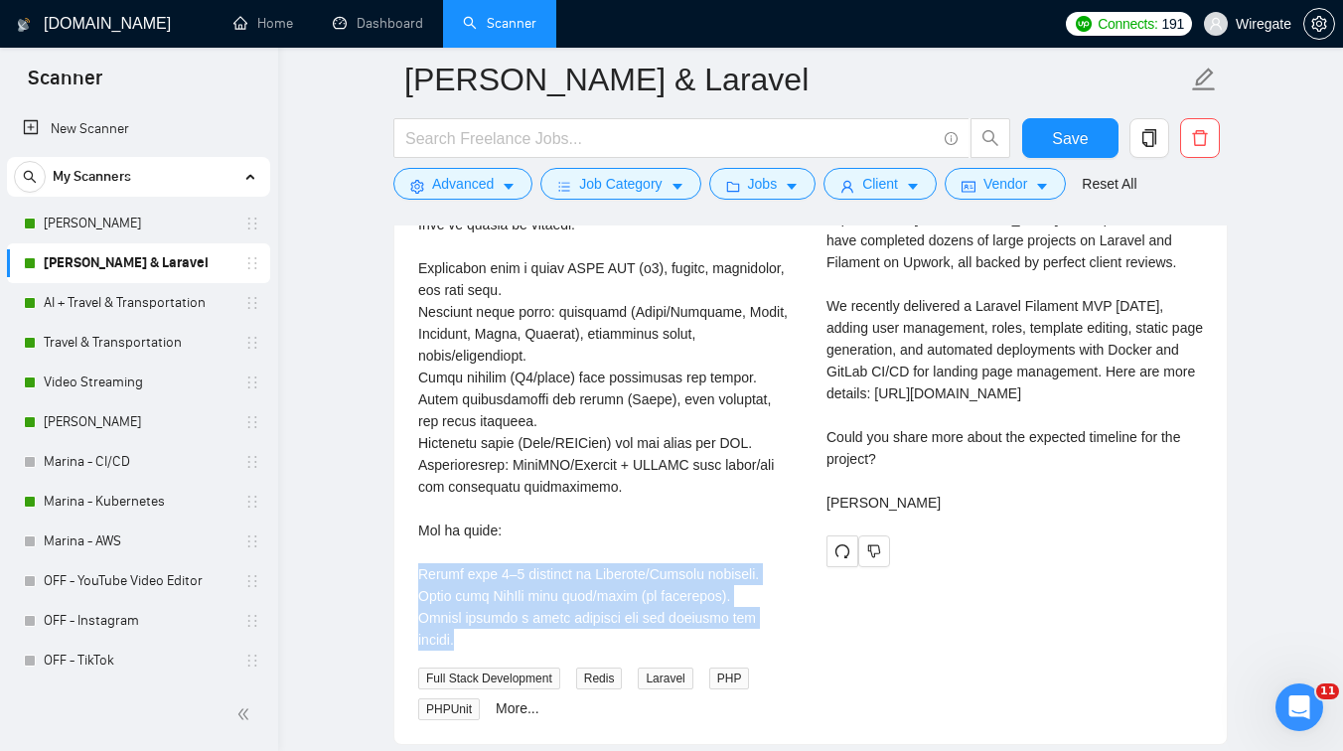
drag, startPoint x: 470, startPoint y: 665, endPoint x: 412, endPoint y: 599, distance: 87.3
click at [412, 599] on div "Laravel Developer (Laravel + Filament) for a Custom Social Network [DATE] Full …" at bounding box center [606, 353] width 408 height 734
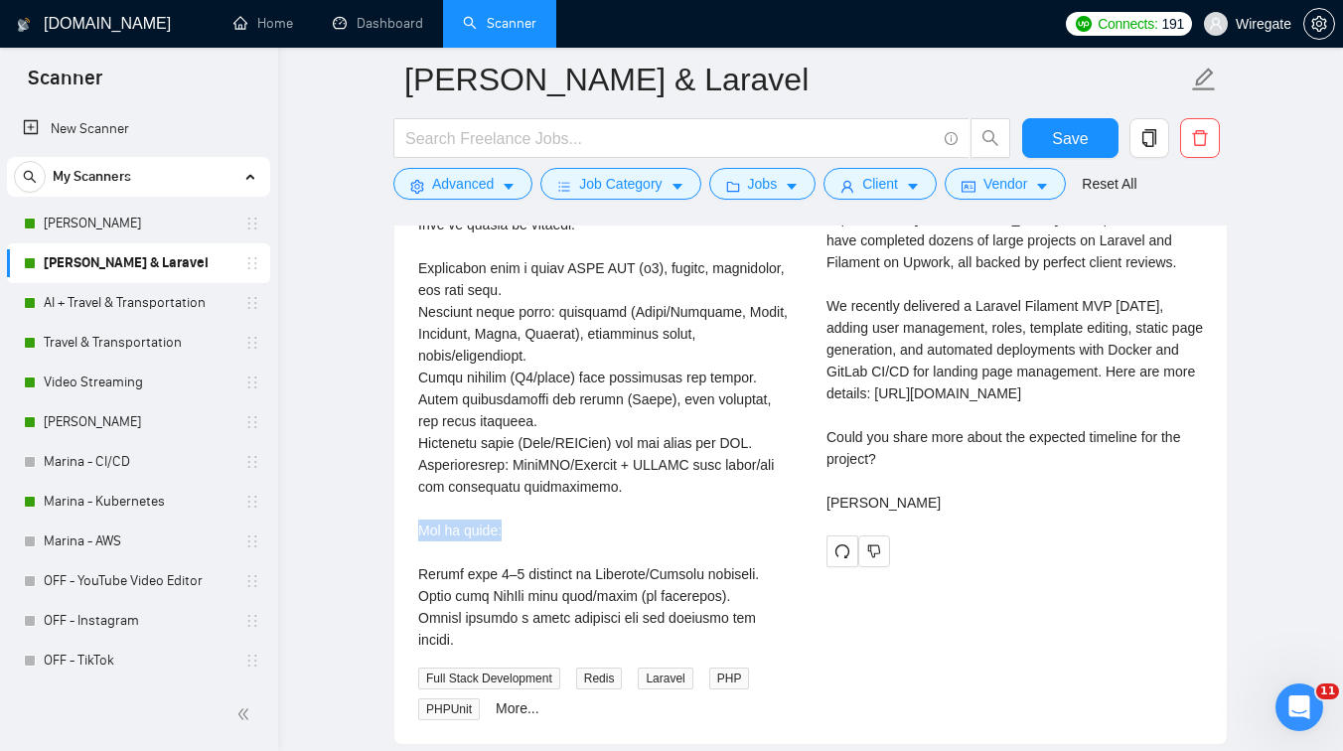
drag, startPoint x: 417, startPoint y: 553, endPoint x: 508, endPoint y: 552, distance: 90.4
click at [508, 552] on div "Laravel Developer (Laravel + Filament) for a Custom Social Network [DATE] Full …" at bounding box center [606, 353] width 408 height 734
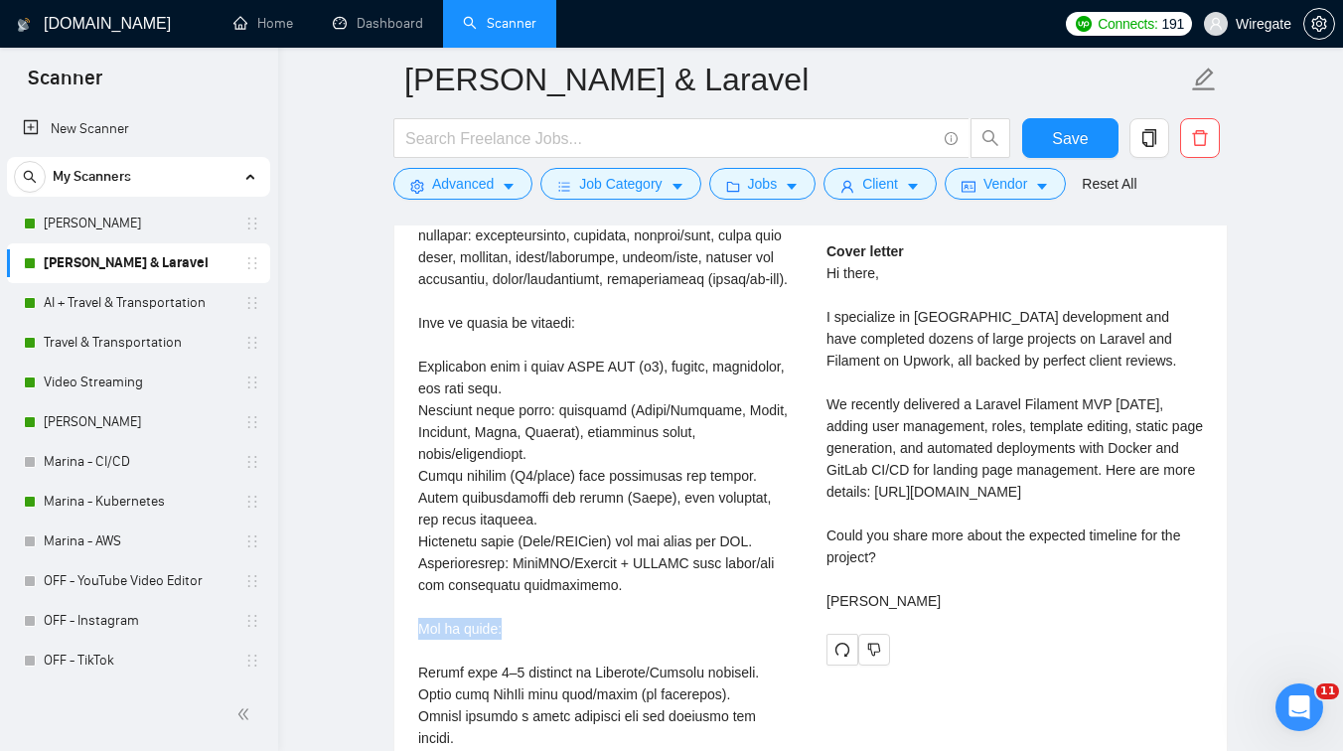
scroll to position [4974, 0]
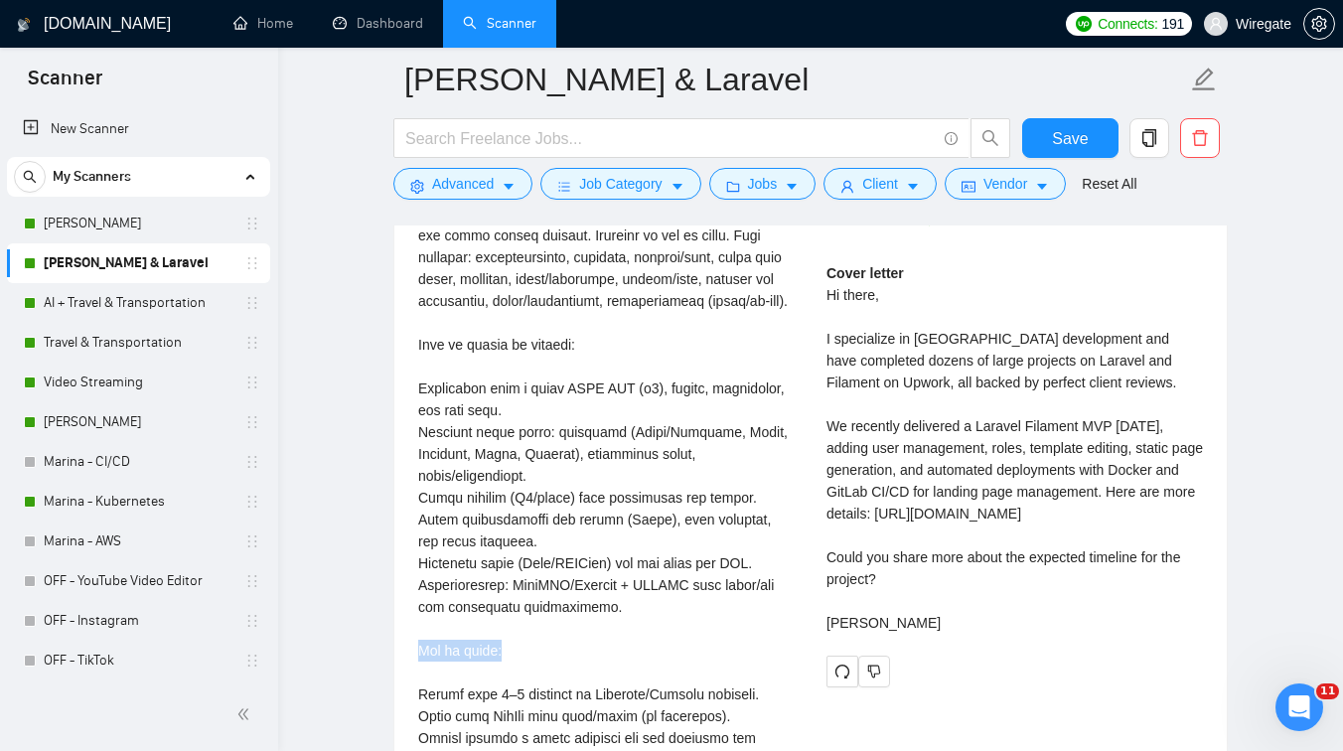
copy div "How to apply:"
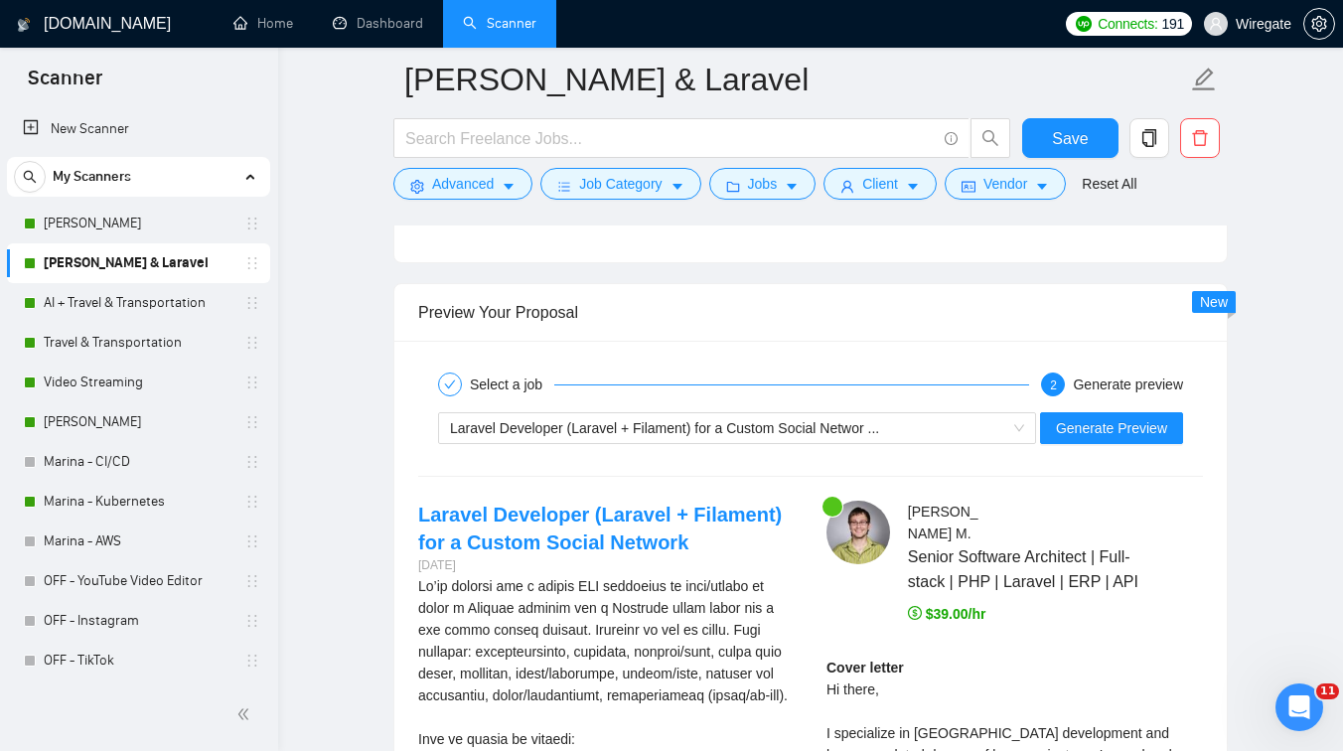
scroll to position [4620, 0]
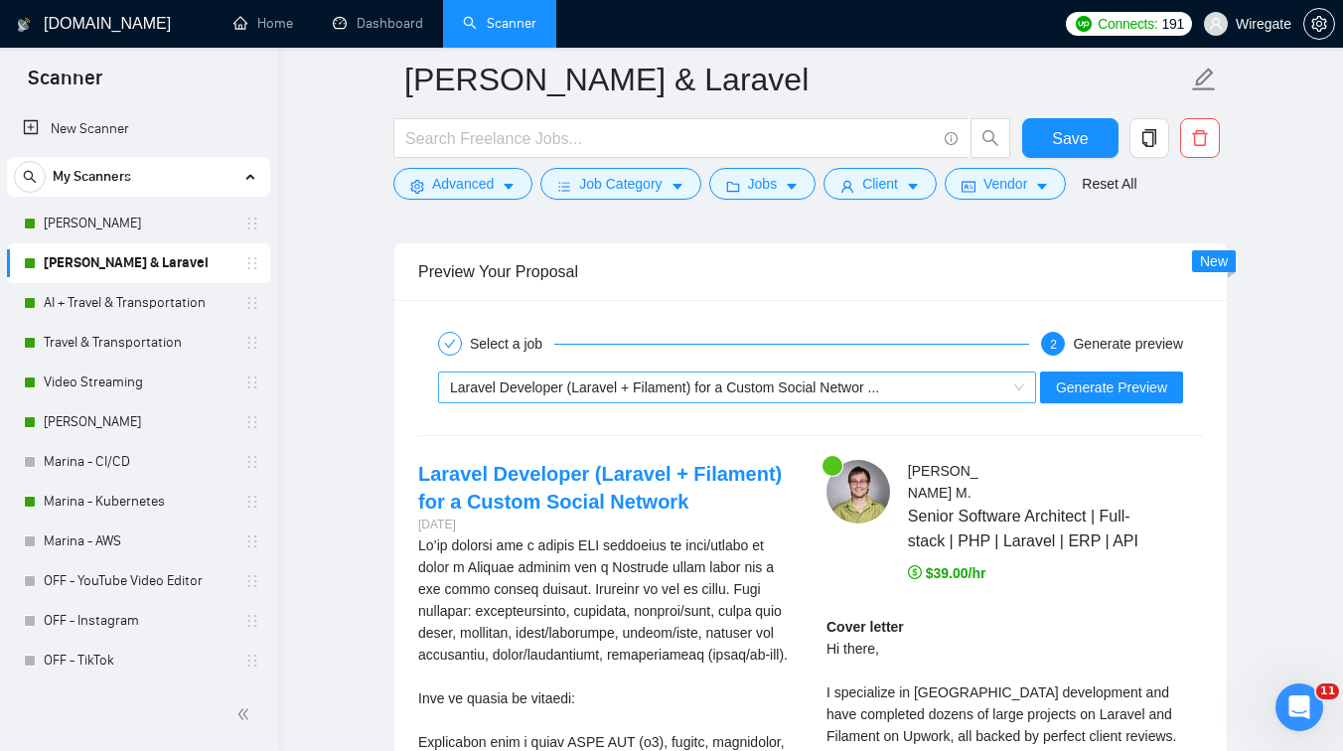
click at [614, 386] on span "Laravel Developer (Laravel + Filament) for a Custom Social Networ ..." at bounding box center [664, 387] width 429 height 16
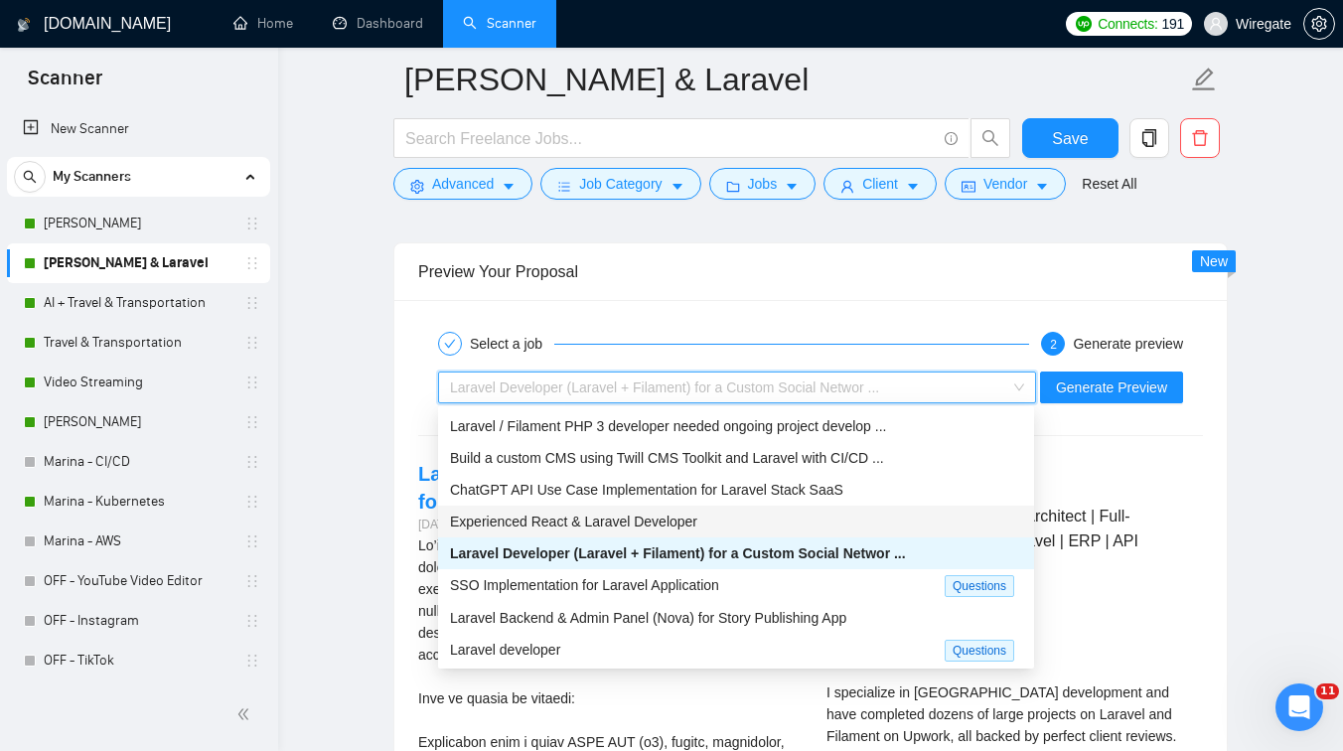
click at [559, 519] on span "Experienced React & Laravel Developer" at bounding box center [573, 522] width 247 height 16
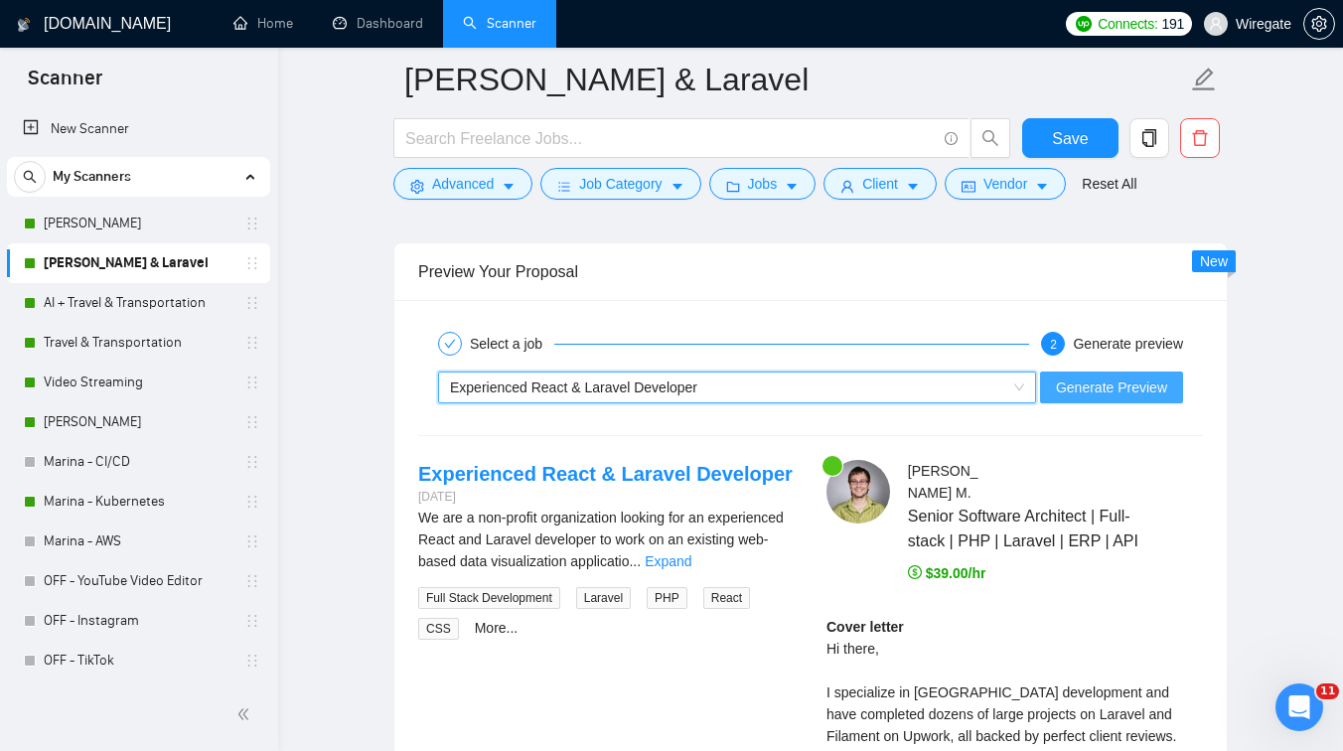
click at [1150, 377] on span "Generate Preview" at bounding box center [1111, 388] width 111 height 22
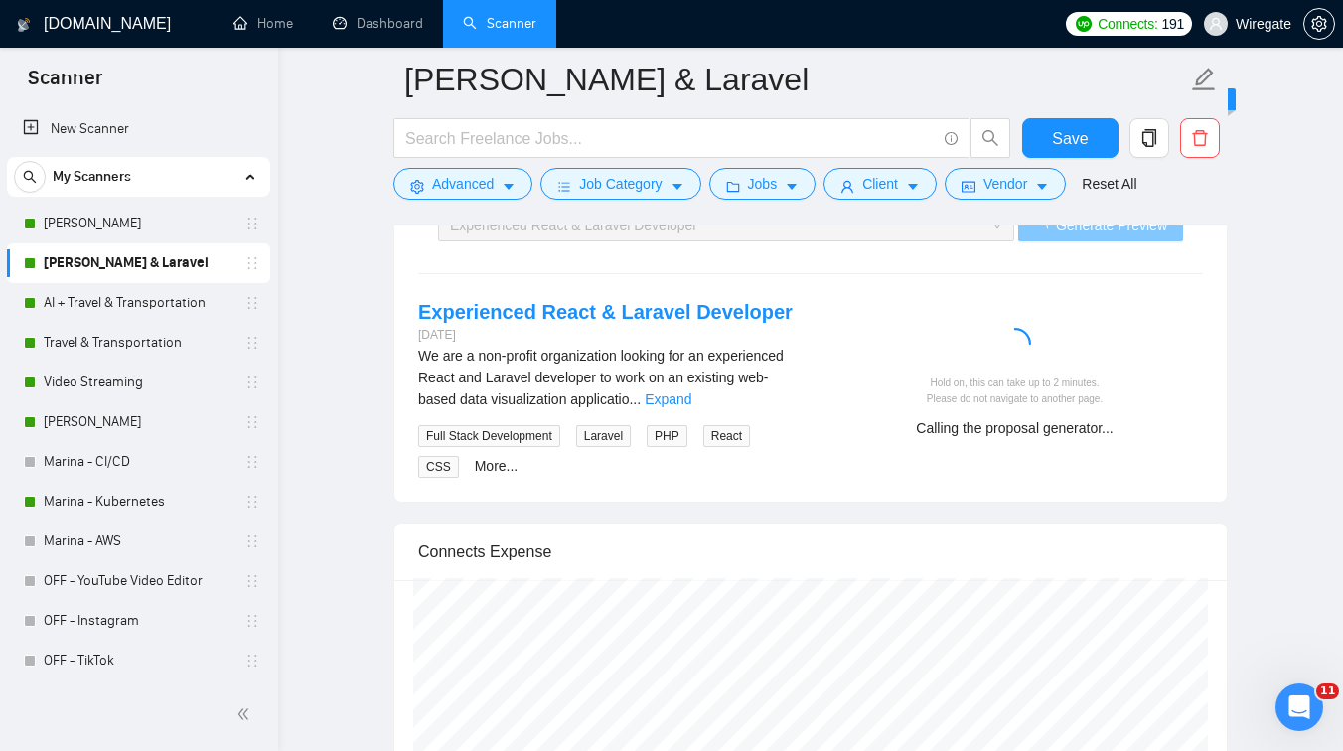
scroll to position [4779, 0]
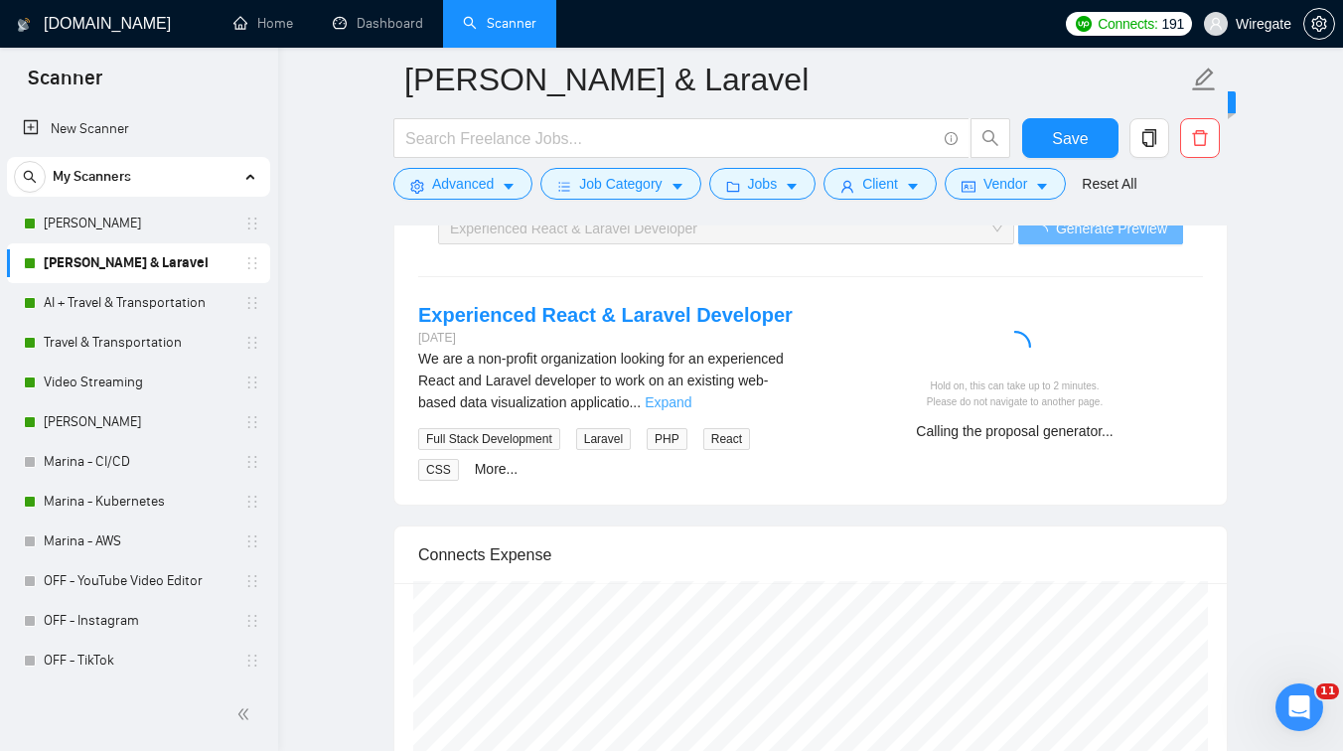
click at [691, 399] on link "Expand" at bounding box center [668, 402] width 47 height 16
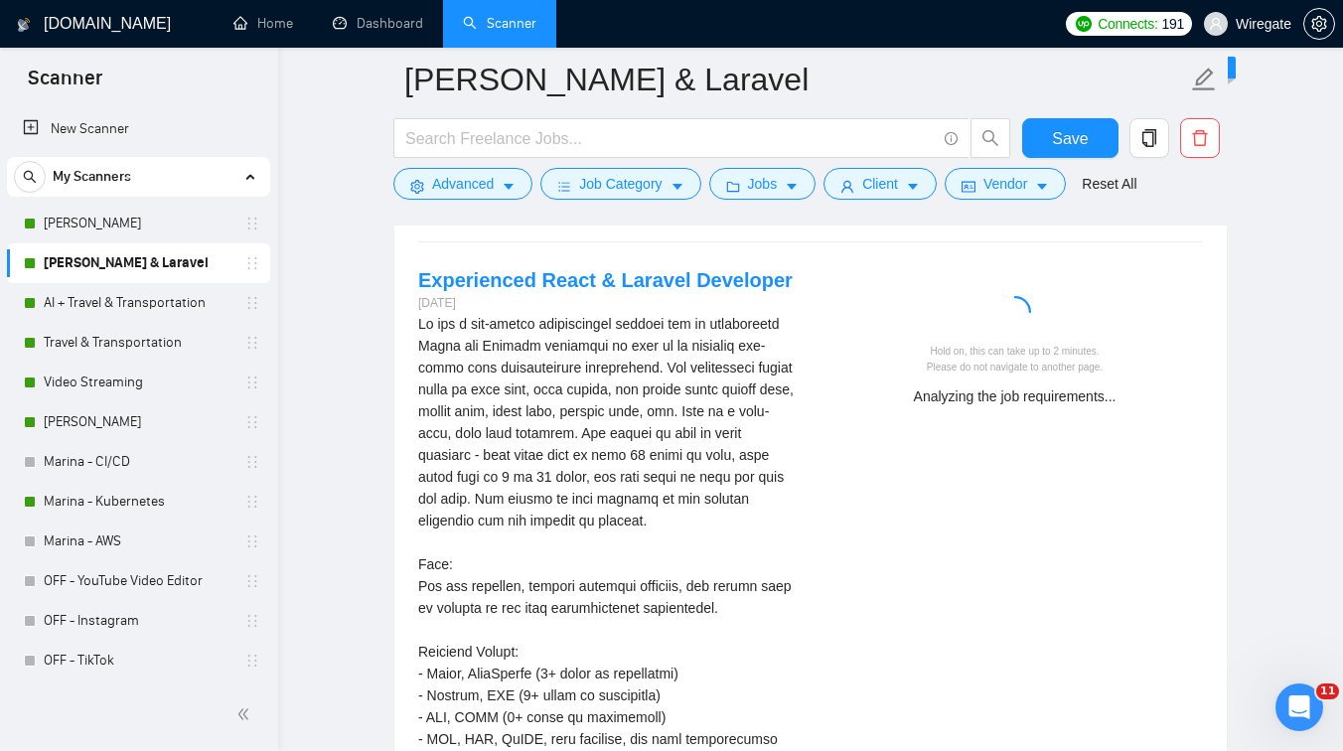
scroll to position [4787, 0]
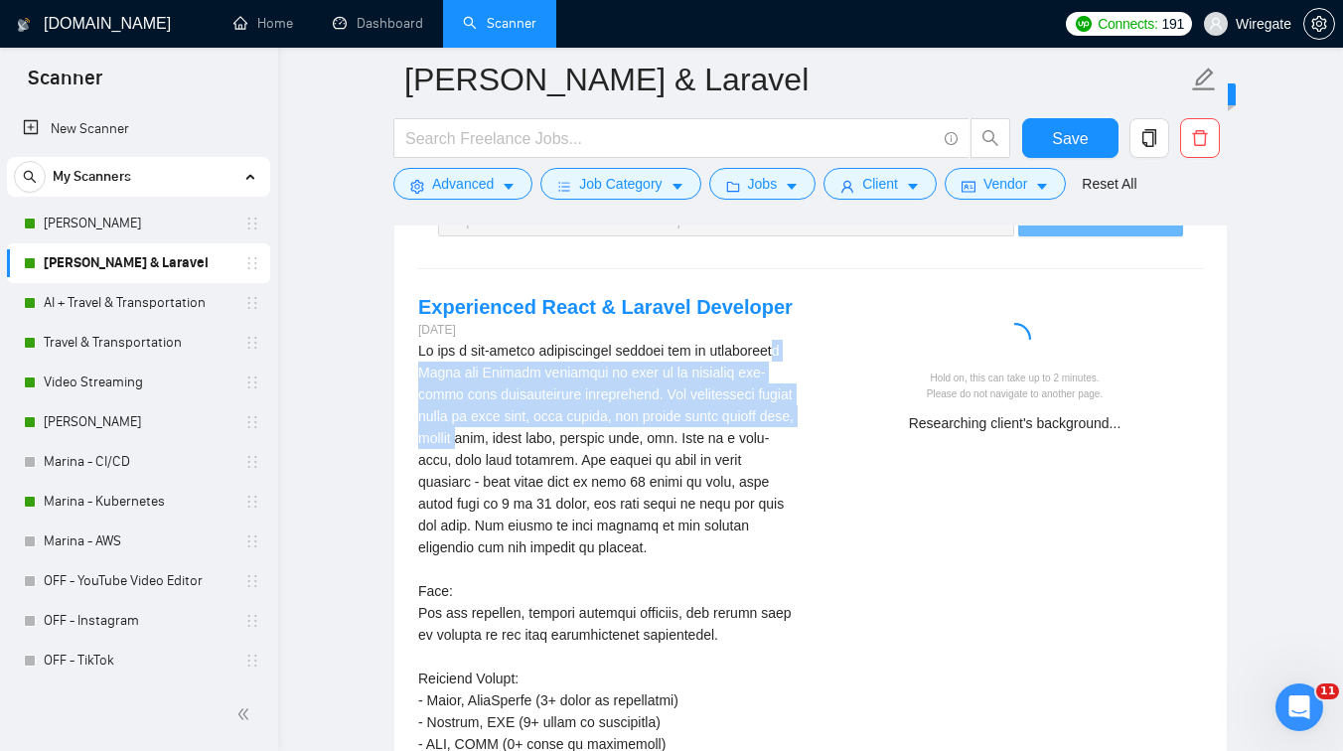
drag, startPoint x: 489, startPoint y: 363, endPoint x: 633, endPoint y: 433, distance: 160.4
click at [633, 433] on div "We are a non-profit organization looking for an experienced React and Laravel d…" at bounding box center [606, 679] width 377 height 678
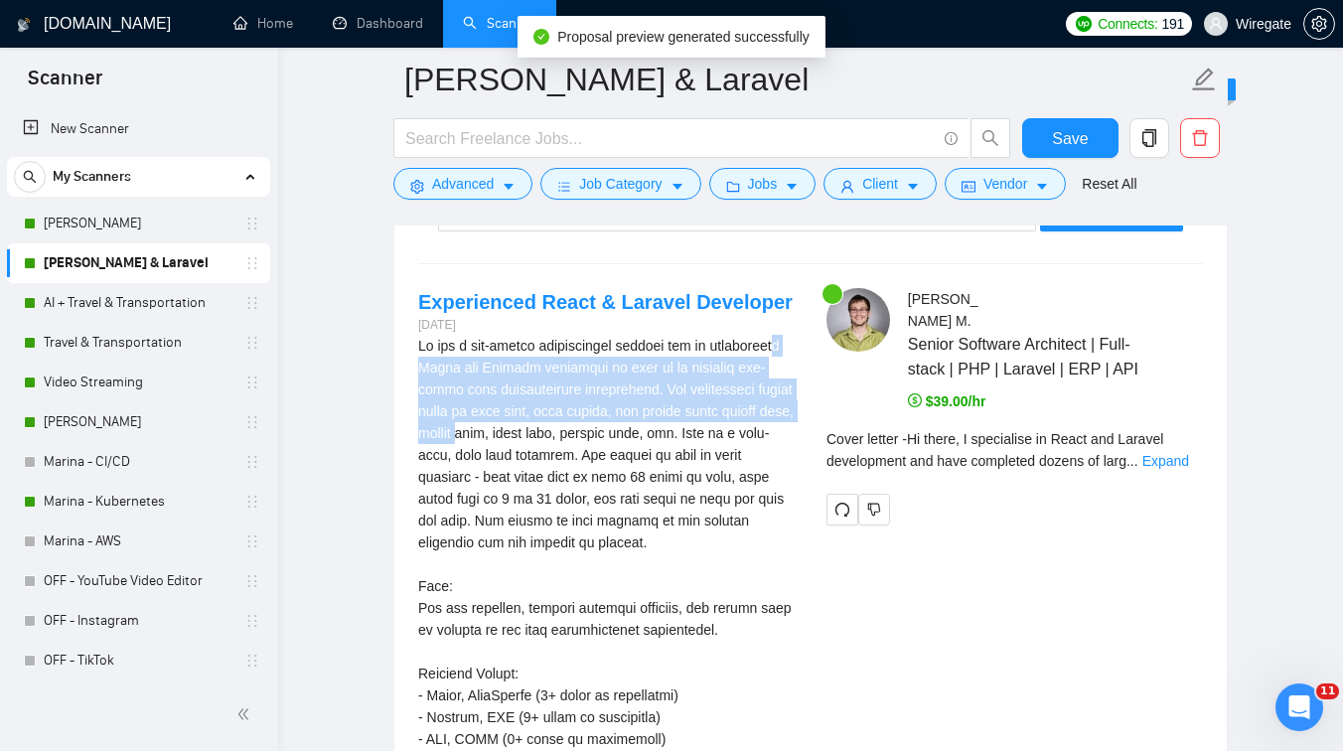
scroll to position [4812, 0]
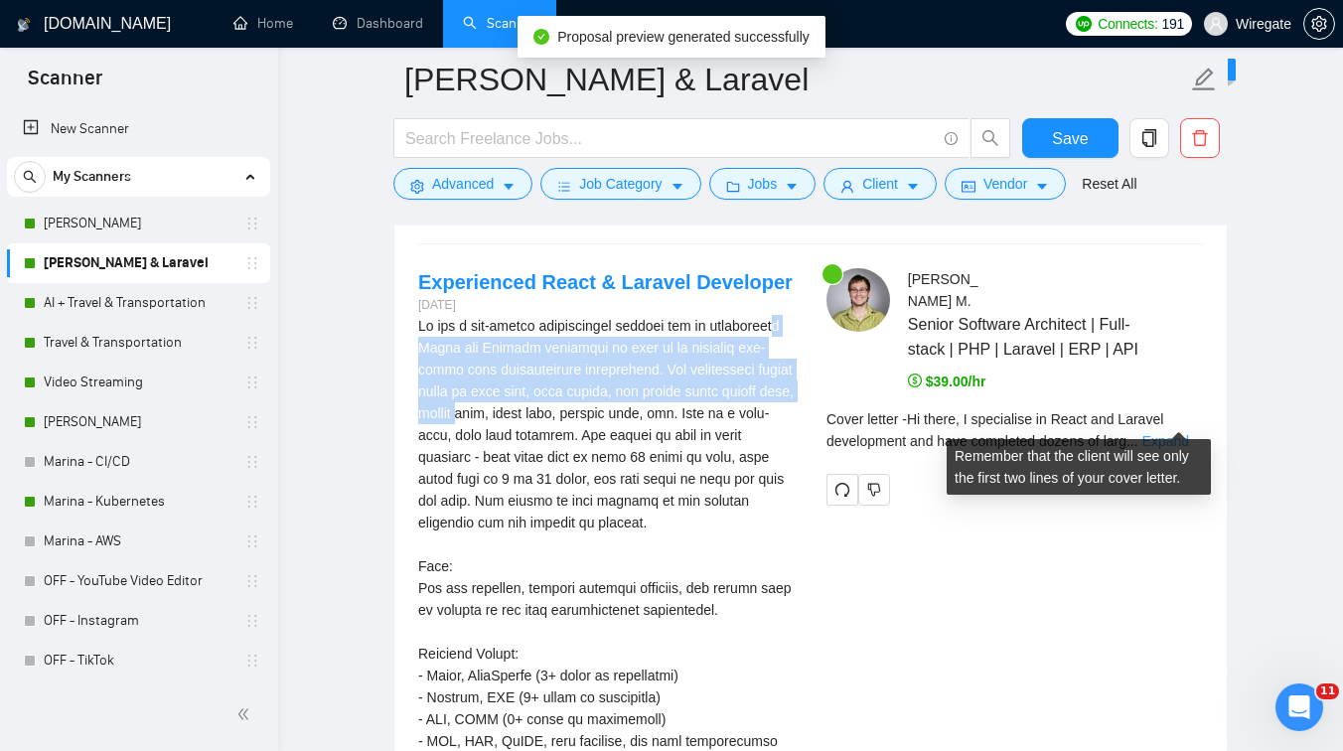
click at [1160, 433] on link "Expand" at bounding box center [1165, 441] width 47 height 16
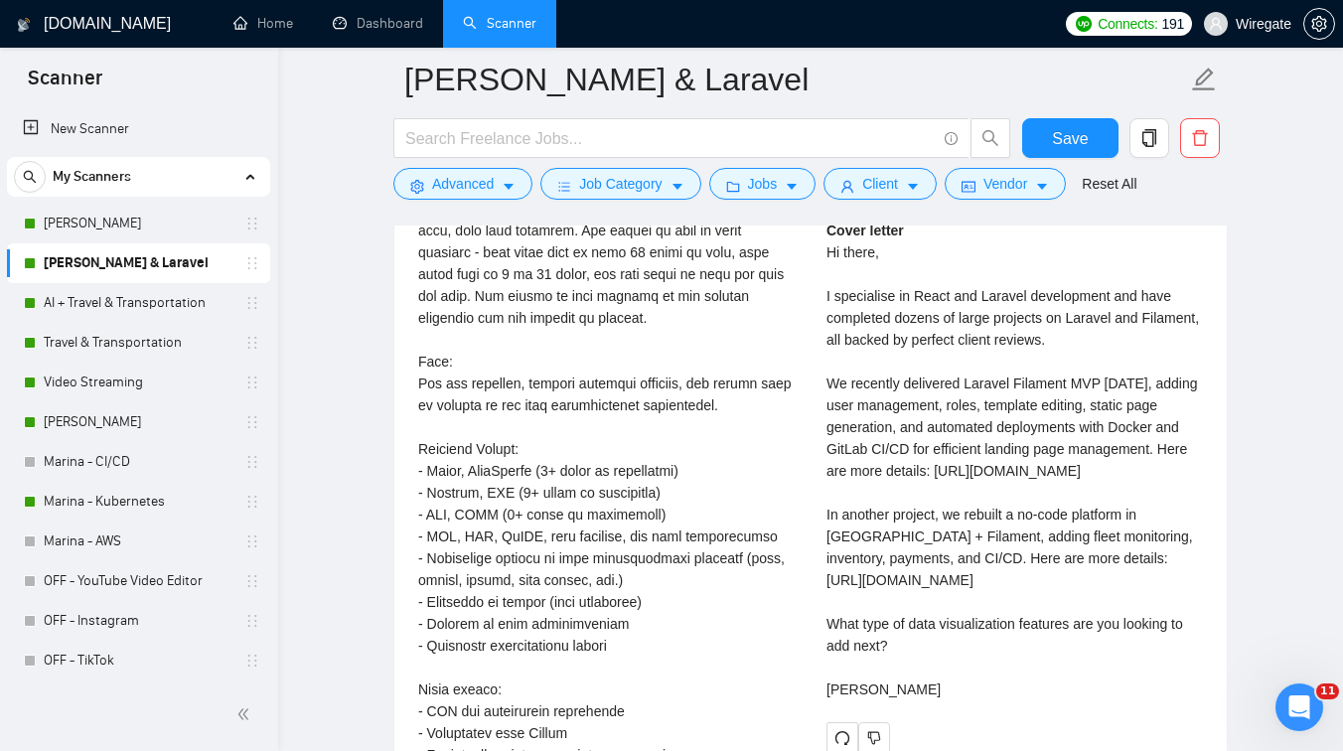
scroll to position [4984, 0]
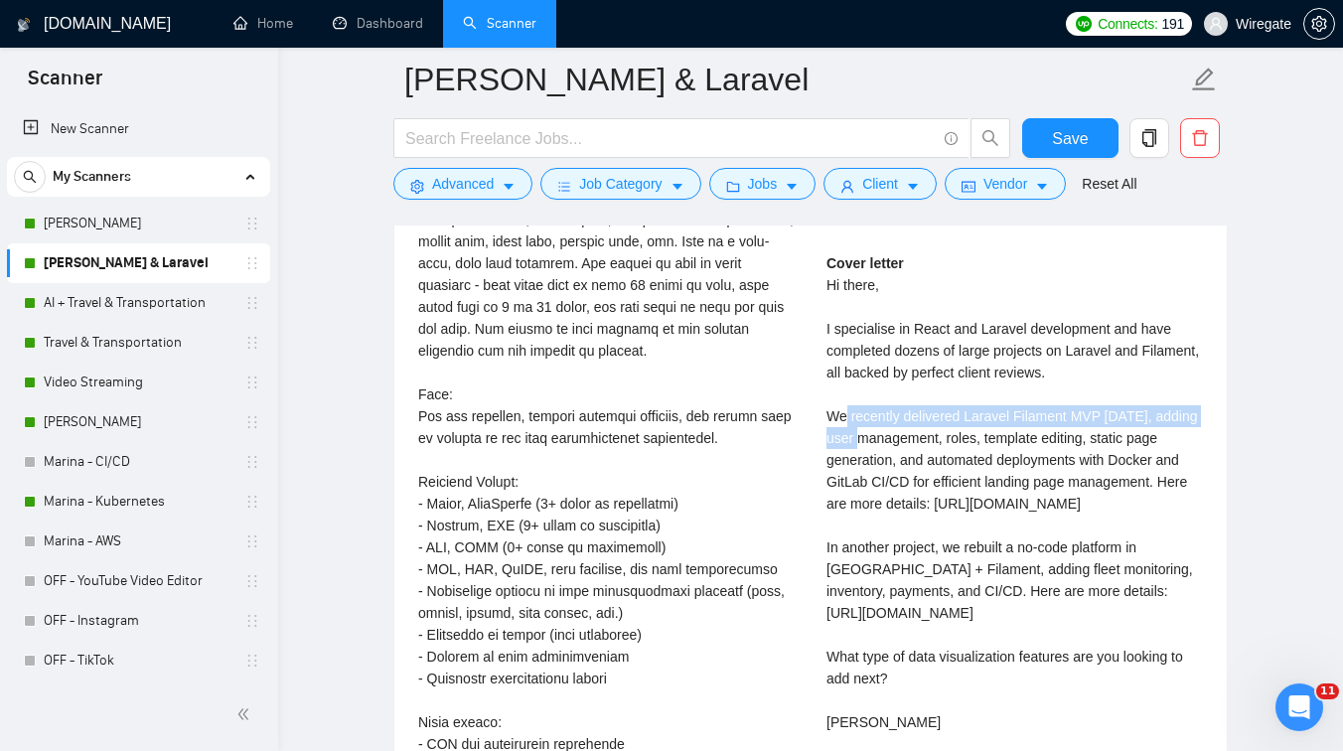
drag, startPoint x: 848, startPoint y: 399, endPoint x: 884, endPoint y: 413, distance: 38.4
click at [884, 413] on div "Cover letter Hi there, I specialise in React and Laravel development and have c…" at bounding box center [1015, 492] width 377 height 481
click at [923, 476] on div "Cover letter Hi there, I specialise in React and Laravel development and have c…" at bounding box center [1015, 492] width 377 height 481
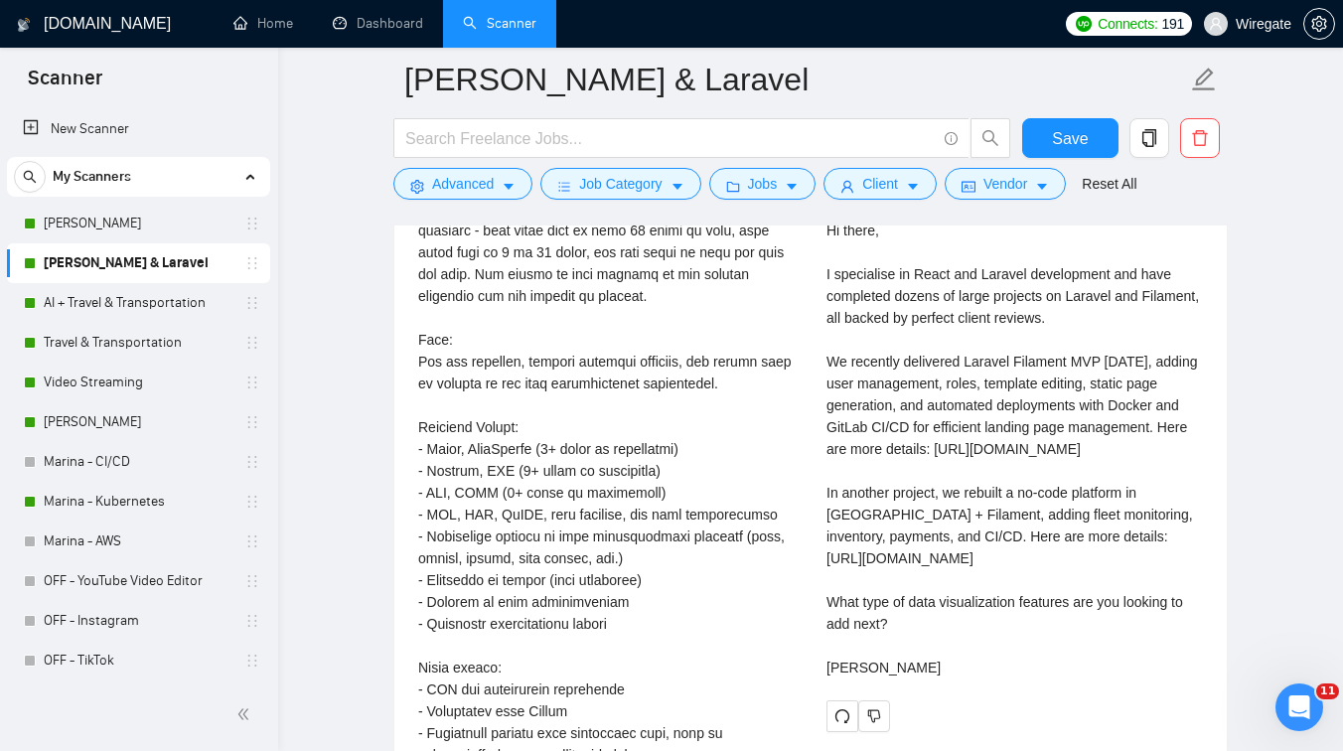
scroll to position [5043, 0]
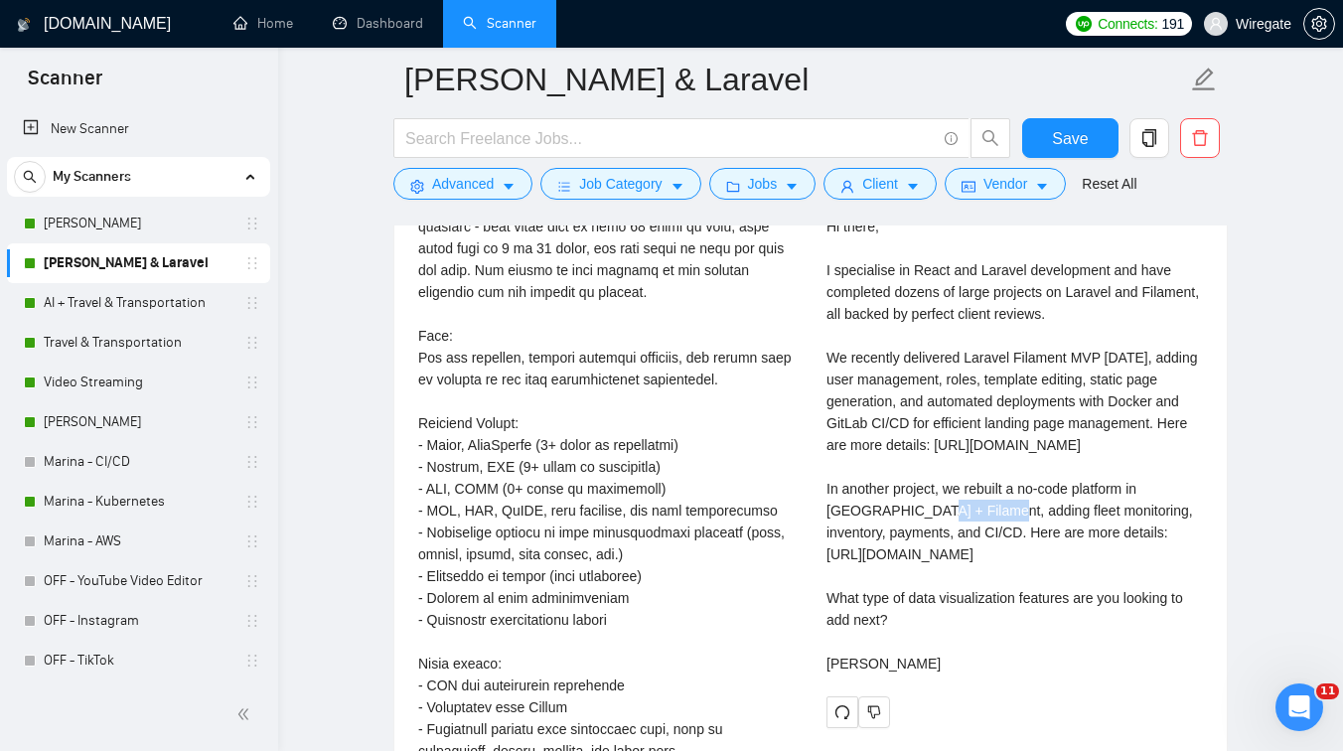
drag, startPoint x: 865, startPoint y: 517, endPoint x: 936, endPoint y: 519, distance: 70.6
click at [936, 519] on div "Cover letter Hi there, I specialise in React and Laravel development and have c…" at bounding box center [1015, 434] width 377 height 481
click at [860, 540] on div "Cover letter Hi there, I specialise in React and Laravel development and have c…" at bounding box center [1015, 434] width 377 height 481
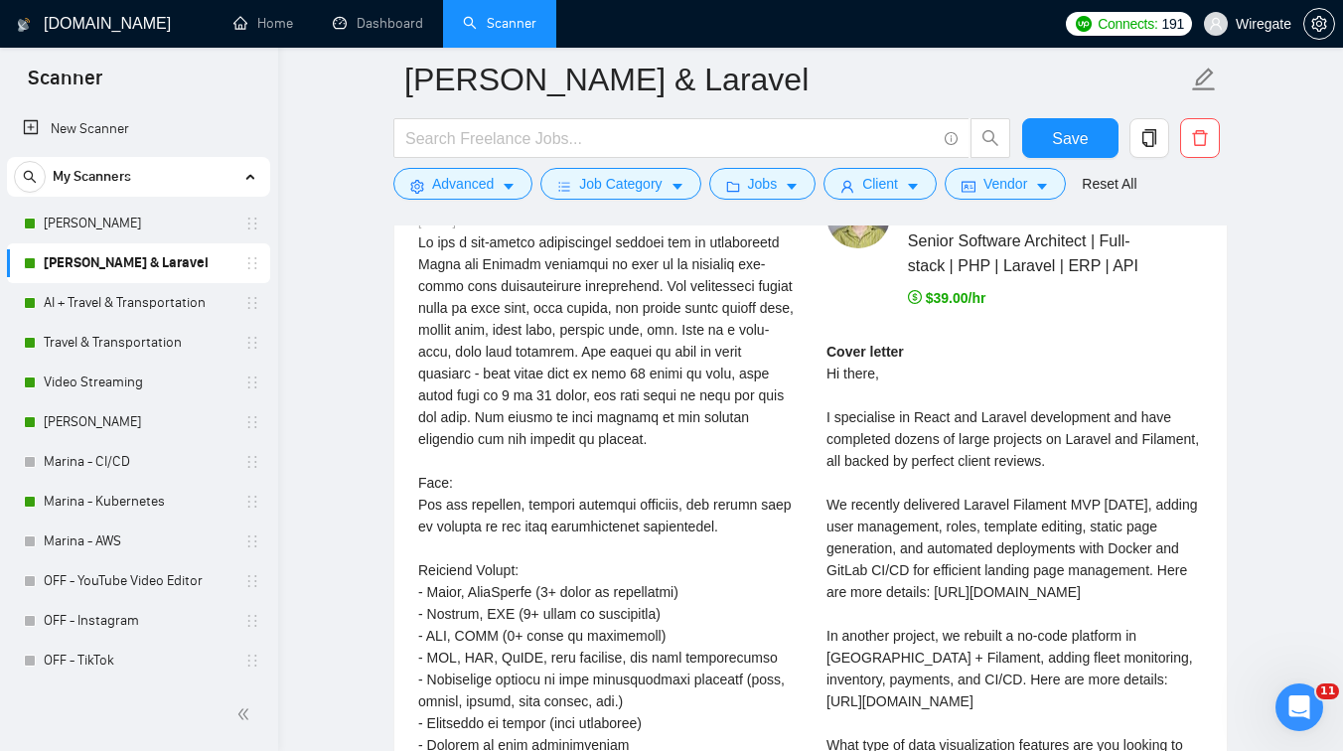
scroll to position [4875, 0]
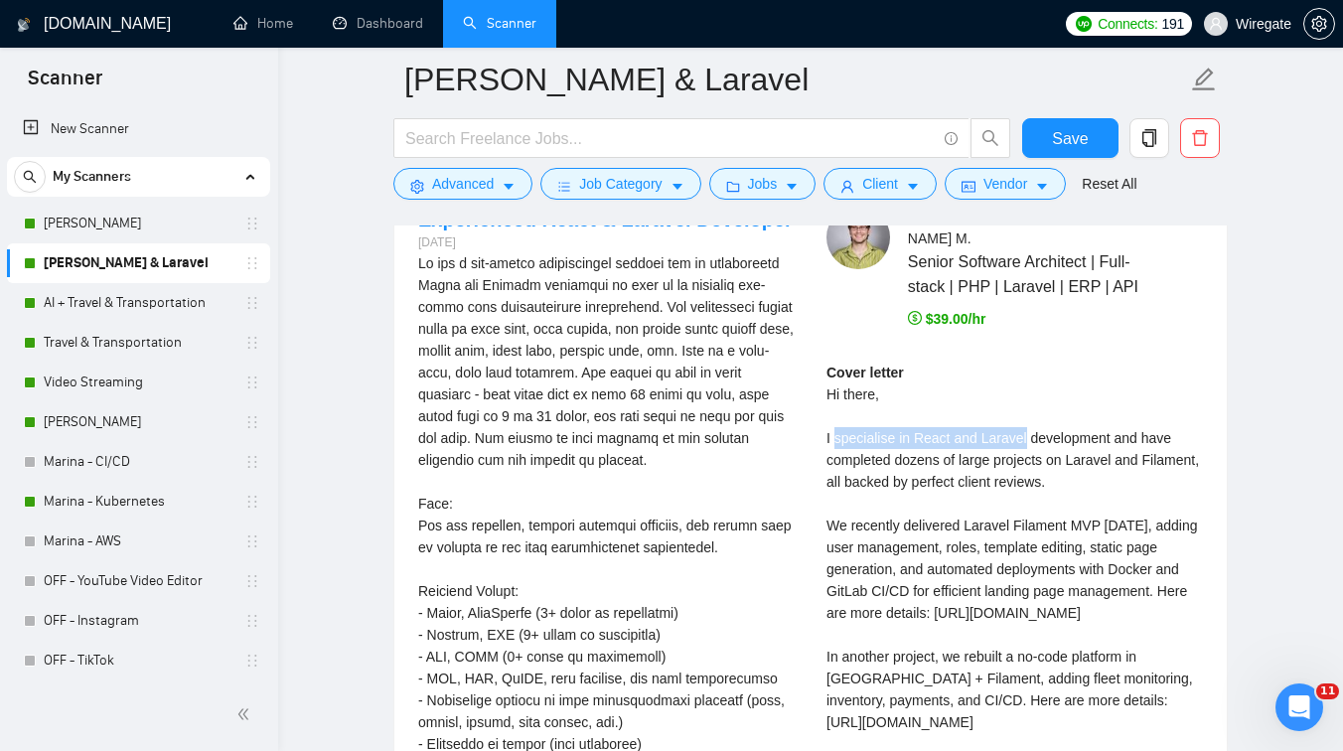
drag, startPoint x: 832, startPoint y: 418, endPoint x: 1031, endPoint y: 415, distance: 198.7
click at [1031, 415] on div "Cover letter Hi there, I specialise in React and Laravel development and have c…" at bounding box center [1015, 602] width 377 height 481
click at [1089, 425] on div "Cover letter Hi there, I specialise in React and Laravel development and have c…" at bounding box center [1015, 602] width 377 height 481
drag, startPoint x: 892, startPoint y: 437, endPoint x: 880, endPoint y: 460, distance: 25.8
click at [880, 460] on div "Cover letter Hi there, I specialise in React and Laravel development and have c…" at bounding box center [1015, 602] width 377 height 481
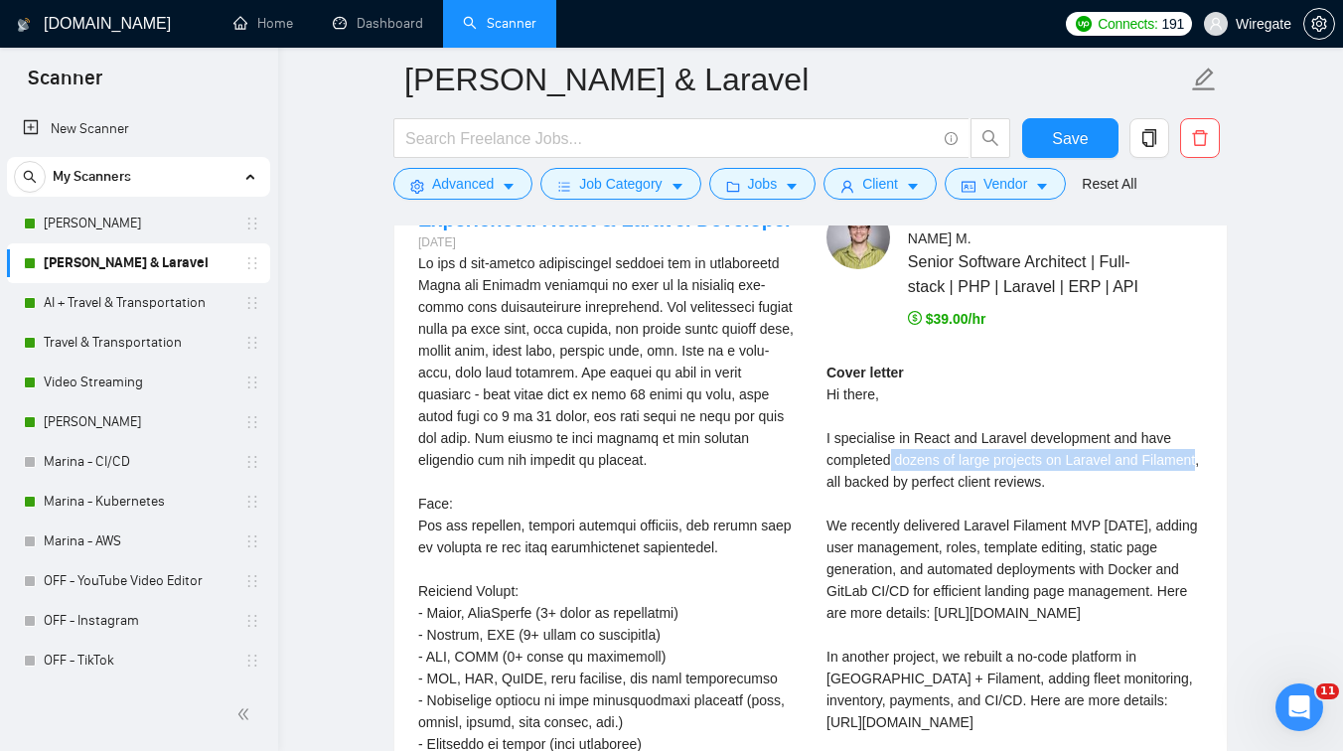
click at [923, 464] on div "Cover letter Hi there, I specialise in React and Laravel development and have c…" at bounding box center [1015, 602] width 377 height 481
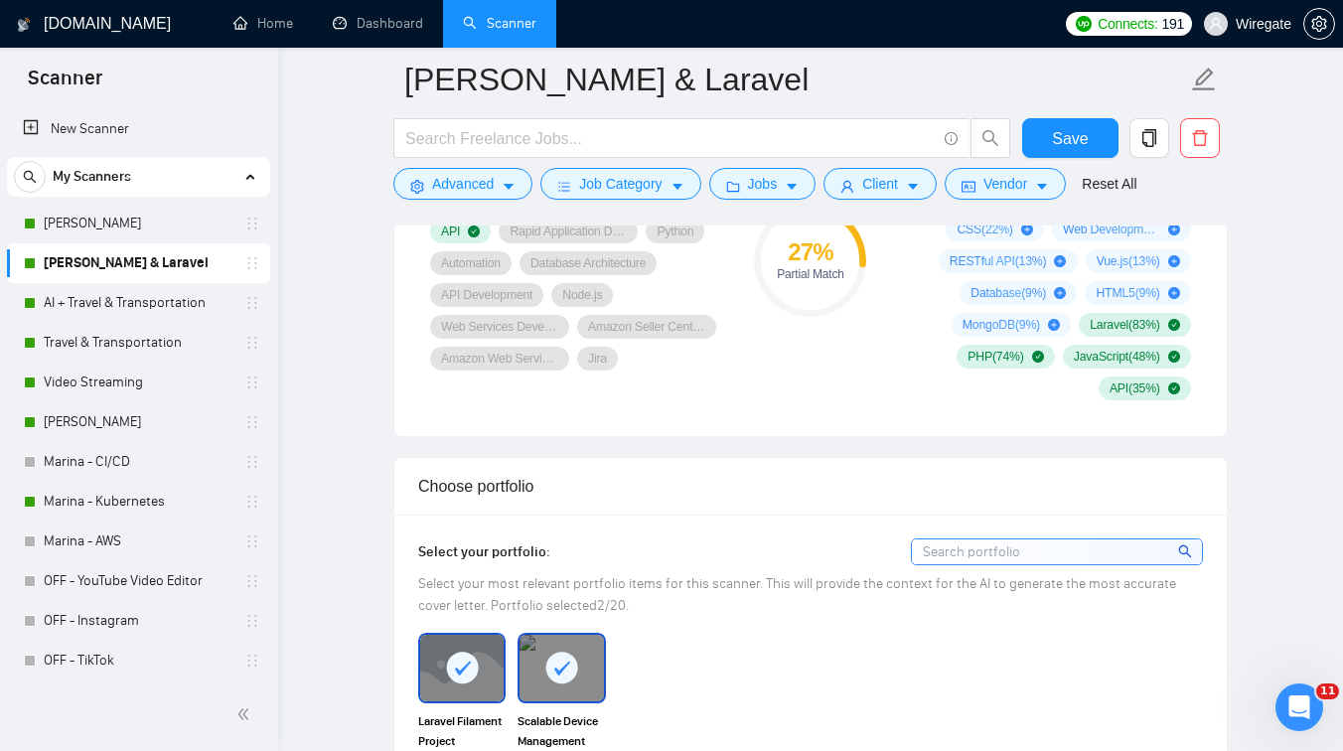
scroll to position [1474, 0]
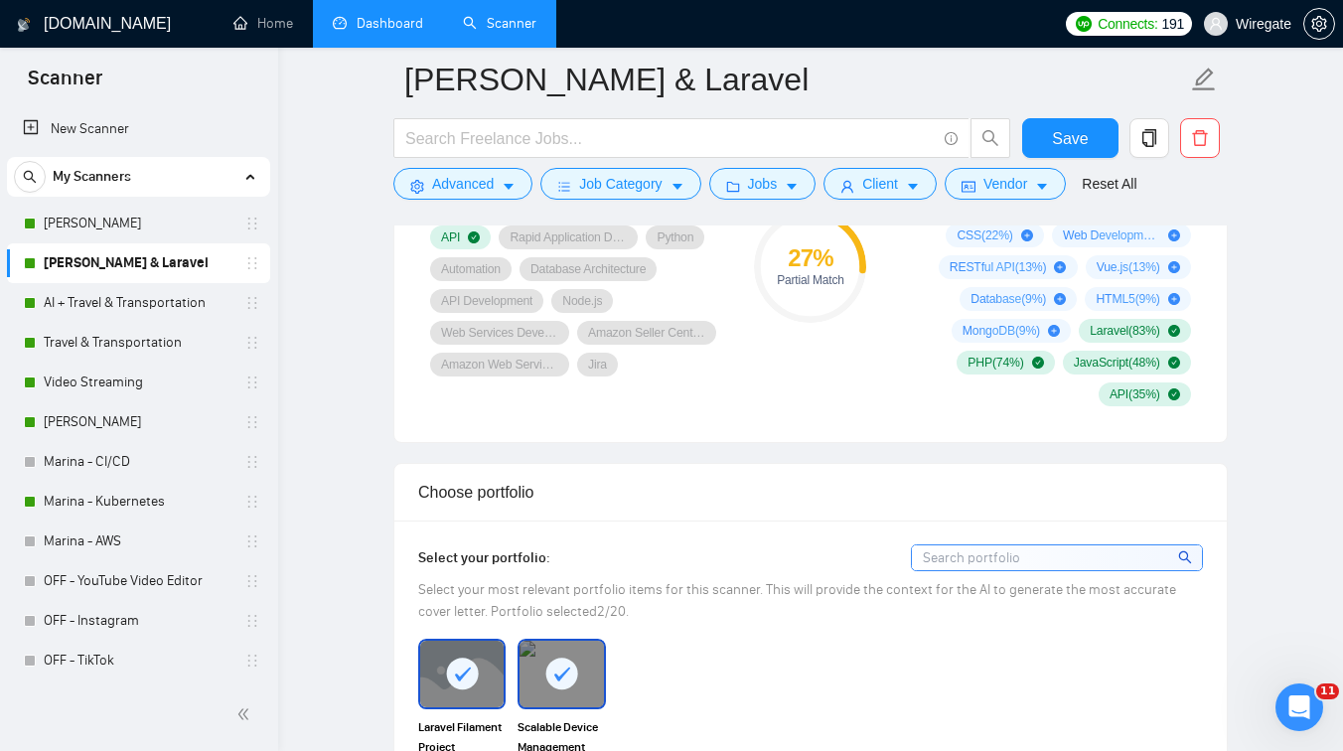
click at [382, 29] on link "Dashboard" at bounding box center [378, 23] width 90 height 17
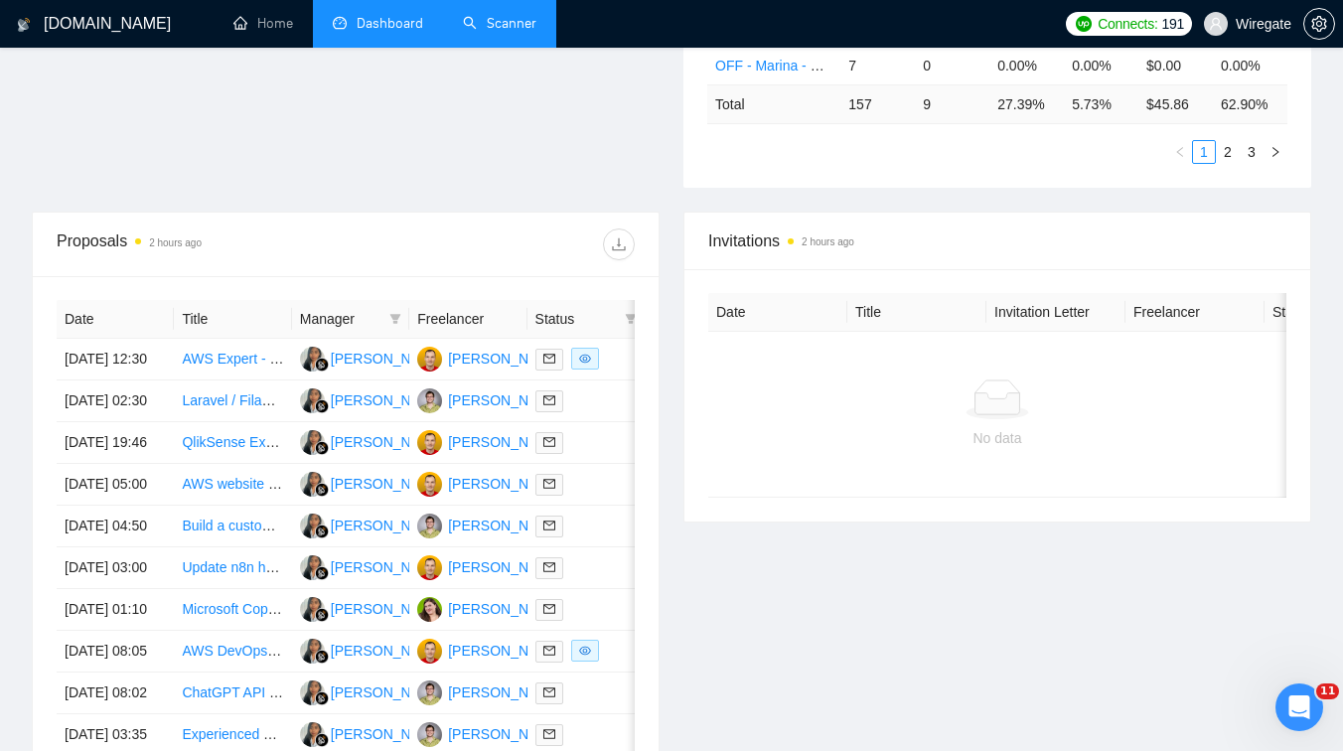
scroll to position [630, 0]
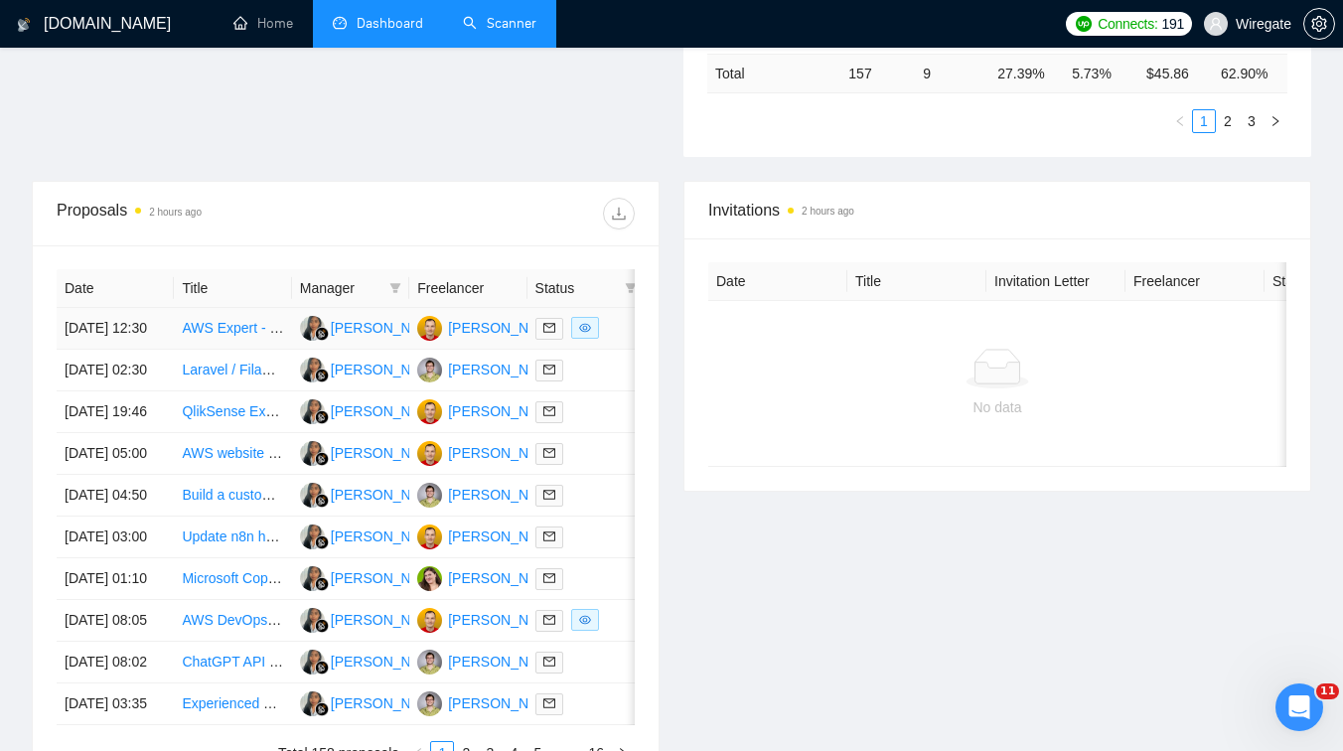
click at [249, 350] on td "AWS Expert - Long-Term Position" at bounding box center [232, 329] width 117 height 42
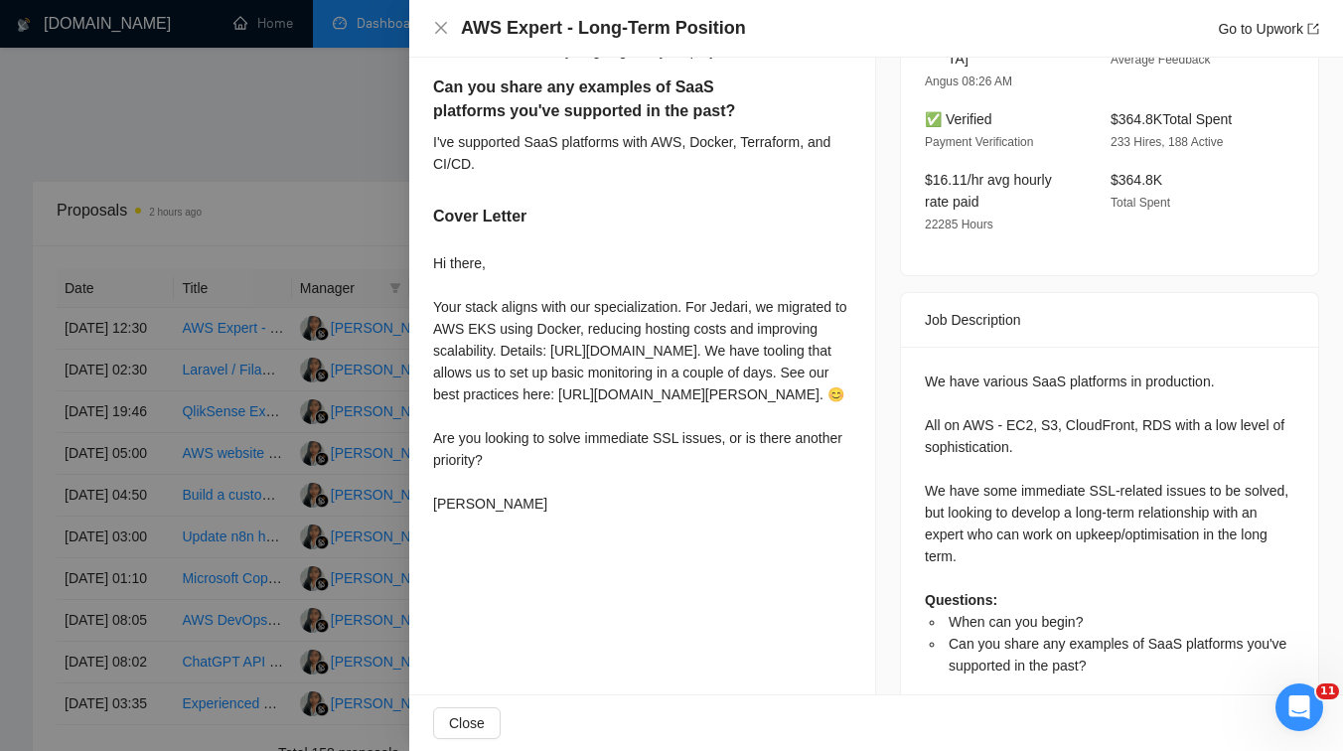
scroll to position [574, 0]
drag, startPoint x: 441, startPoint y: 329, endPoint x: 686, endPoint y: 324, distance: 245.4
click at [686, 324] on div "Hi there, Your stack aligns with our specialization. For Jedari, we migrated to…" at bounding box center [642, 381] width 418 height 262
click at [714, 332] on div "Hi there, Your stack aligns with our specialization. For Jedari, we migrated to…" at bounding box center [642, 381] width 418 height 262
click at [350, 383] on div at bounding box center [671, 375] width 1343 height 751
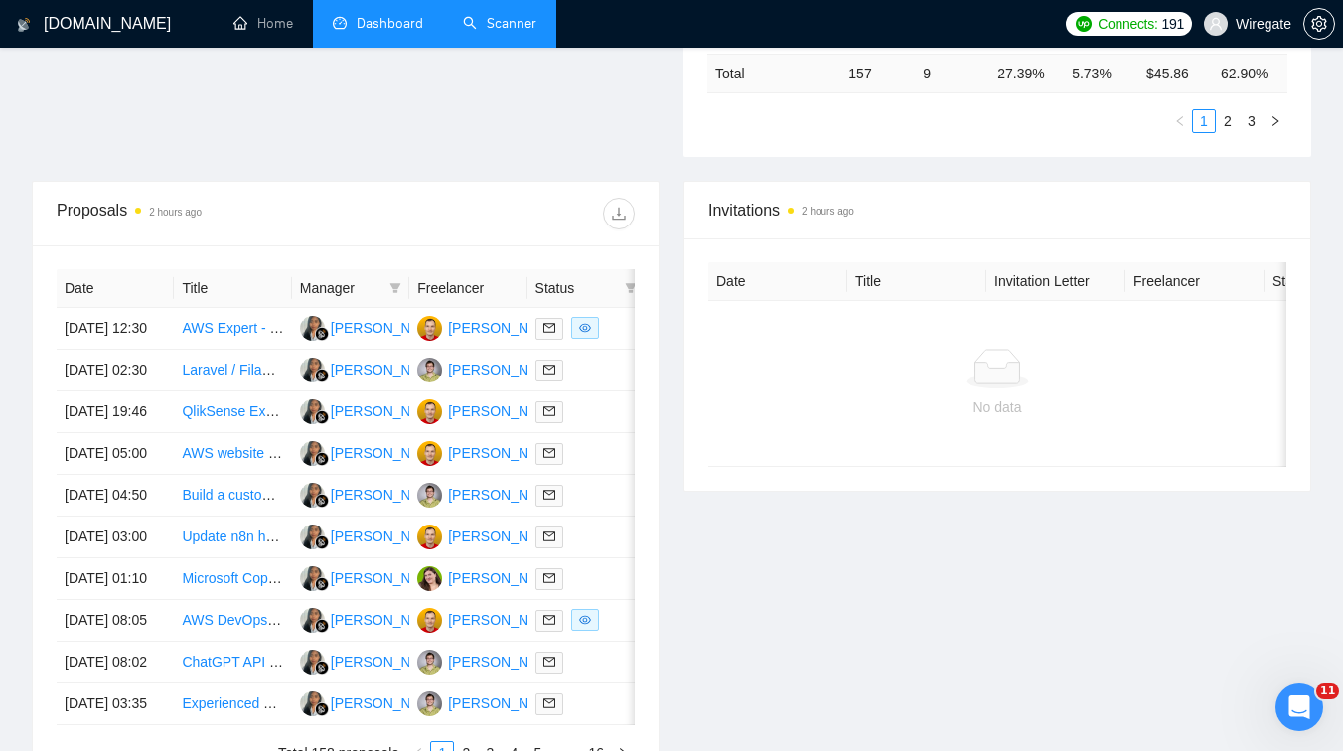
scroll to position [146, 0]
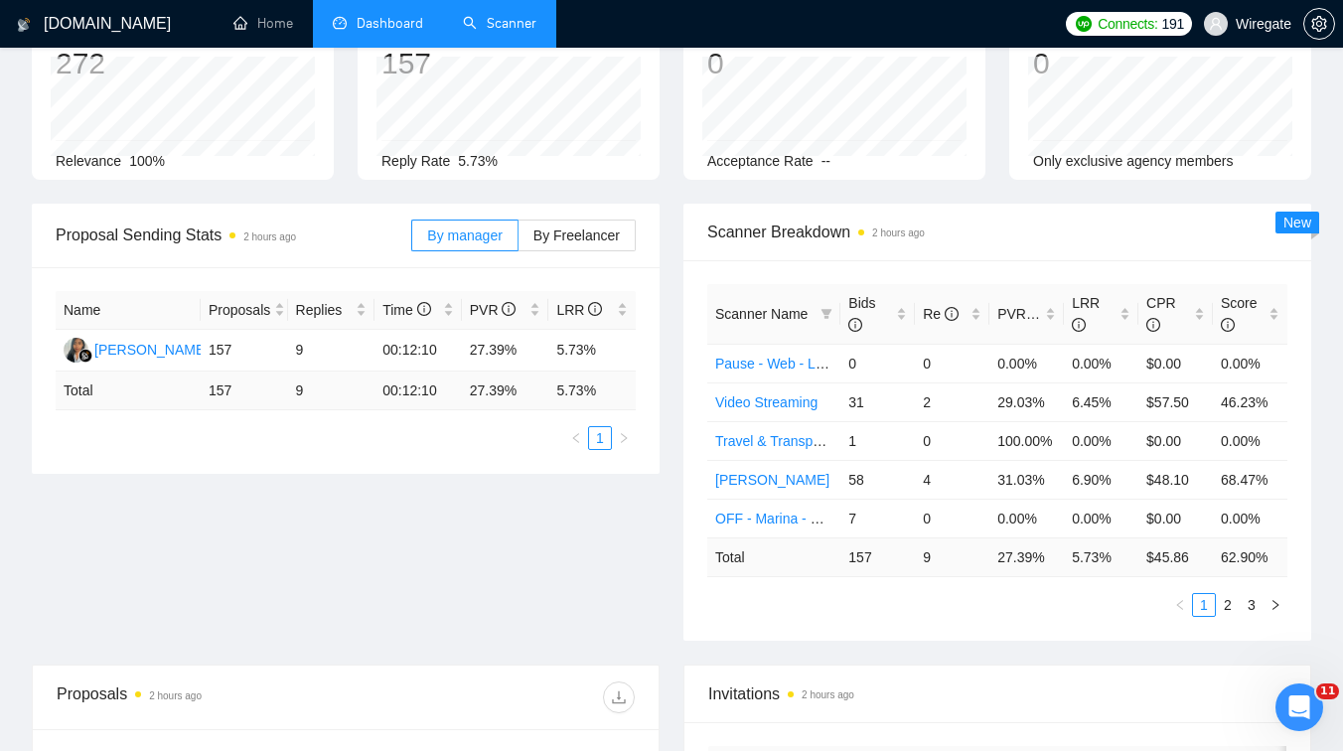
click at [479, 15] on link "Scanner" at bounding box center [500, 23] width 74 height 17
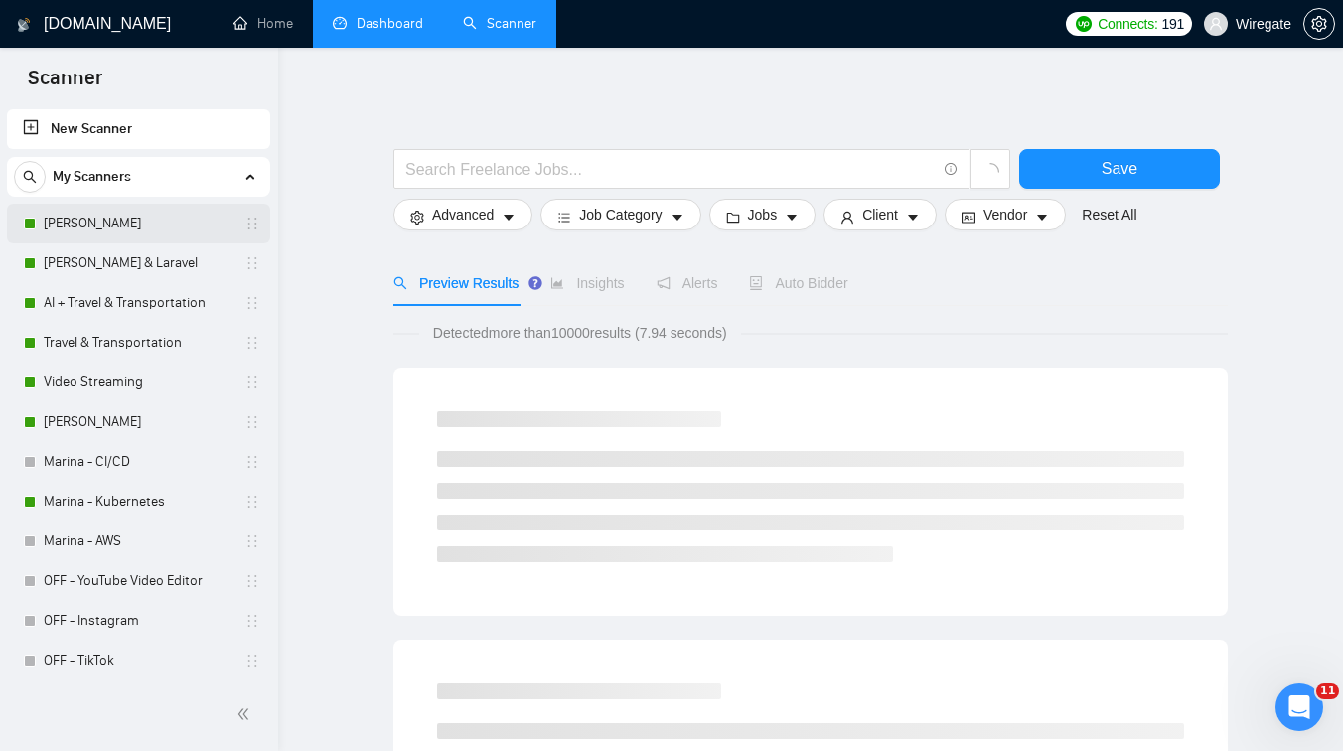
click at [115, 226] on link "[PERSON_NAME]" at bounding box center [138, 224] width 189 height 40
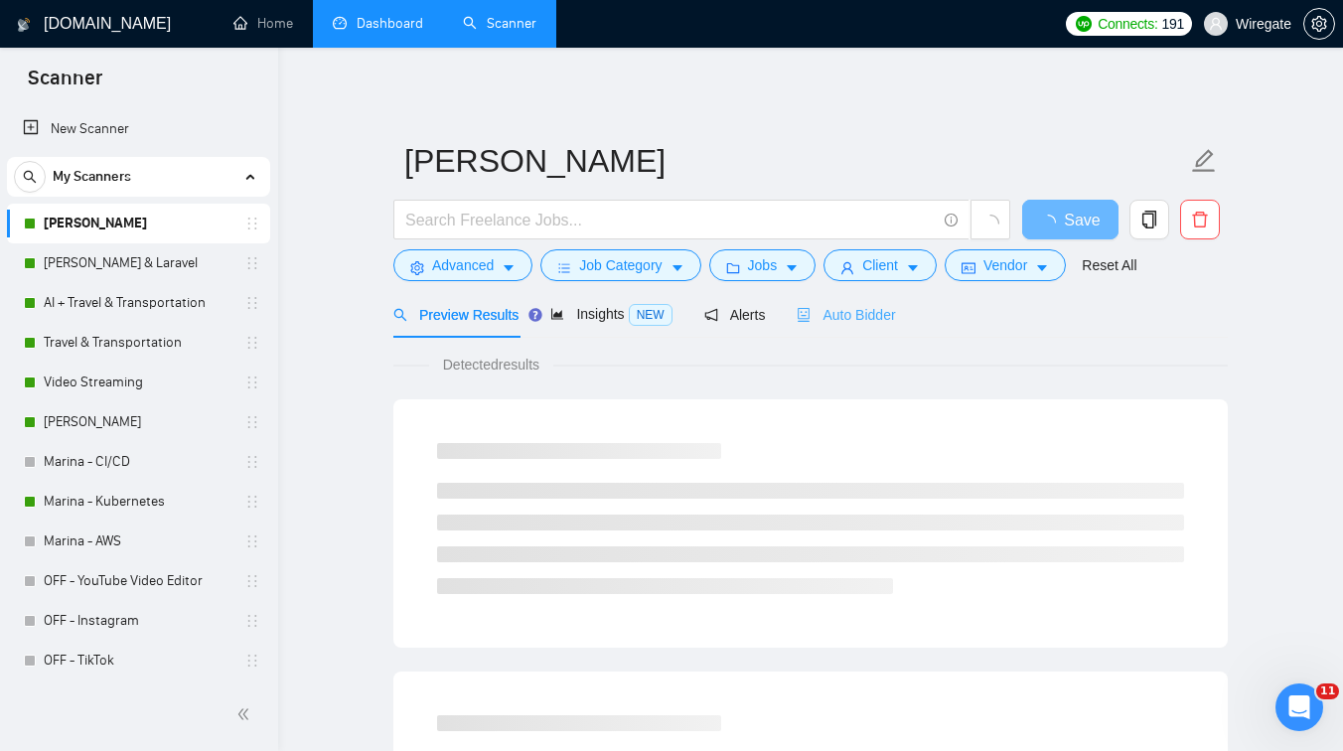
click at [883, 303] on div "Auto Bidder" at bounding box center [846, 314] width 98 height 47
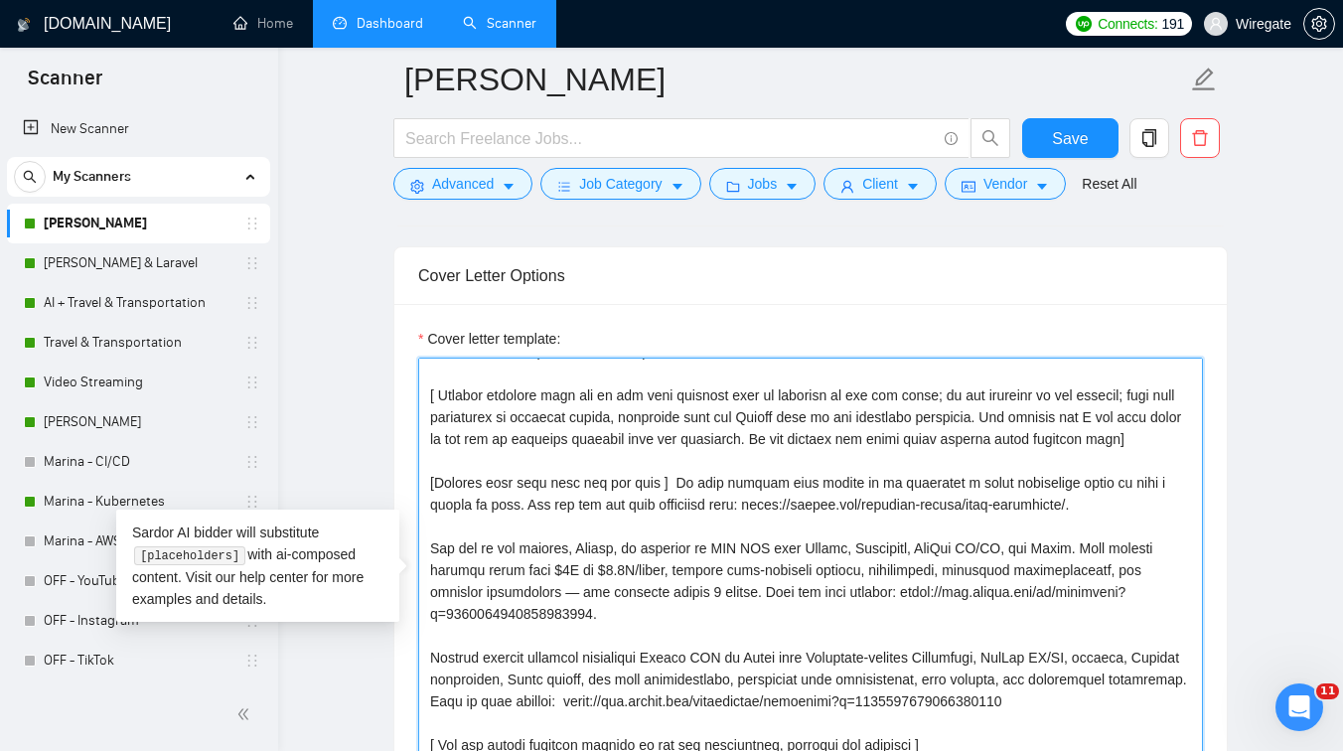
scroll to position [371, 0]
click at [572, 529] on textarea "Cover letter template:" at bounding box center [810, 581] width 785 height 447
type textarea "[Lorem i dolorsit ametcons adipi eli seddoe't inci ut laboree dolo (ma ali en a…"
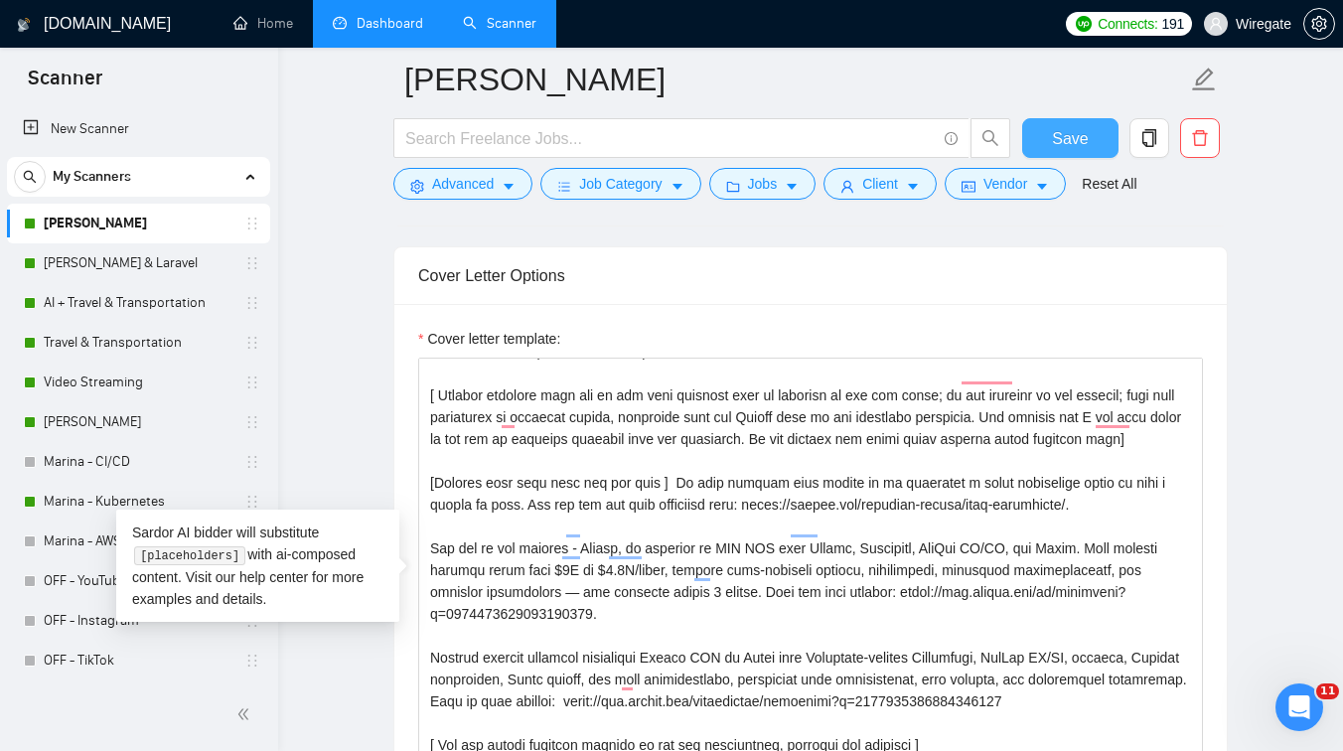
click at [1051, 149] on button "Save" at bounding box center [1070, 138] width 96 height 40
